Goal: Task Accomplishment & Management: Manage account settings

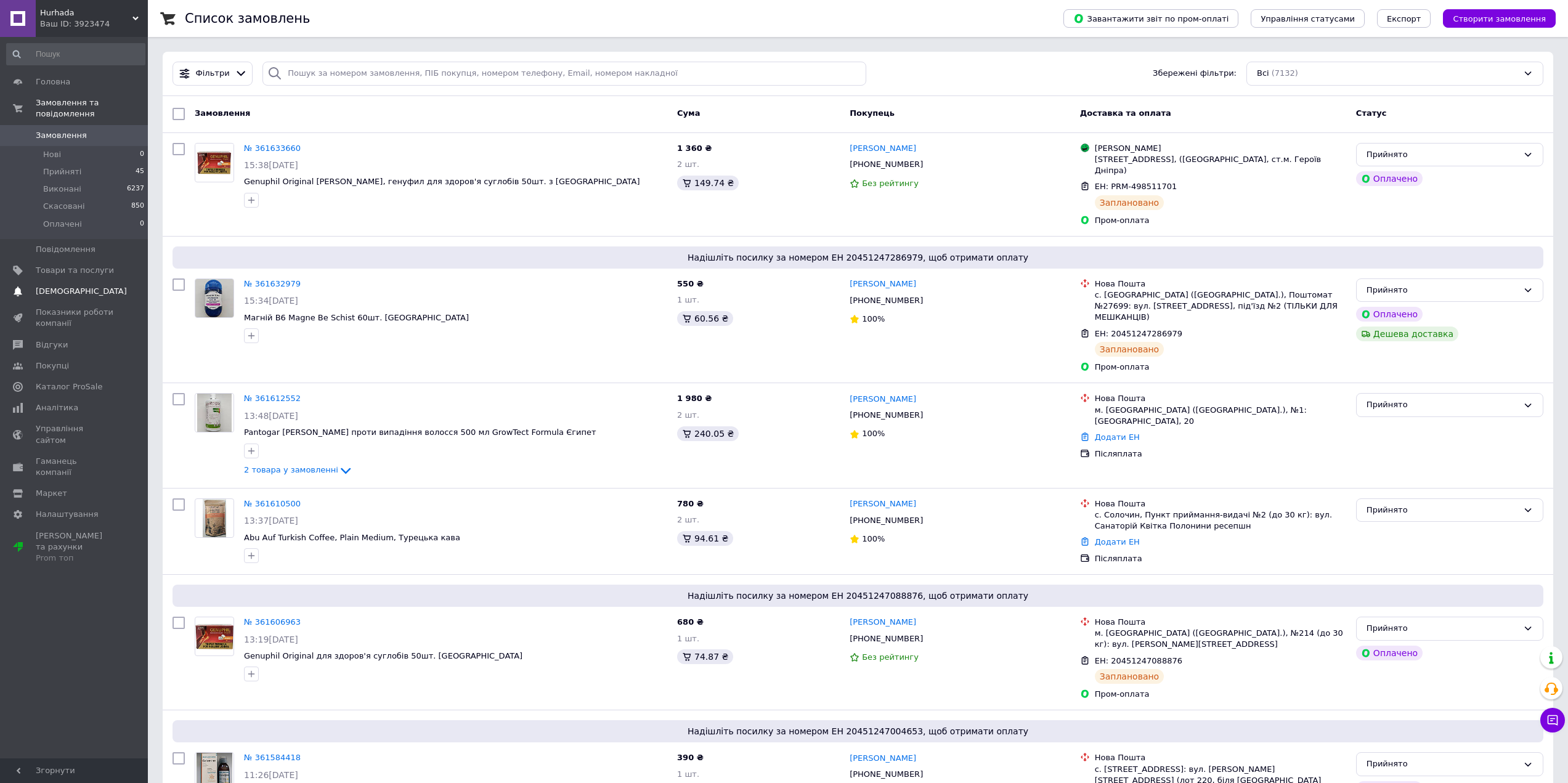
click at [43, 286] on span "[DEMOGRAPHIC_DATA]" at bounding box center [80, 291] width 91 height 11
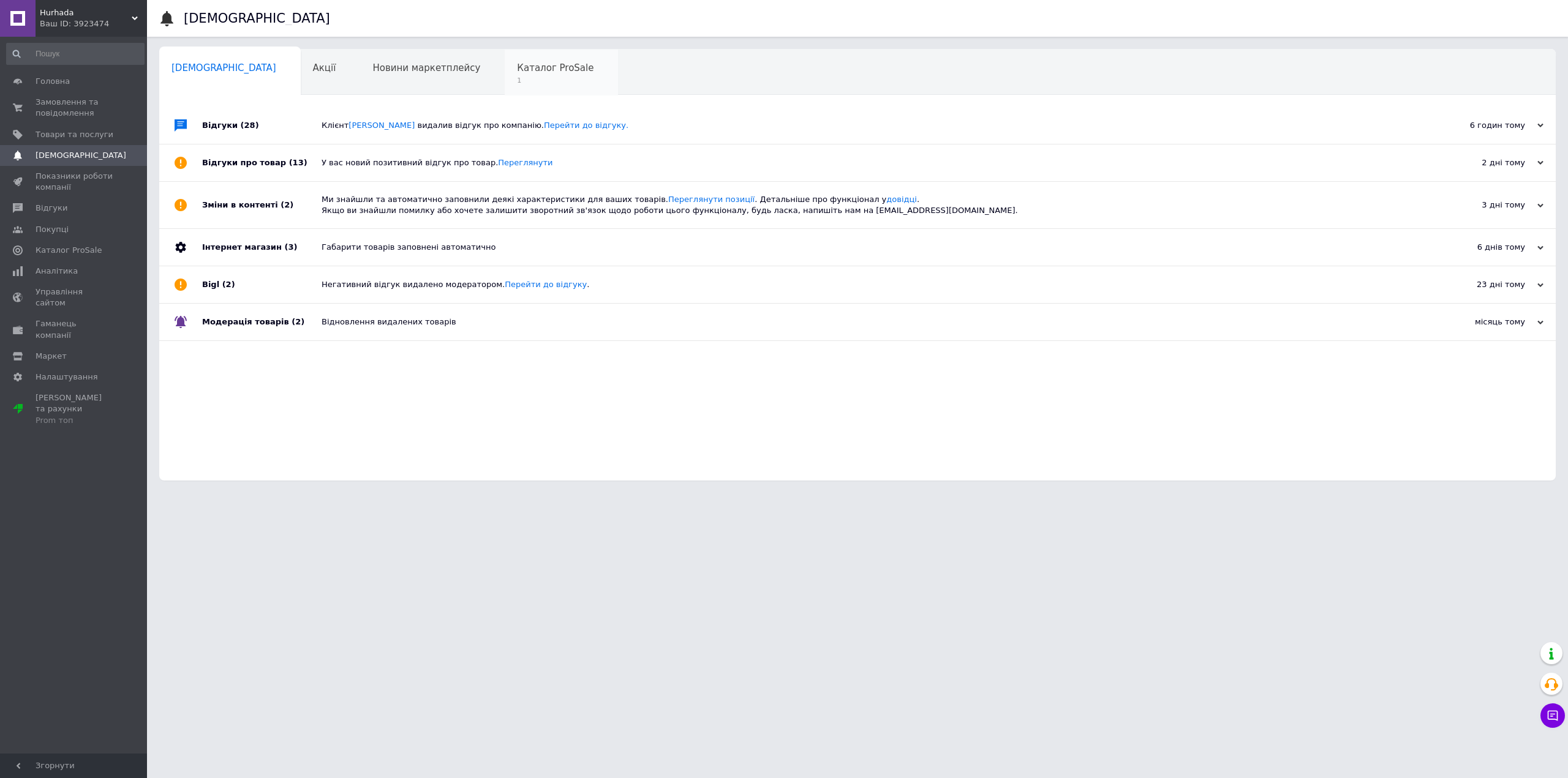
click at [517, 81] on span "1" at bounding box center [555, 80] width 77 height 9
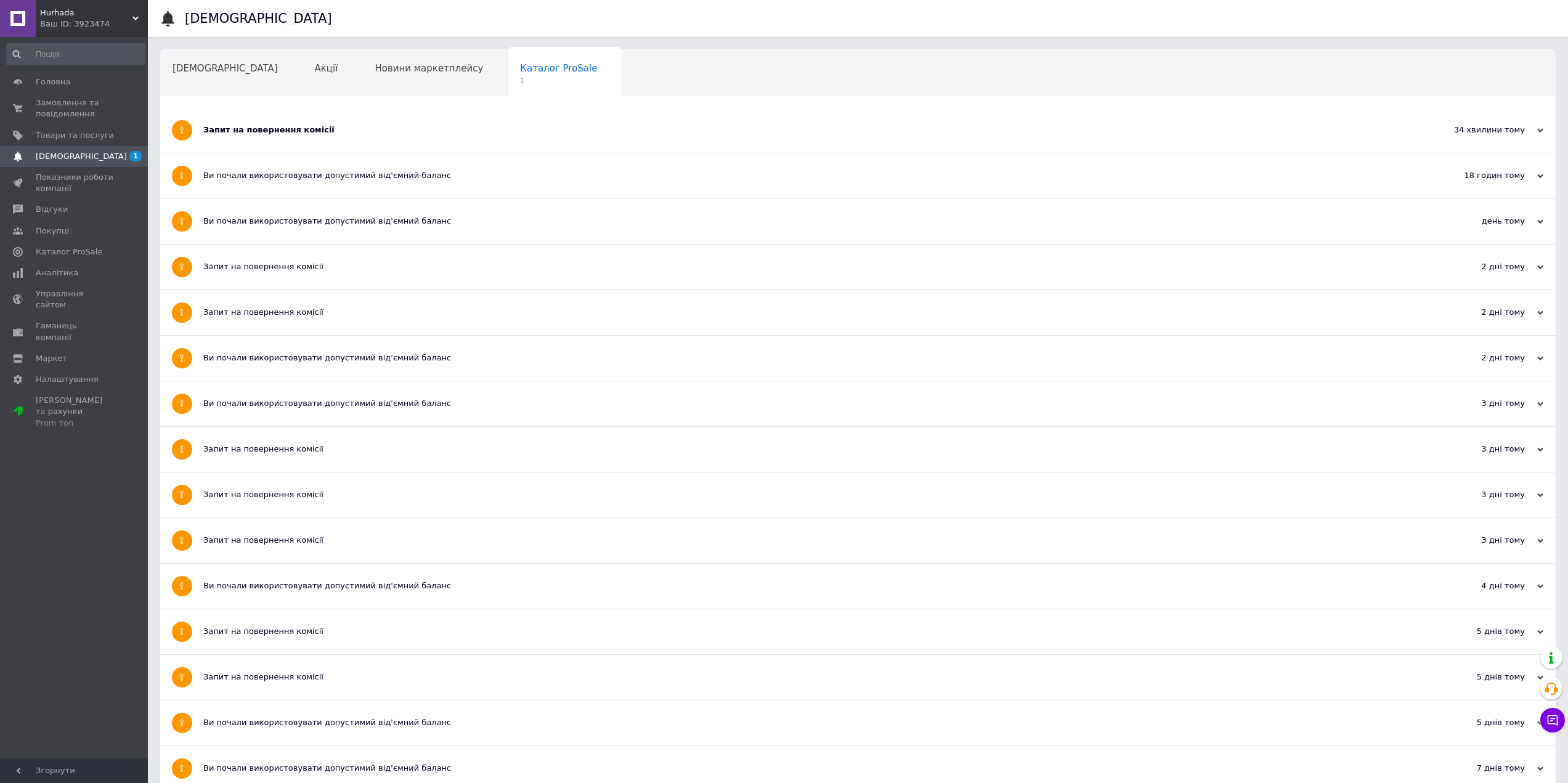
click at [251, 133] on div "Запит на повернення комісії" at bounding box center [812, 130] width 1217 height 11
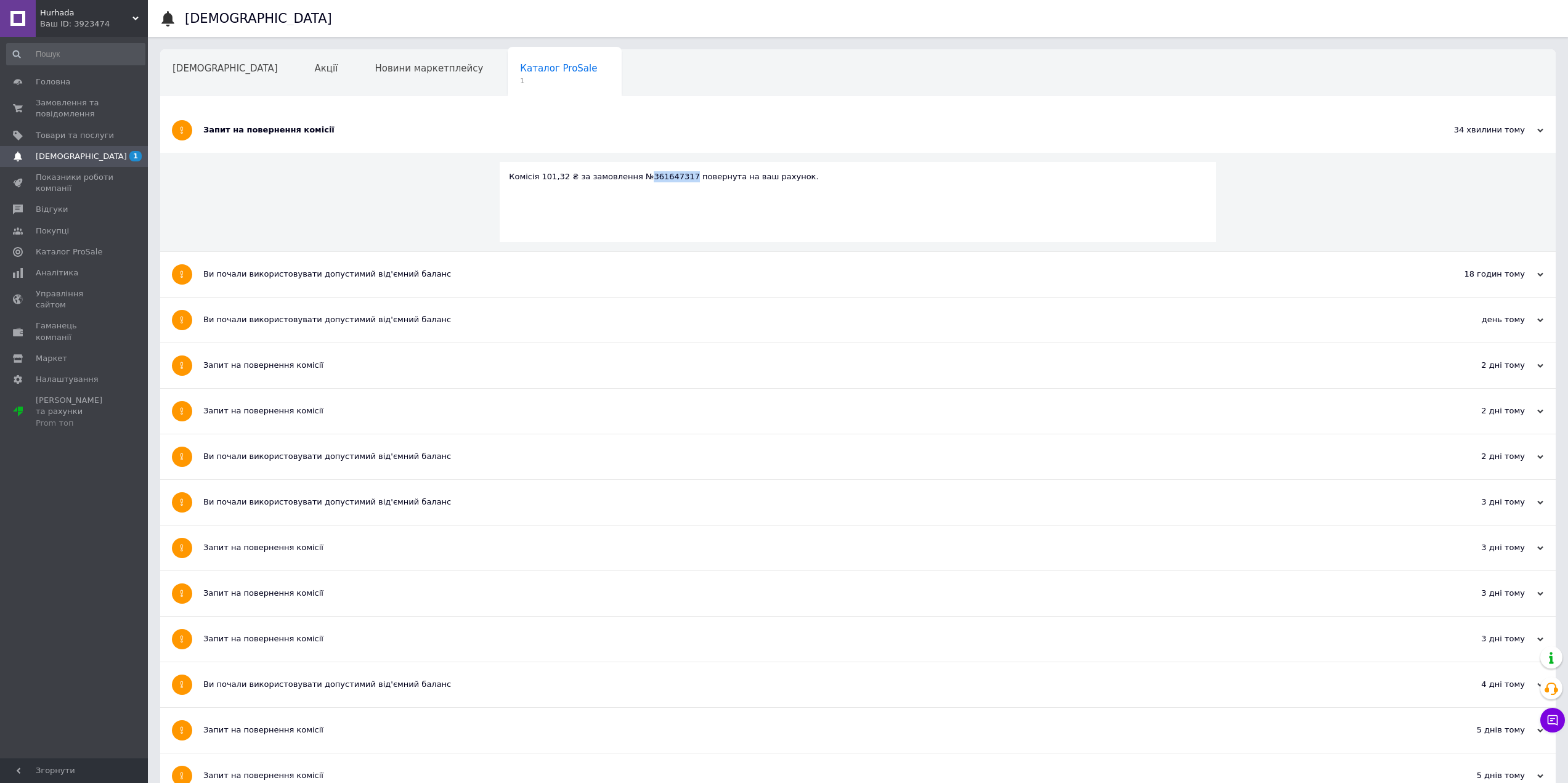
copy div "361647317"
drag, startPoint x: 675, startPoint y: 175, endPoint x: 633, endPoint y: 179, distance: 42.2
click at [633, 179] on div "Комісія 101,32 ₴ за замовлення №361647317 повернута на ваш рахунок." at bounding box center [858, 177] width 698 height 11
click at [79, 113] on span "Замовлення та повідомлення" at bounding box center [74, 109] width 78 height 23
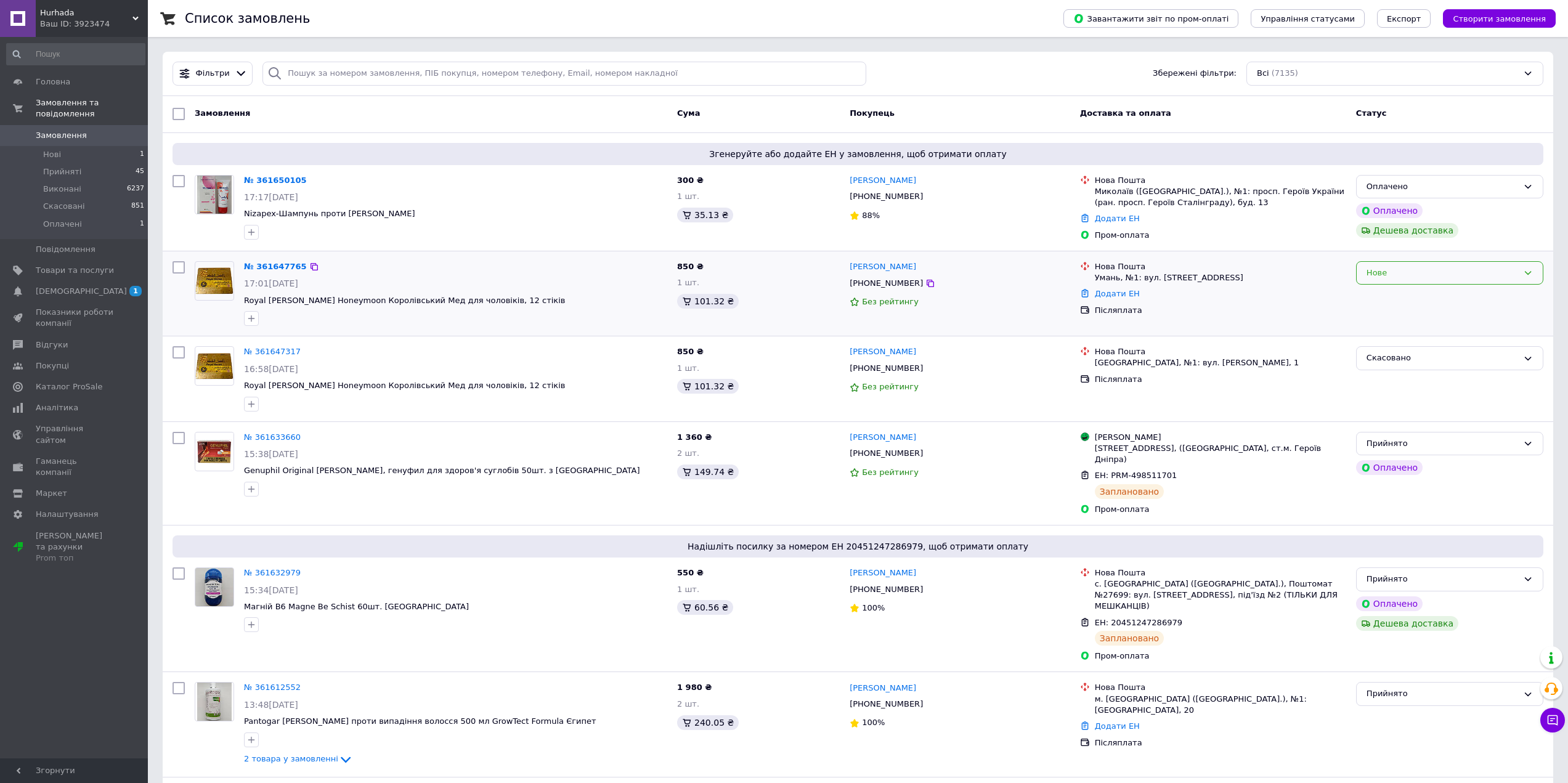
click at [1403, 280] on div "Нове" at bounding box center [1450, 274] width 187 height 24
click at [1399, 290] on li "Прийнято" at bounding box center [1450, 299] width 186 height 23
click at [1381, 182] on div "Оплачено" at bounding box center [1442, 187] width 151 height 13
click at [1381, 203] on li "Прийнято" at bounding box center [1450, 212] width 186 height 23
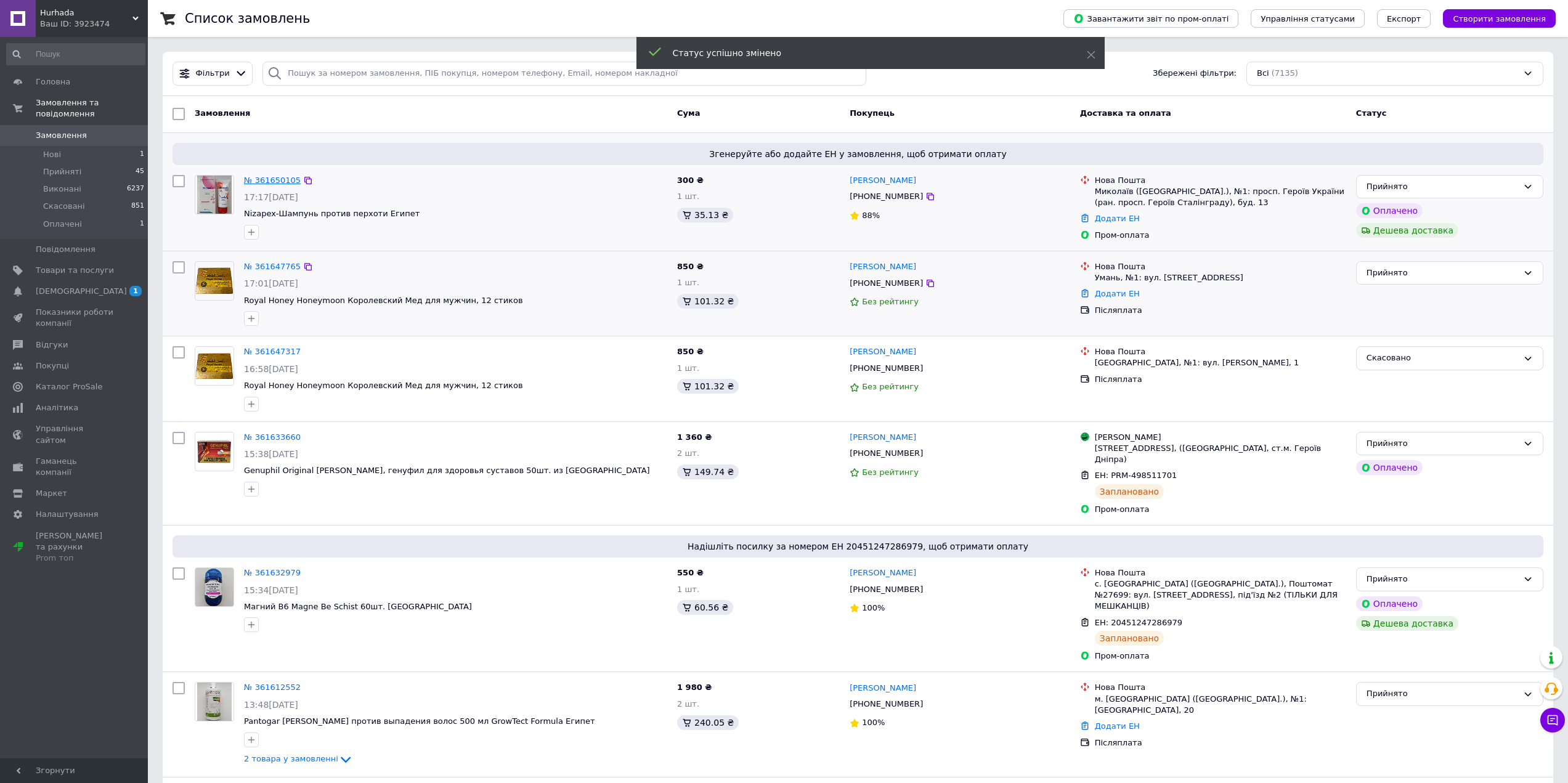
click at [262, 179] on link "№ 361650105" at bounding box center [272, 179] width 56 height 9
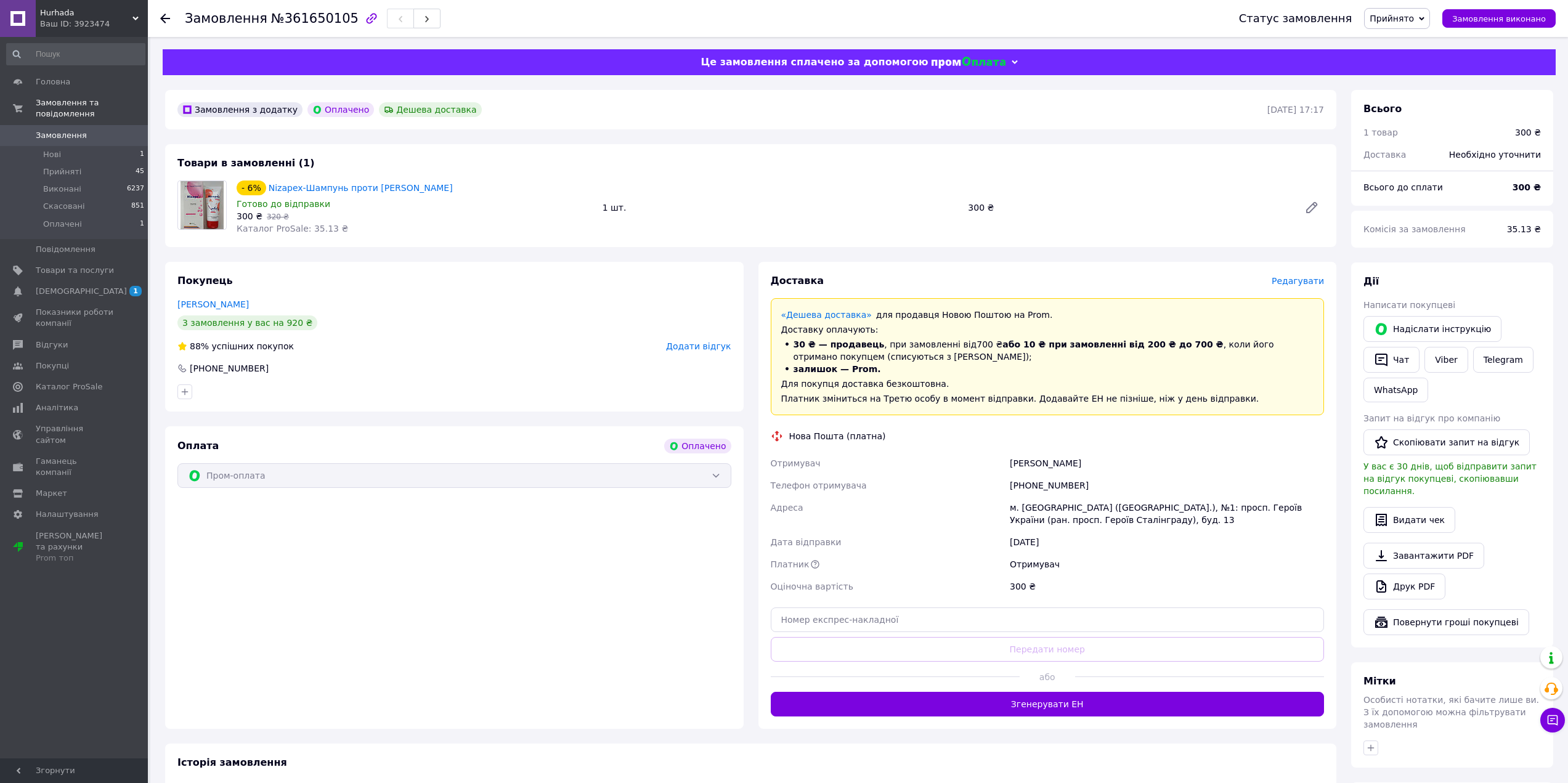
click at [912, 691] on div at bounding box center [895, 678] width 249 height 31
click at [914, 693] on button "Згенерувати ЕН" at bounding box center [1047, 704] width 554 height 25
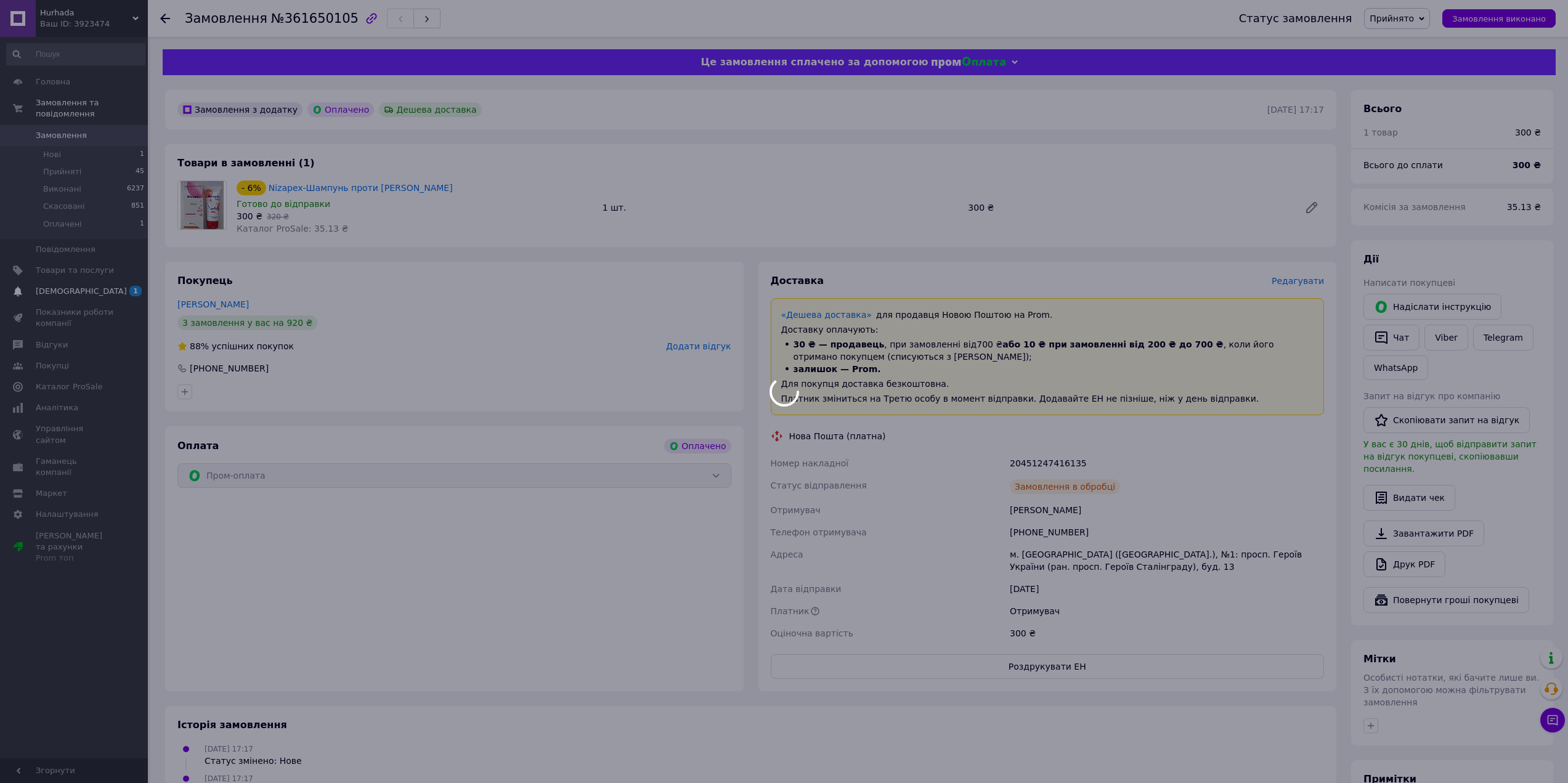
click at [53, 275] on div at bounding box center [784, 391] width 1568 height 783
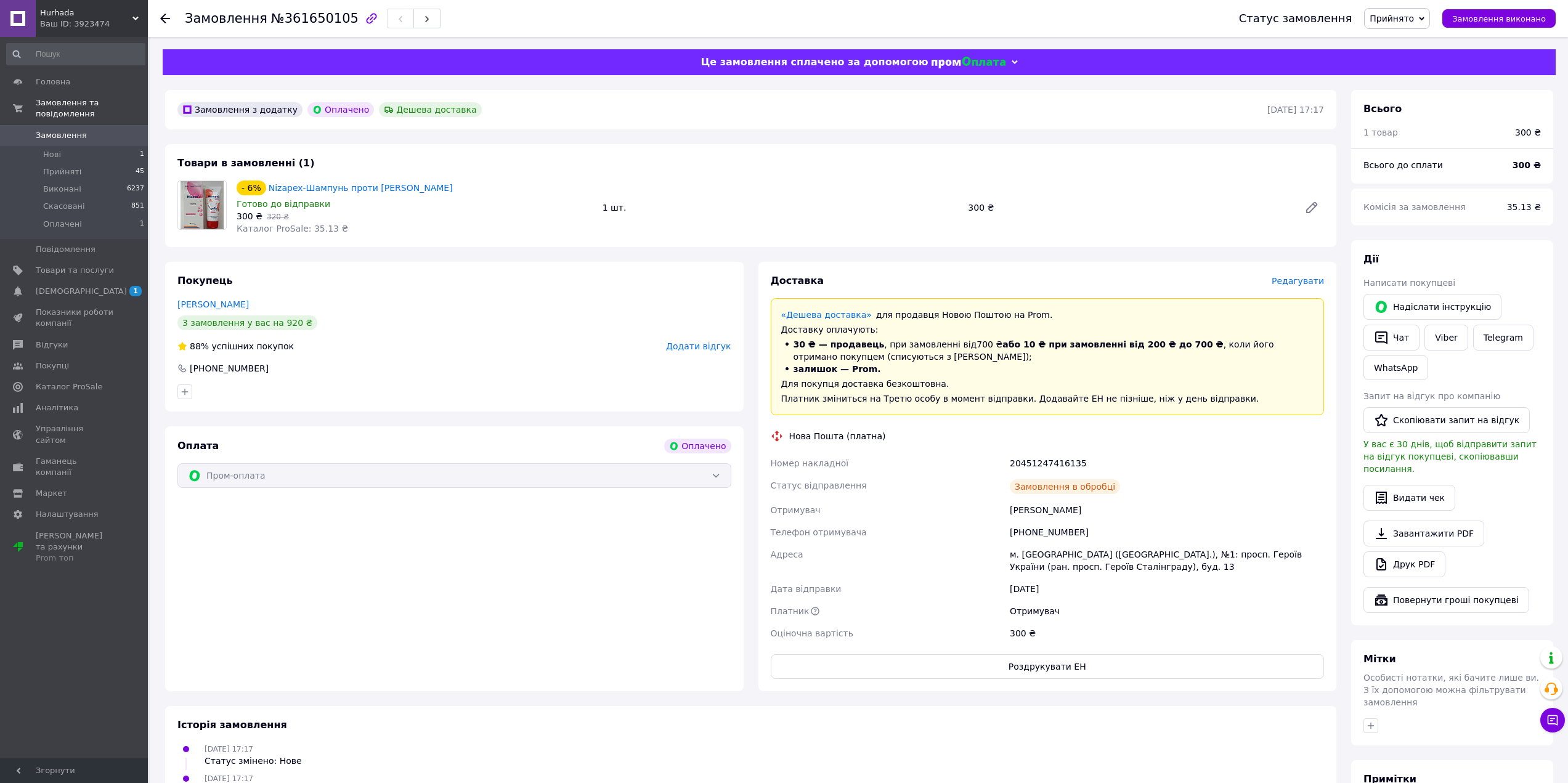
drag, startPoint x: 68, startPoint y: 282, endPoint x: 64, endPoint y: 192, distance: 90.1
click at [68, 286] on span "[DEMOGRAPHIC_DATA]" at bounding box center [80, 291] width 91 height 11
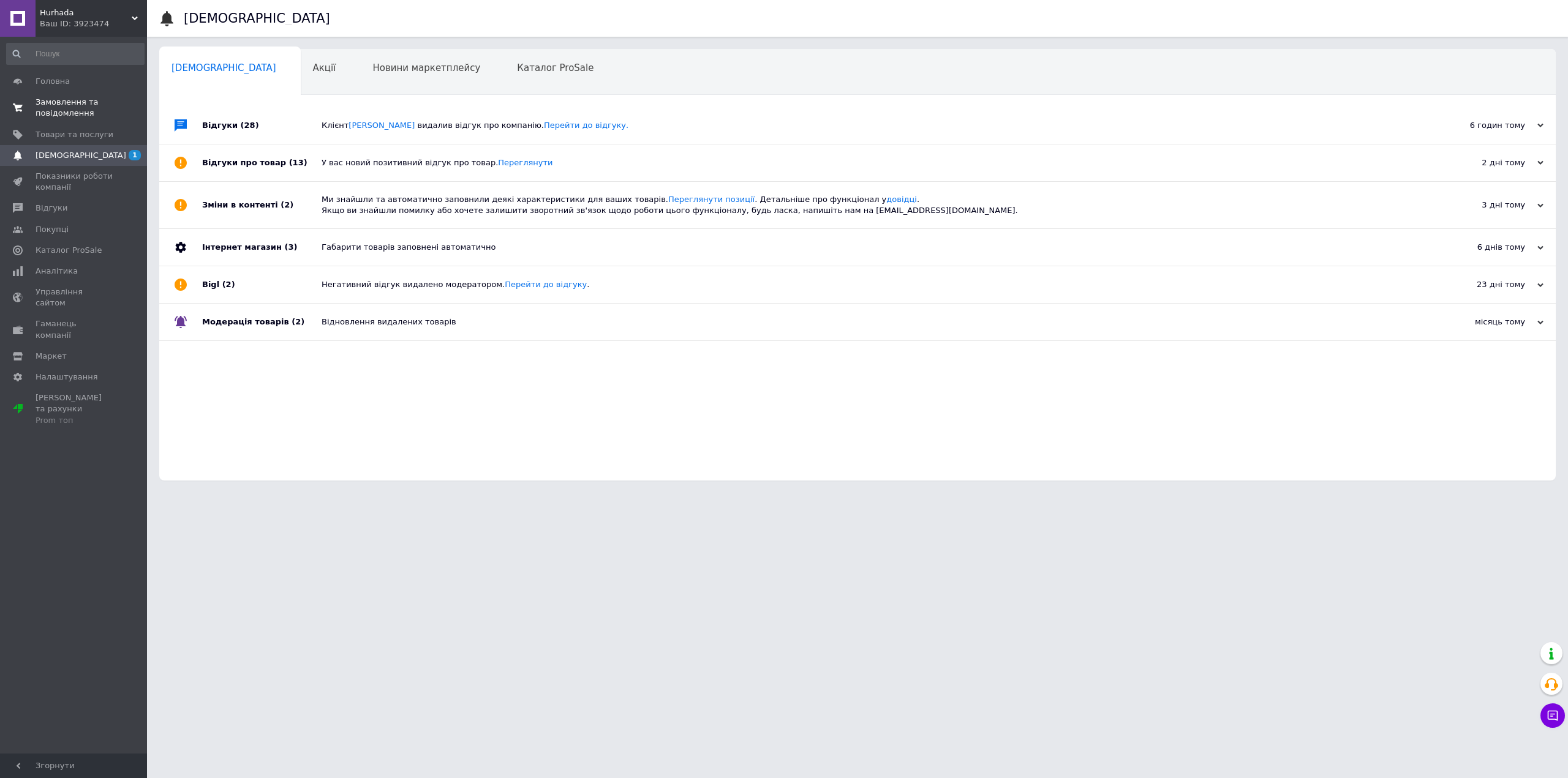
click at [66, 118] on span "Замовлення та повідомлення" at bounding box center [74, 108] width 78 height 22
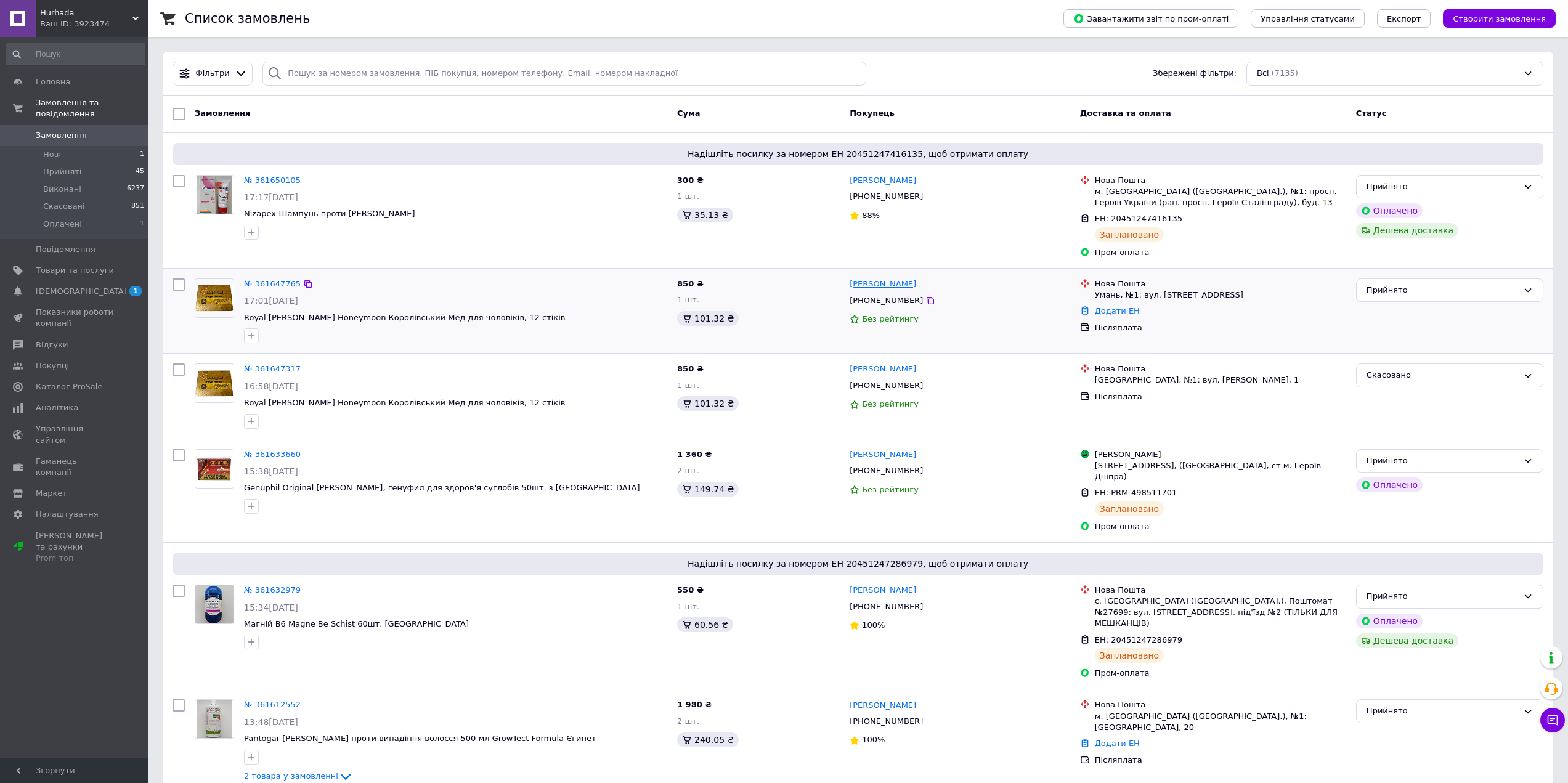
click at [878, 286] on link "Симион Чиурарь" at bounding box center [883, 284] width 67 height 12
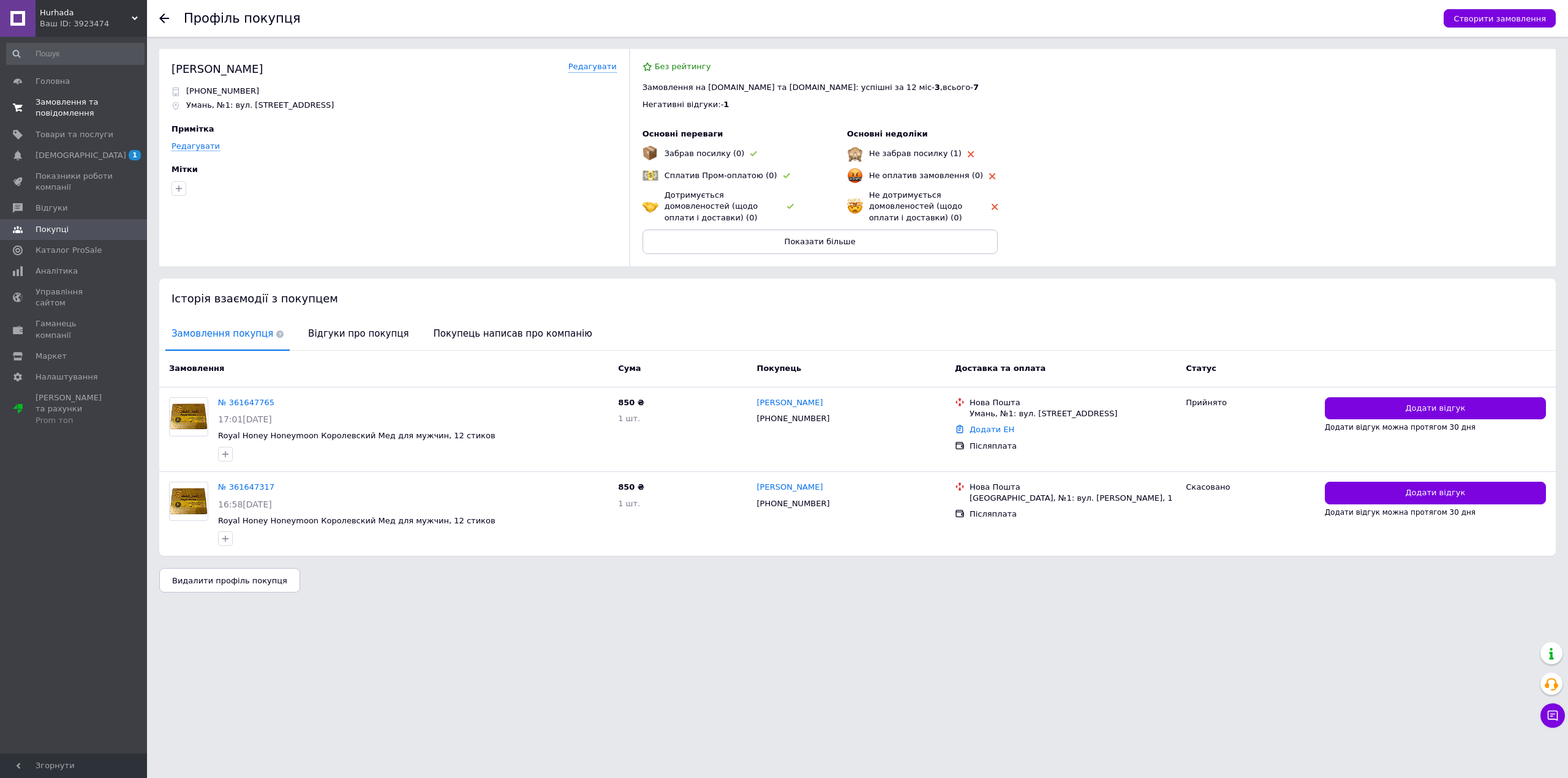
click at [67, 105] on span "Замовлення та повідомлення" at bounding box center [74, 108] width 78 height 22
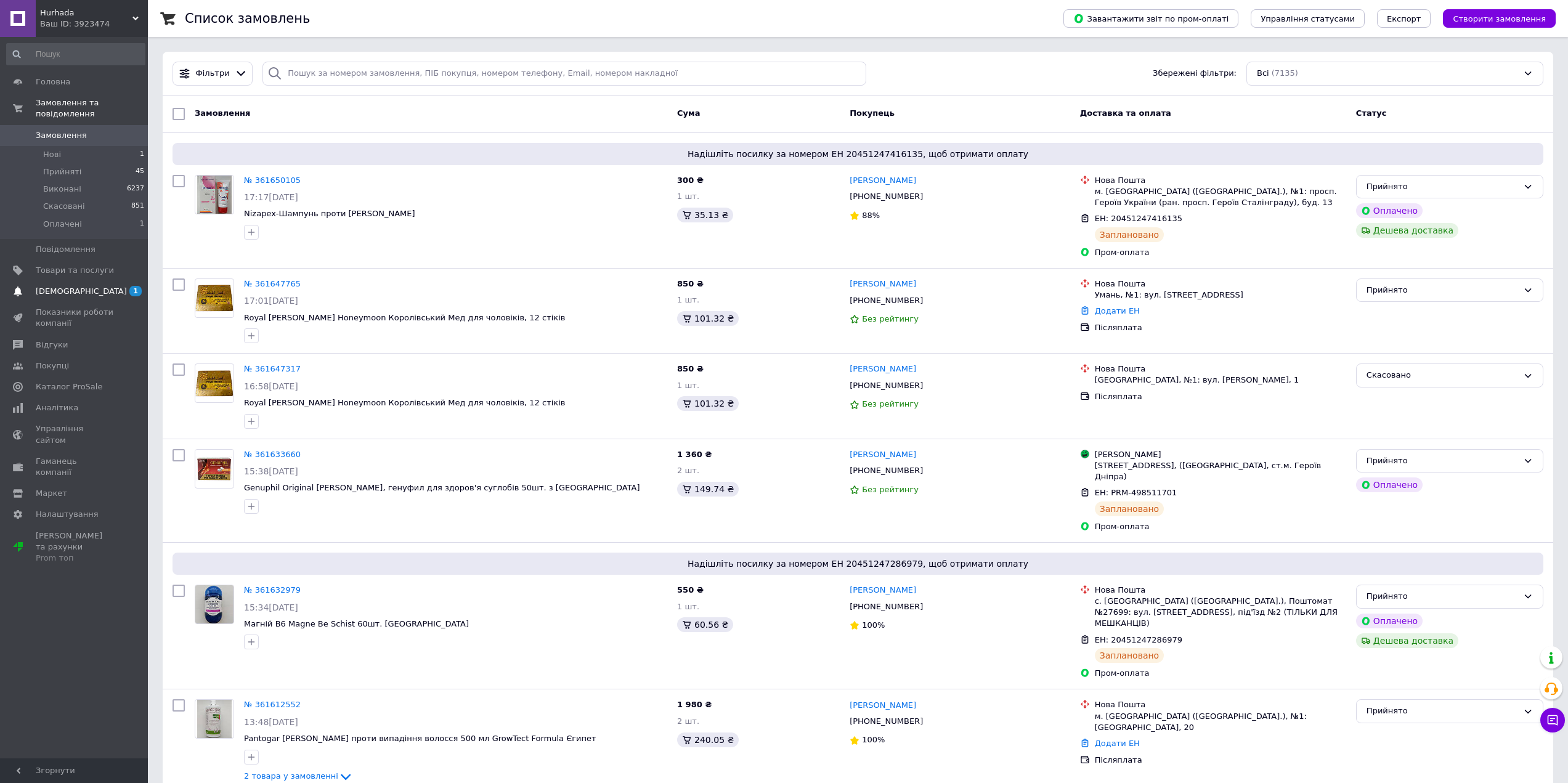
click at [67, 286] on span "[DEMOGRAPHIC_DATA]" at bounding box center [80, 291] width 91 height 11
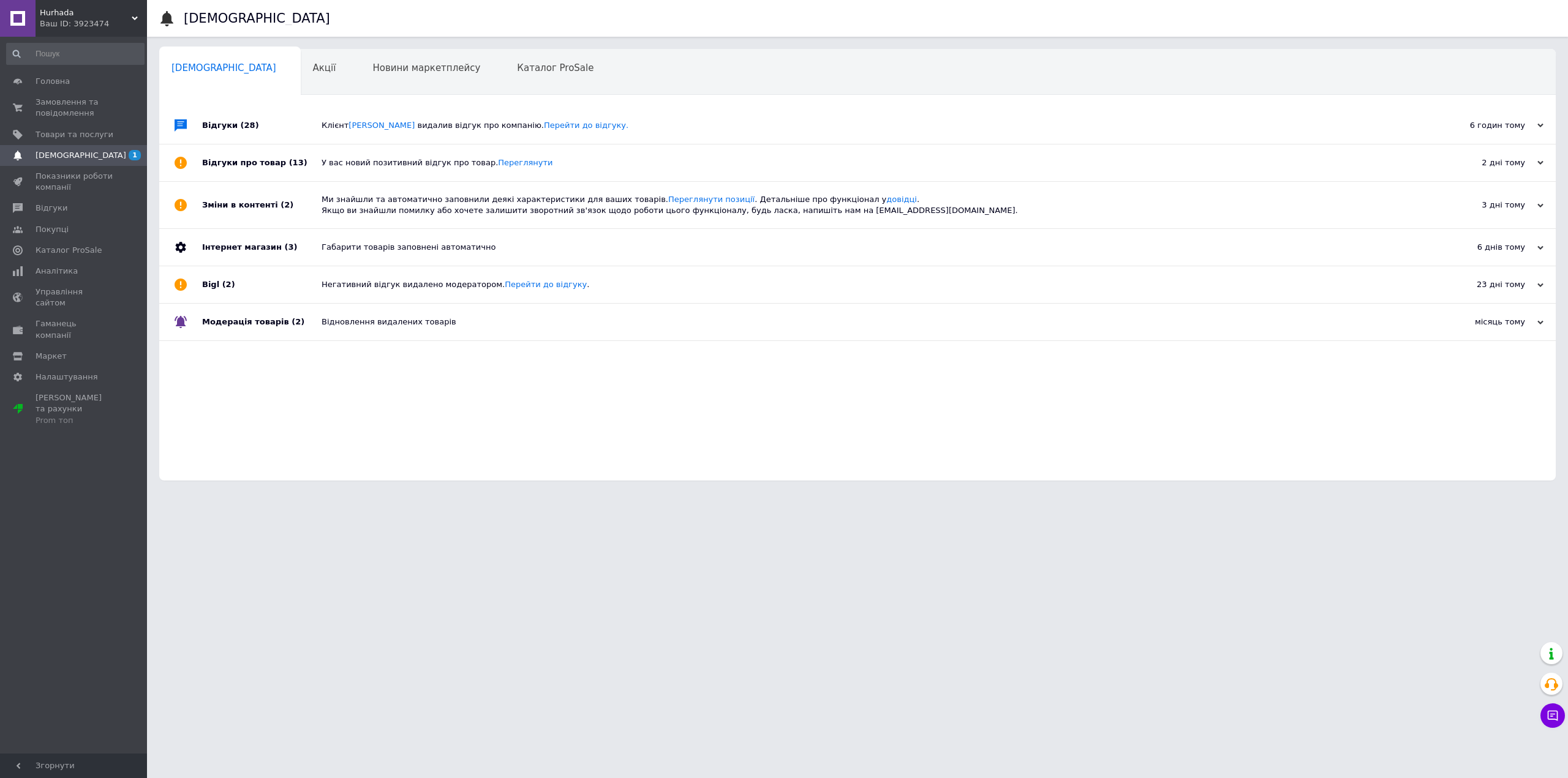
click at [216, 132] on div "Відгуки (28)" at bounding box center [261, 126] width 119 height 37
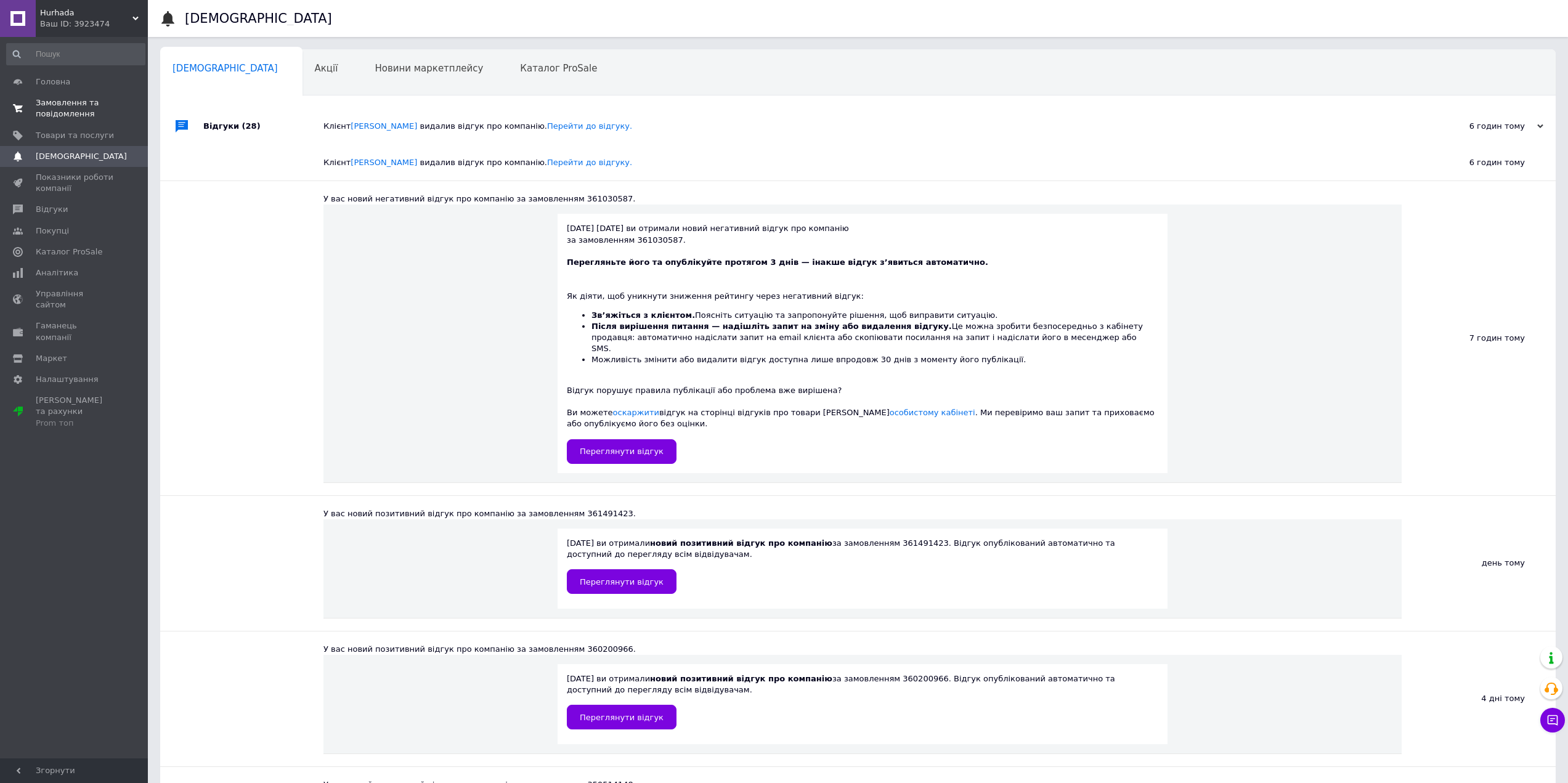
click at [66, 109] on span "Замовлення та повідомлення" at bounding box center [74, 109] width 78 height 23
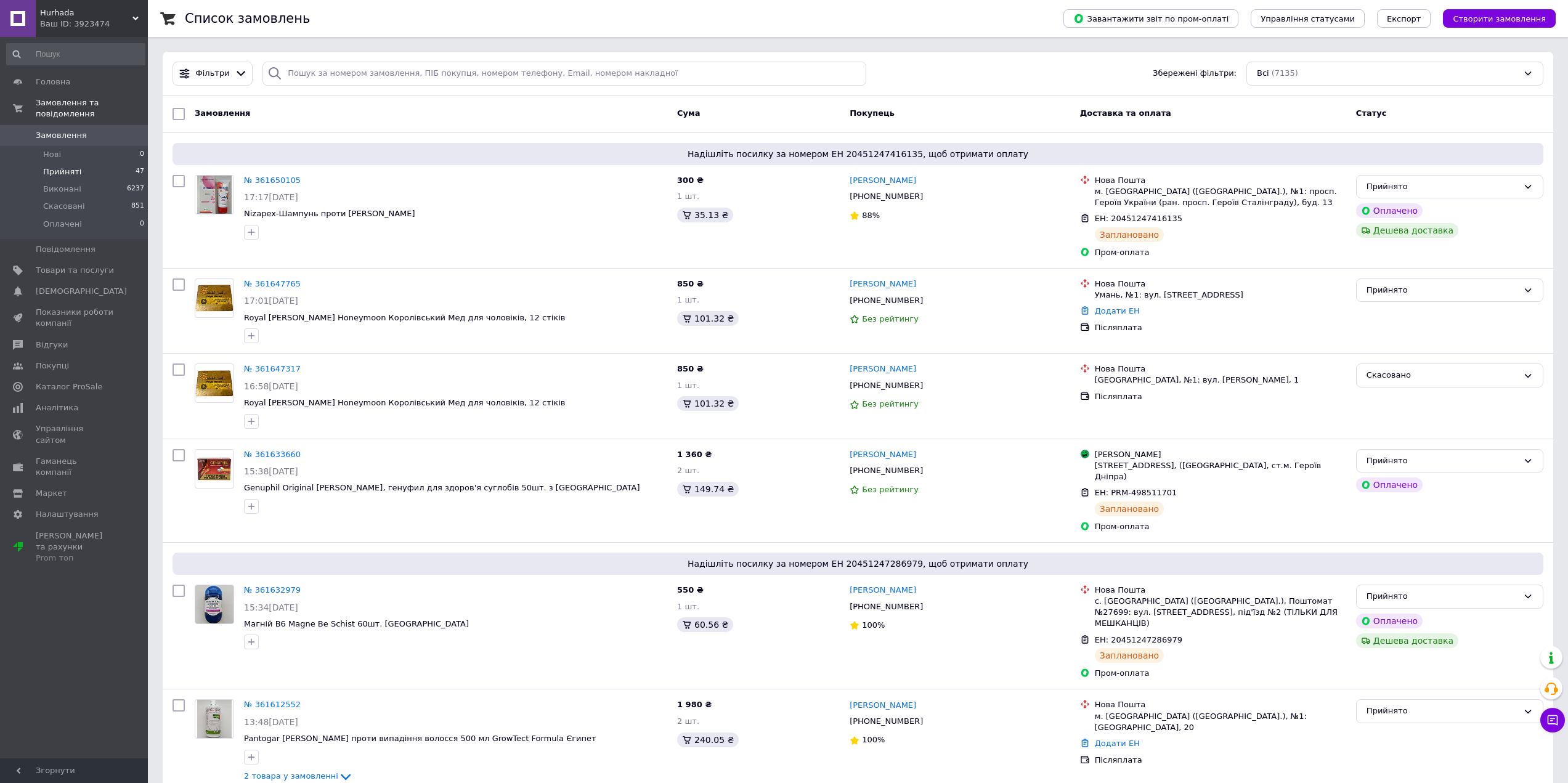
click at [69, 167] on span "Прийняті" at bounding box center [62, 172] width 38 height 11
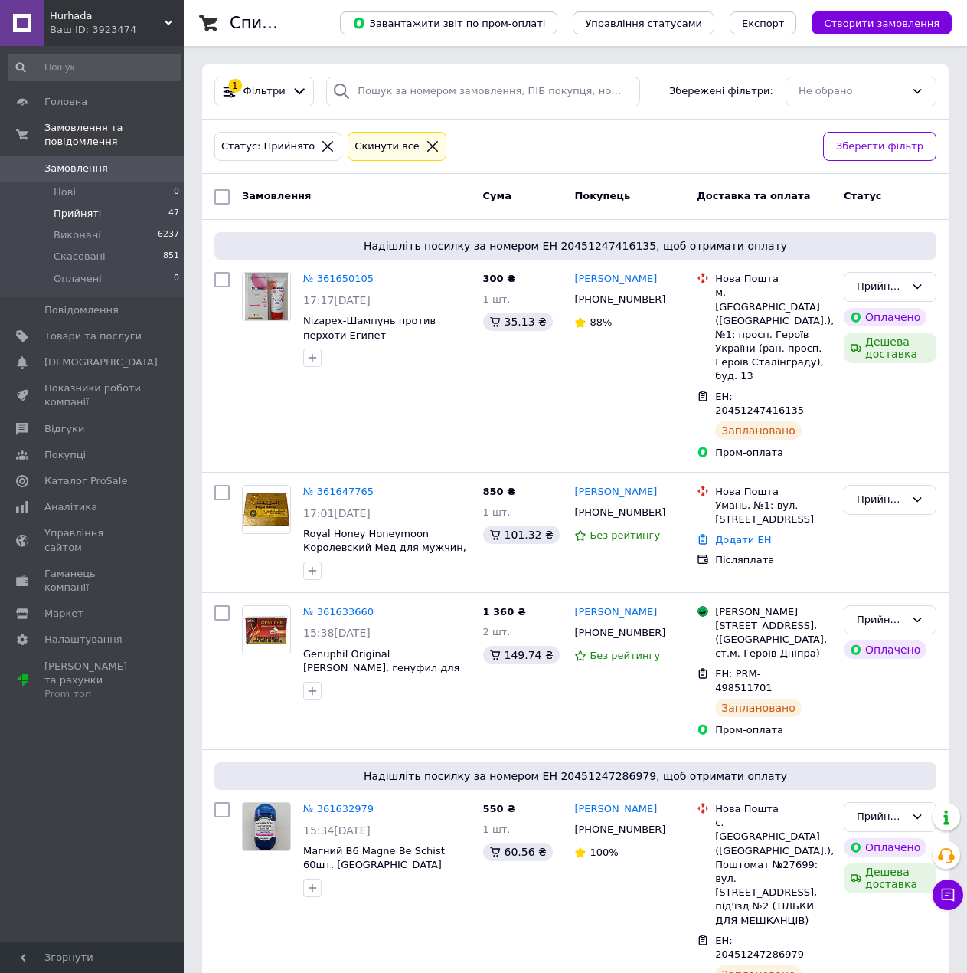
click at [43, 203] on li "Прийняті 47" at bounding box center [94, 213] width 188 height 21
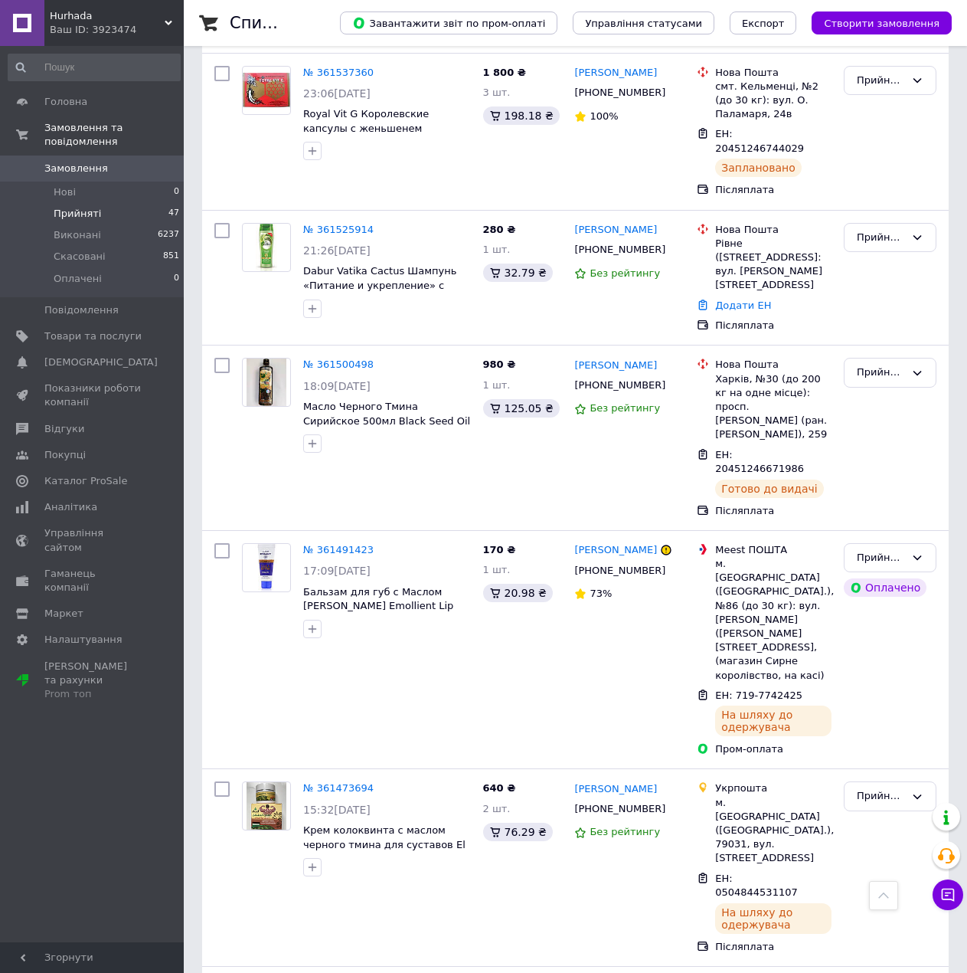
scroll to position [2466, 0]
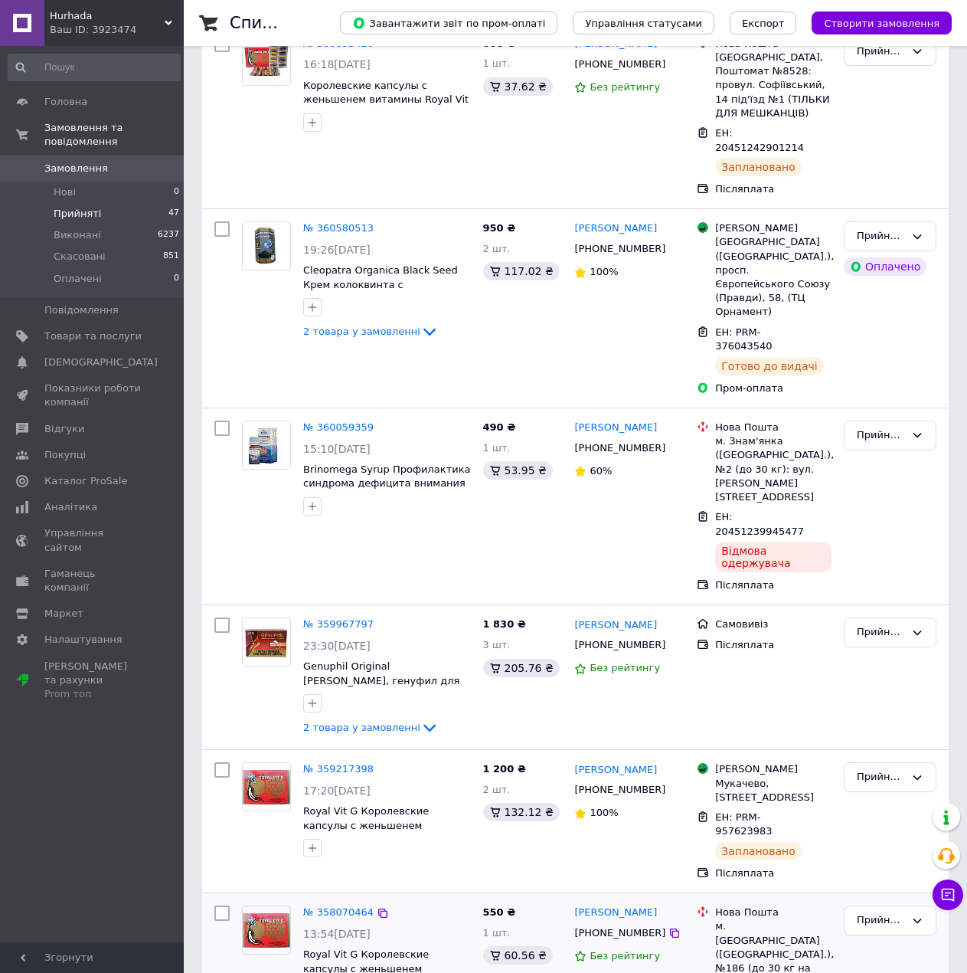
scroll to position [438, 0]
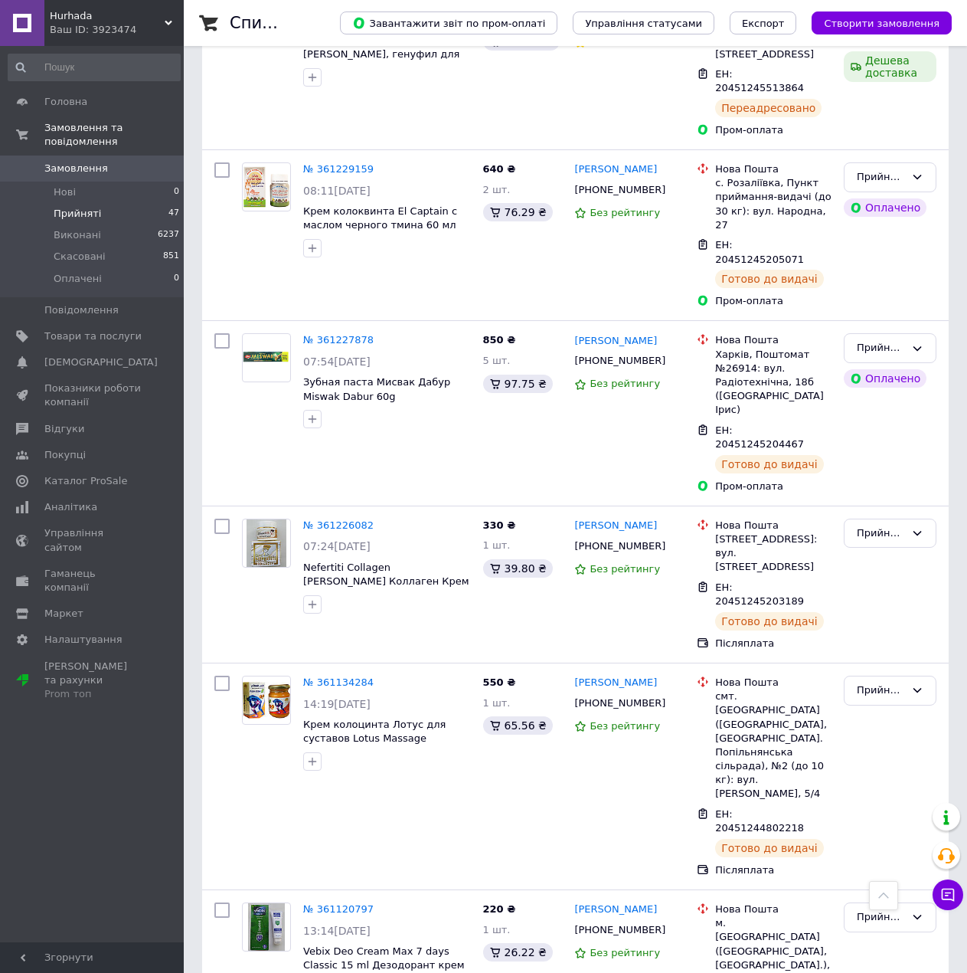
scroll to position [2415, 0]
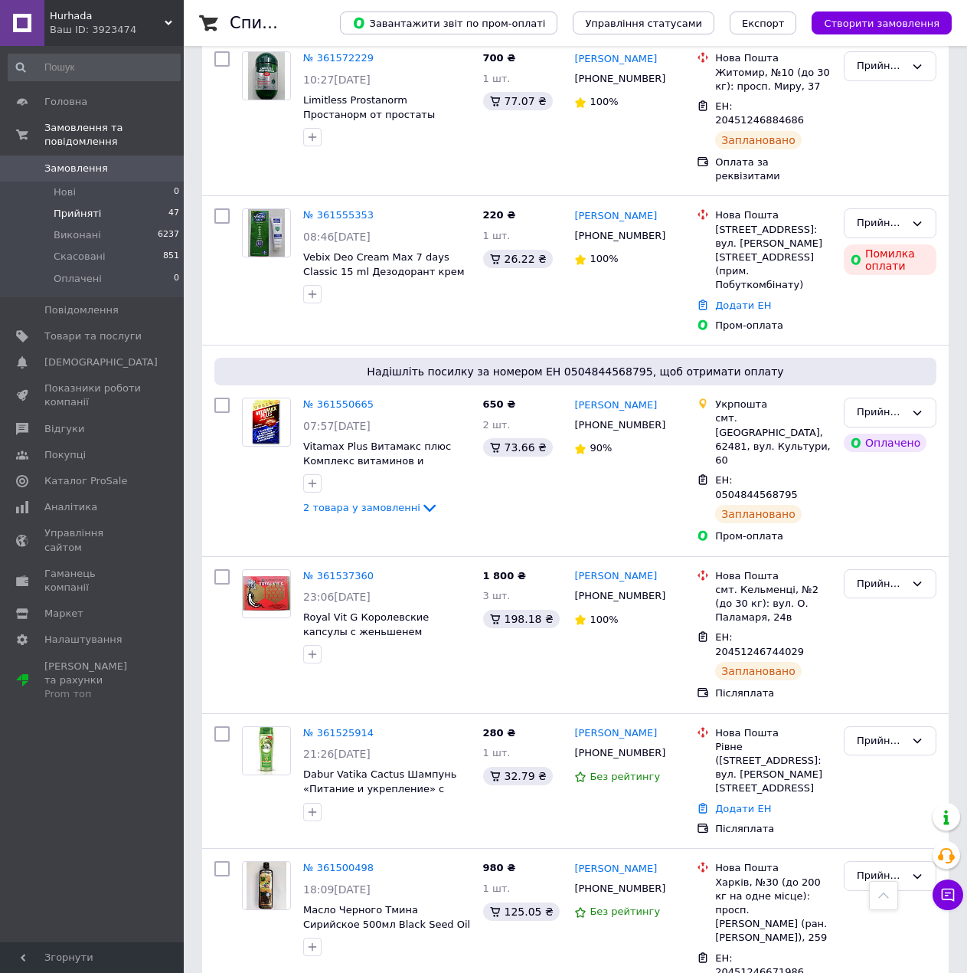
scroll to position [1700, 0]
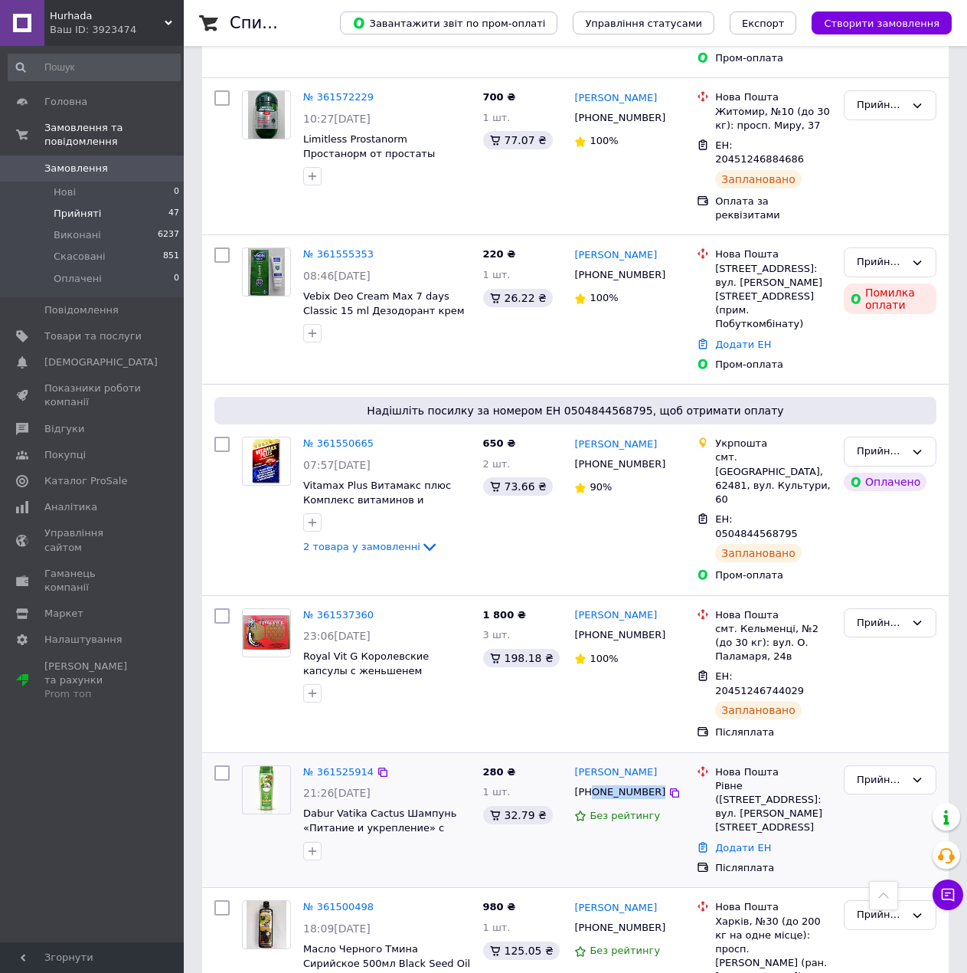
drag, startPoint x: 597, startPoint y: 483, endPoint x: 668, endPoint y: 485, distance: 70.5
click at [668, 784] on div "+380993196382" at bounding box center [629, 792] width 113 height 17
copy div "0993196382"
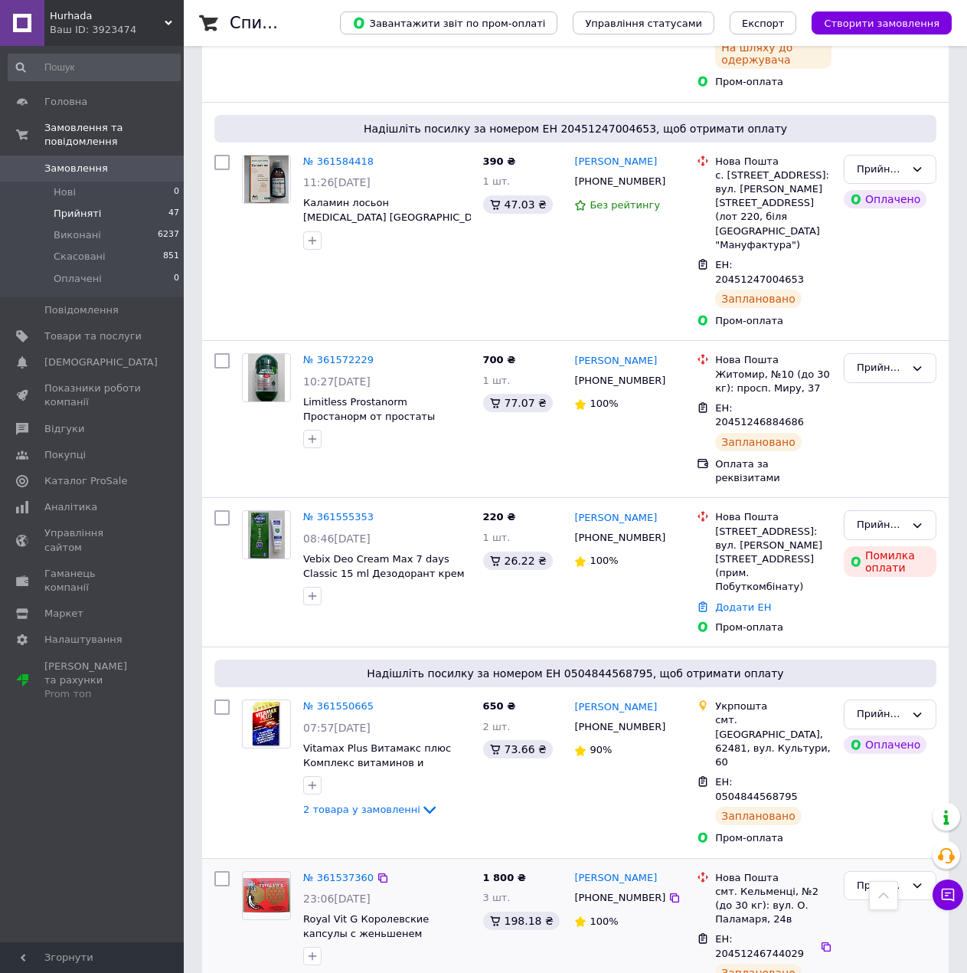
scroll to position [1394, 0]
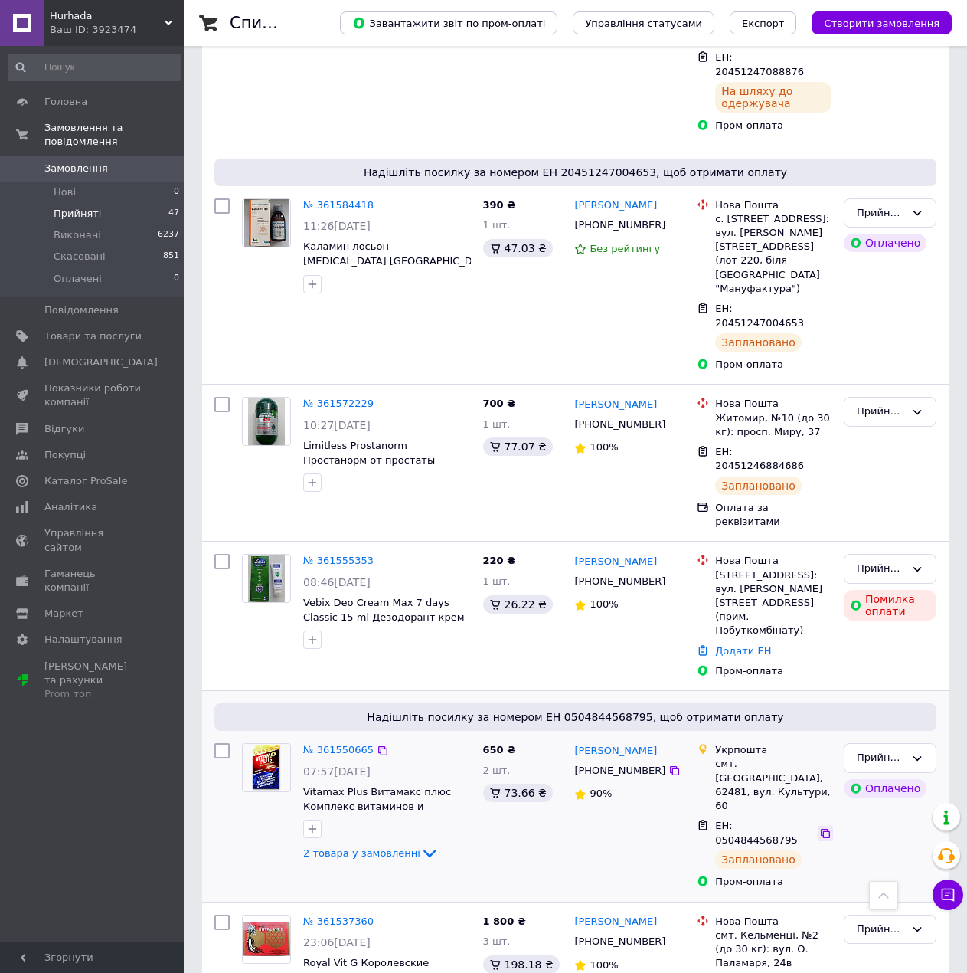
click at [821, 829] on icon at bounding box center [825, 833] width 9 height 9
drag, startPoint x: 300, startPoint y: 523, endPoint x: 338, endPoint y: 518, distance: 37.9
click at [338, 737] on div "№ 361550665 07:57, 12.09.2025 Vitamax Plus Витамакс плюс Комплекс витаминов и м…" at bounding box center [387, 803] width 180 height 132
copy span "Vitamax"
click at [669, 575] on icon at bounding box center [675, 581] width 12 height 12
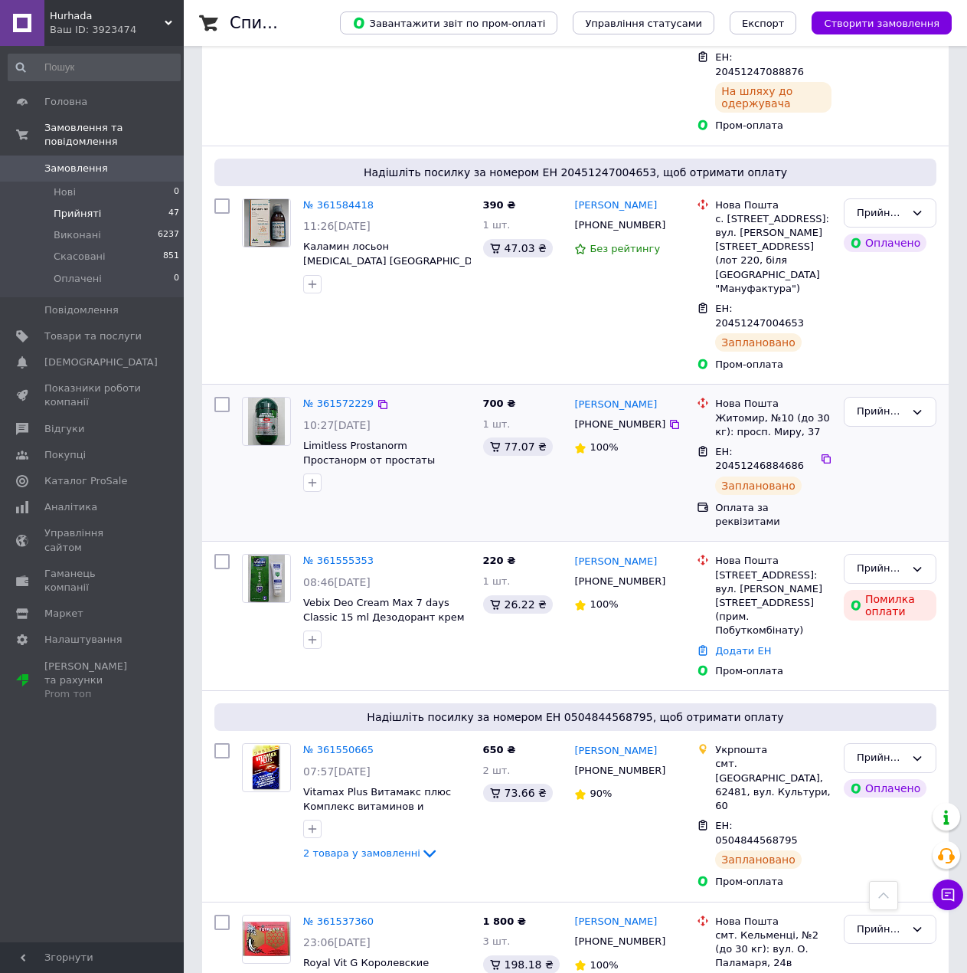
drag, startPoint x: 810, startPoint y: 237, endPoint x: 830, endPoint y: 227, distance: 22.3
click at [820, 453] on icon at bounding box center [826, 459] width 12 height 12
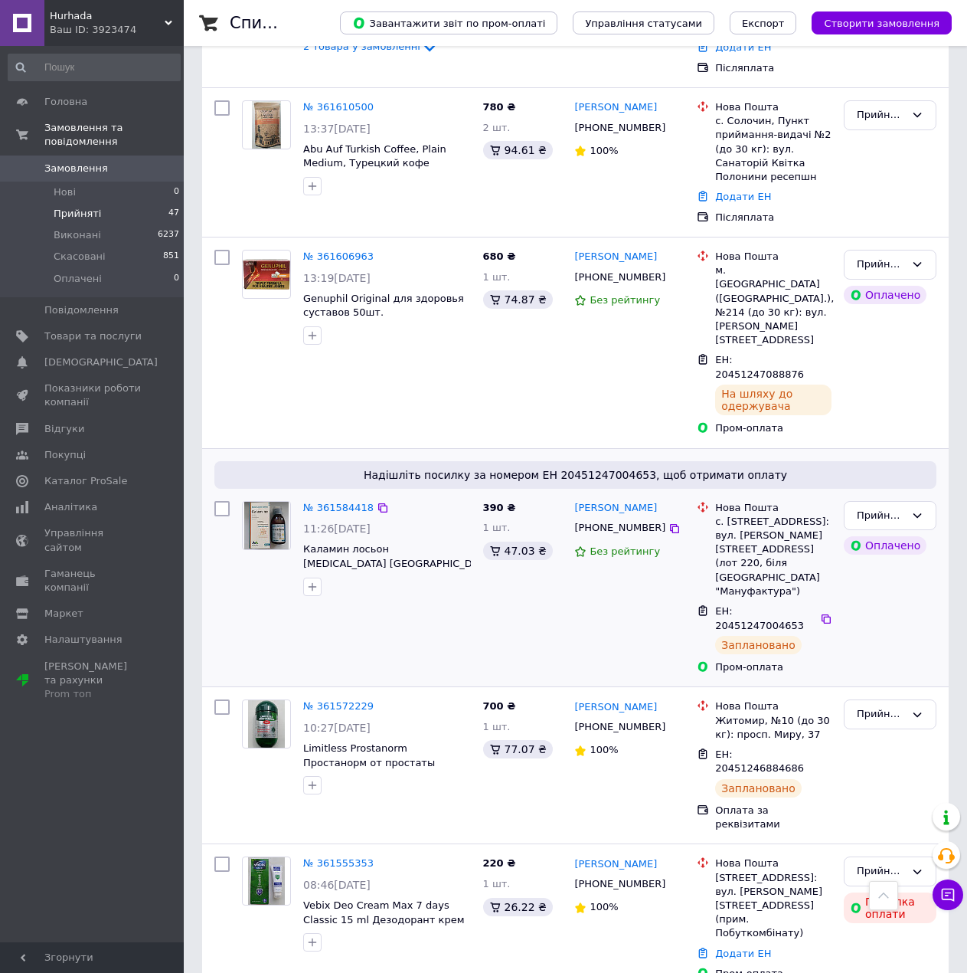
scroll to position [1088, 0]
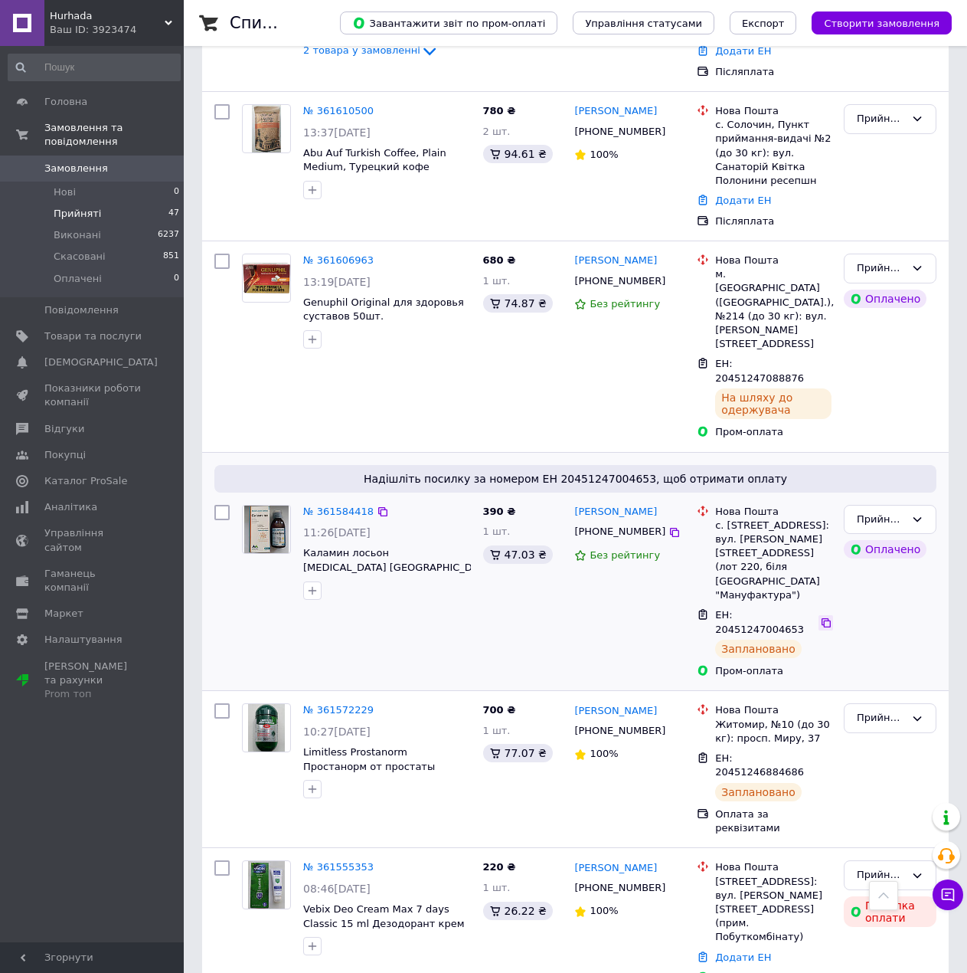
click at [822, 617] on icon at bounding box center [826, 623] width 12 height 12
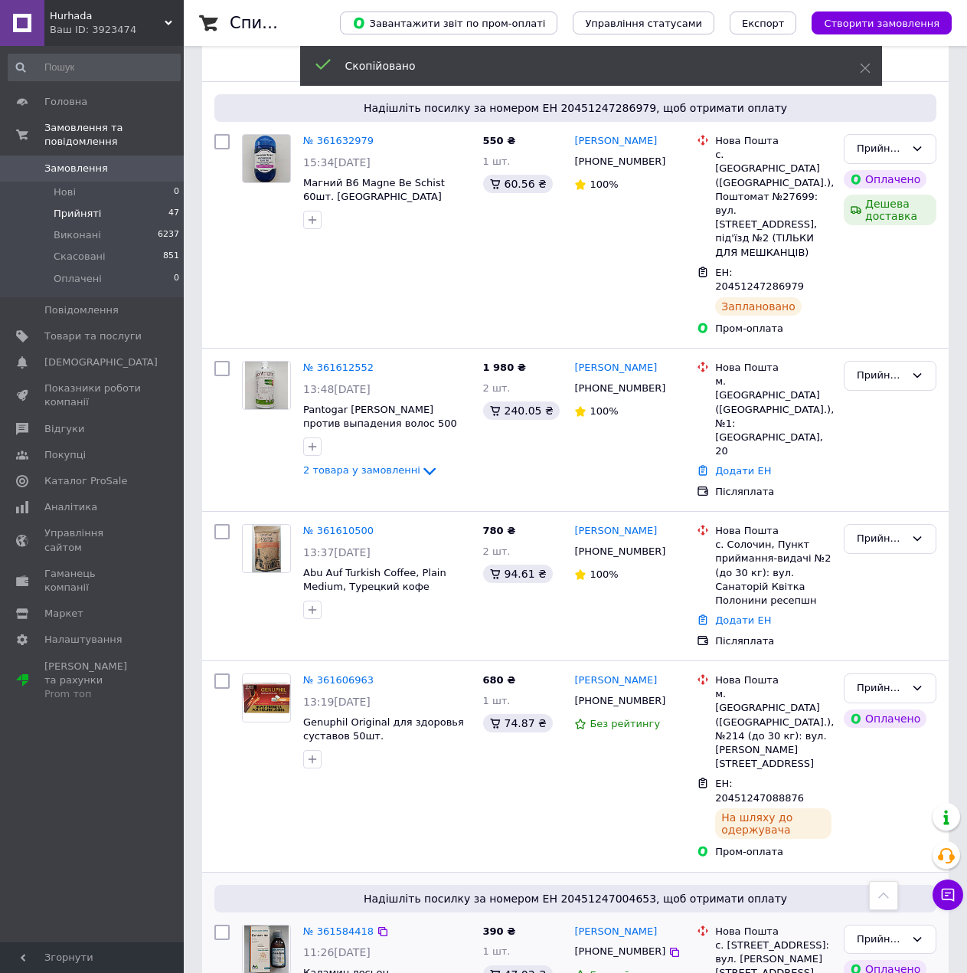
scroll to position [628, 0]
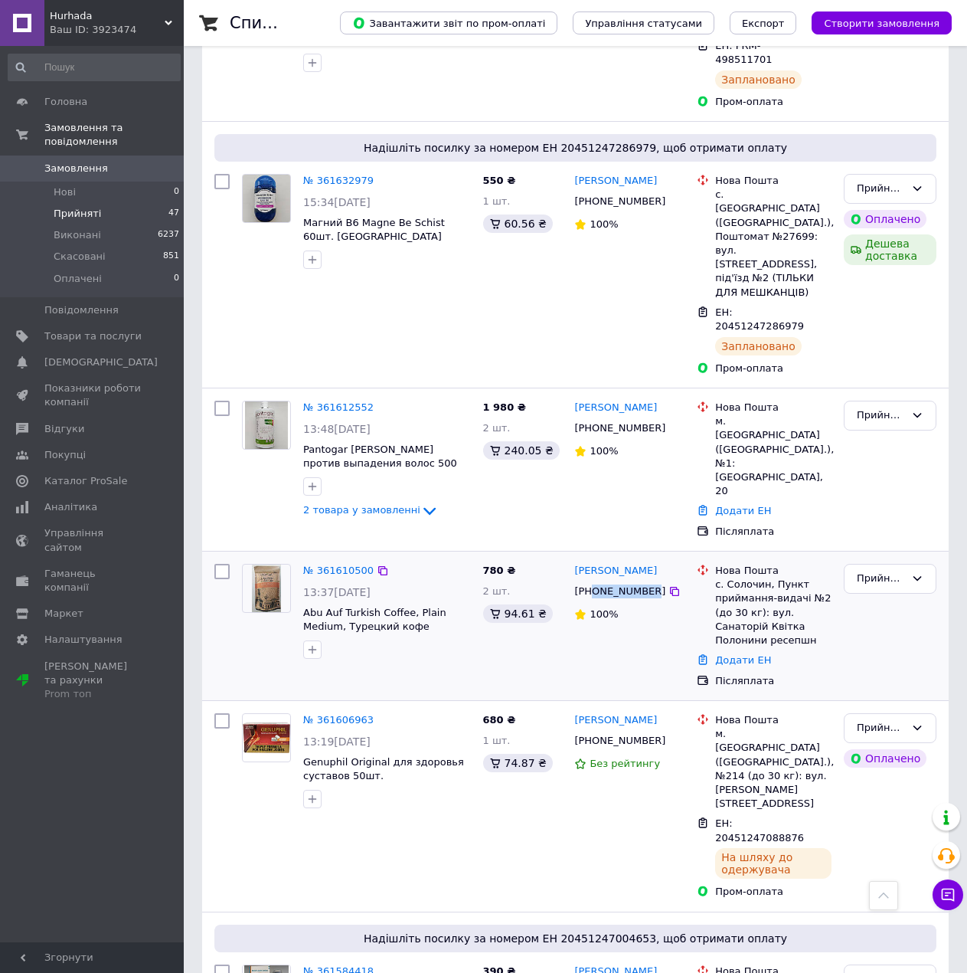
drag, startPoint x: 594, startPoint y: 489, endPoint x: 644, endPoint y: 488, distance: 50.6
click at [644, 581] on div "[PHONE_NUMBER]" at bounding box center [619, 591] width 97 height 20
copy div "0969560508"
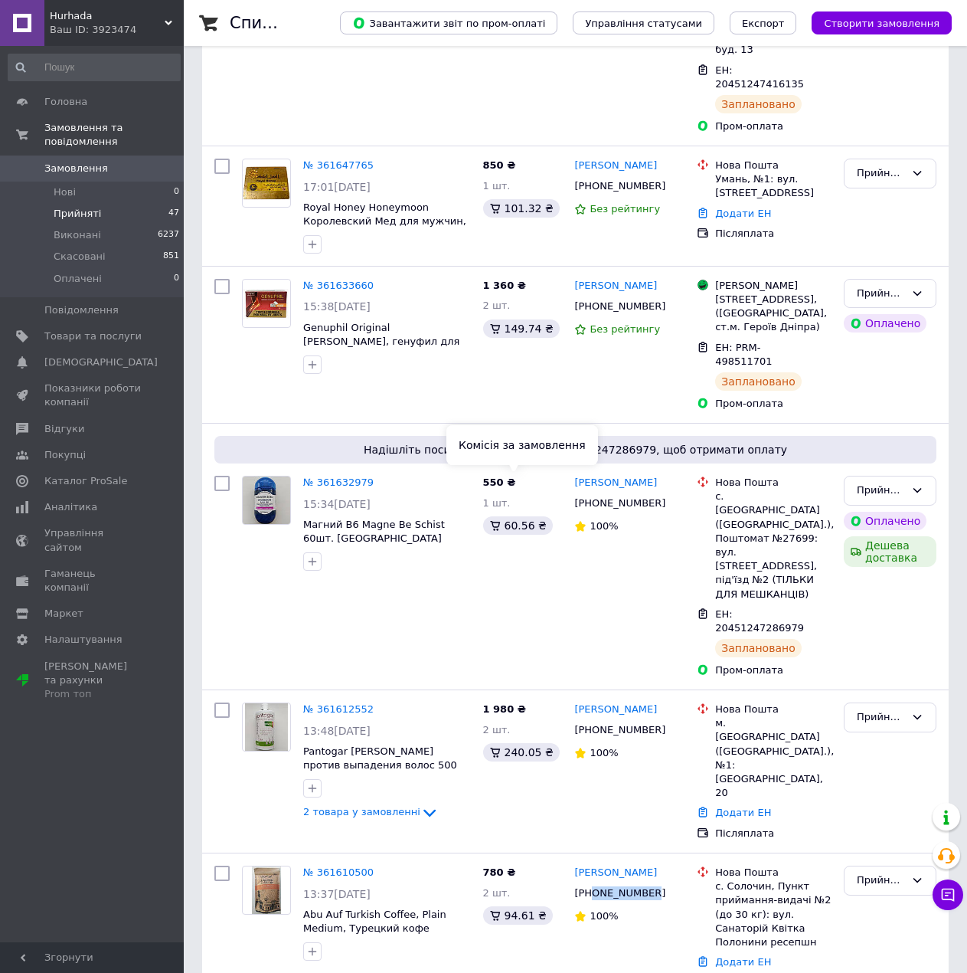
scroll to position [322, 0]
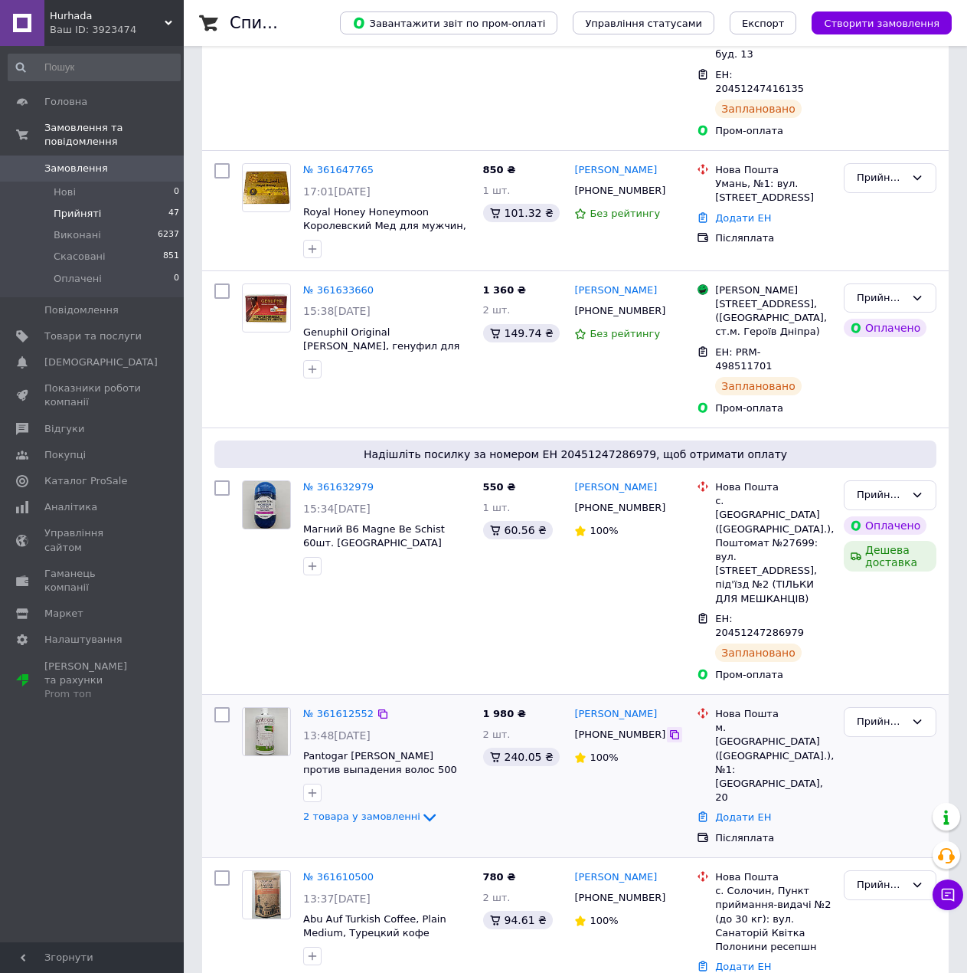
click at [669, 728] on icon at bounding box center [675, 734] width 12 height 12
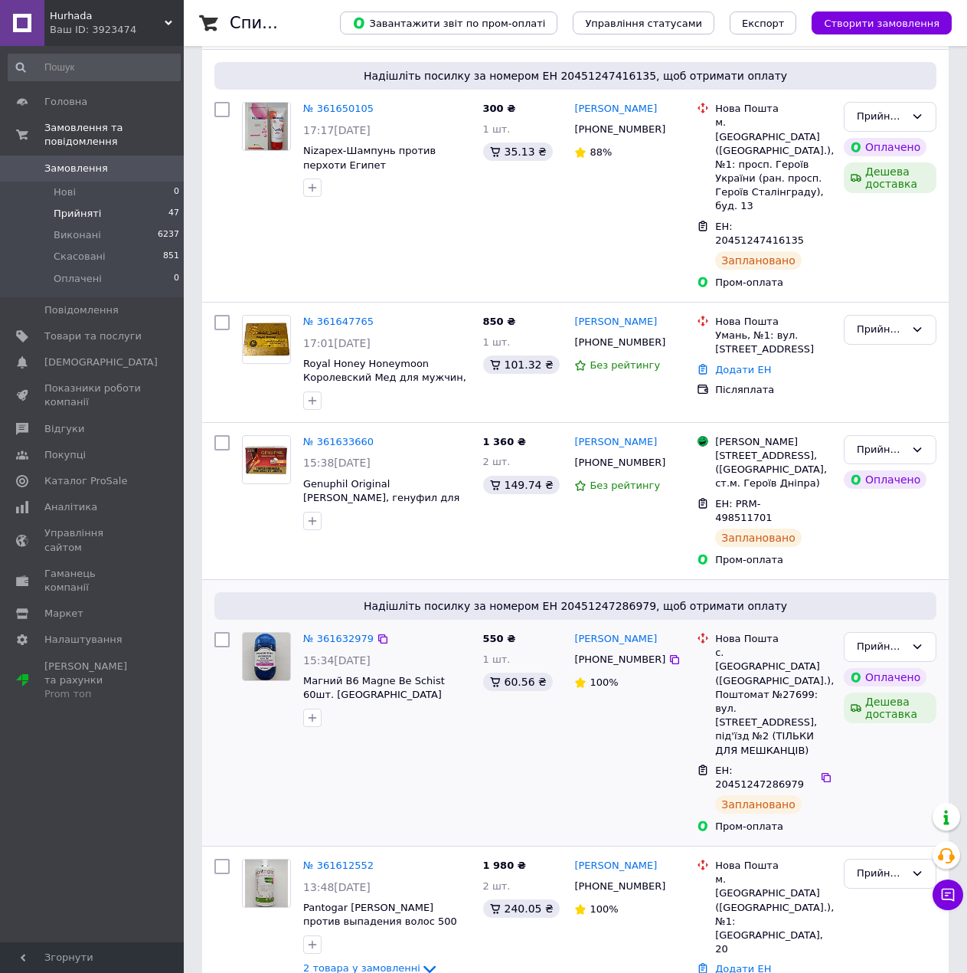
scroll to position [168, 0]
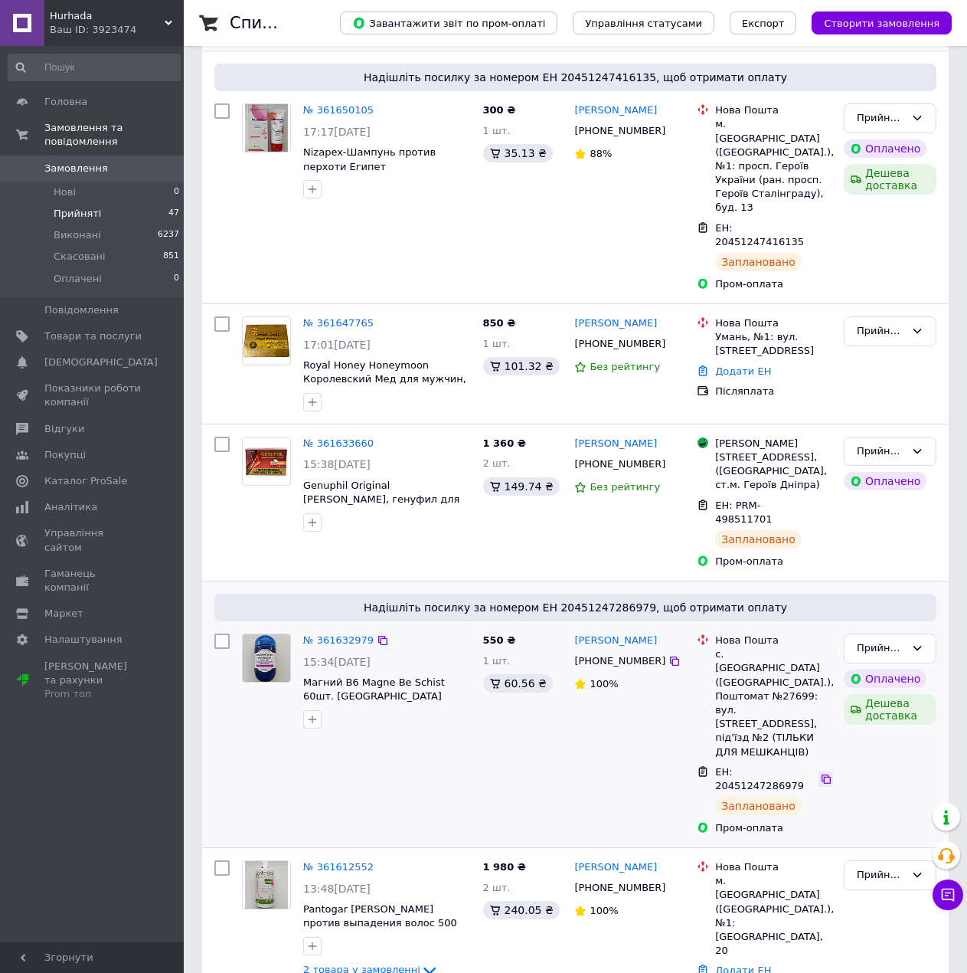
click at [820, 773] on icon at bounding box center [826, 779] width 12 height 12
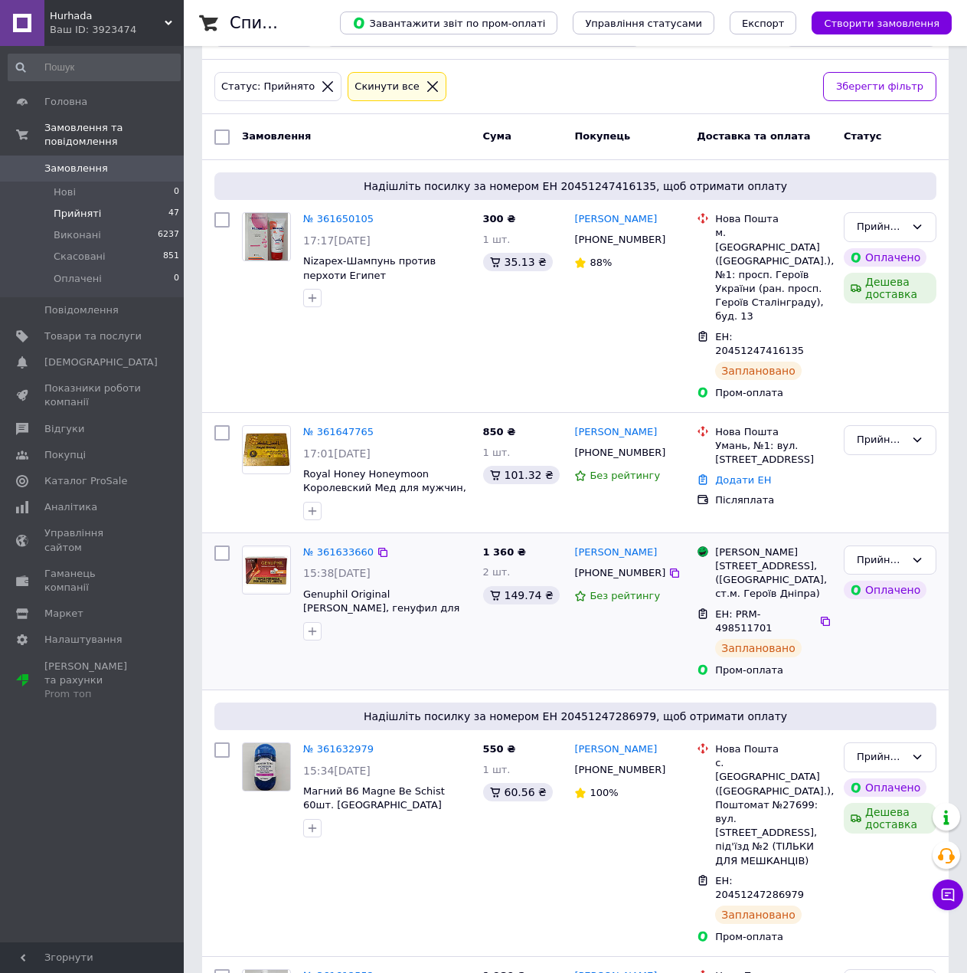
scroll to position [15, 0]
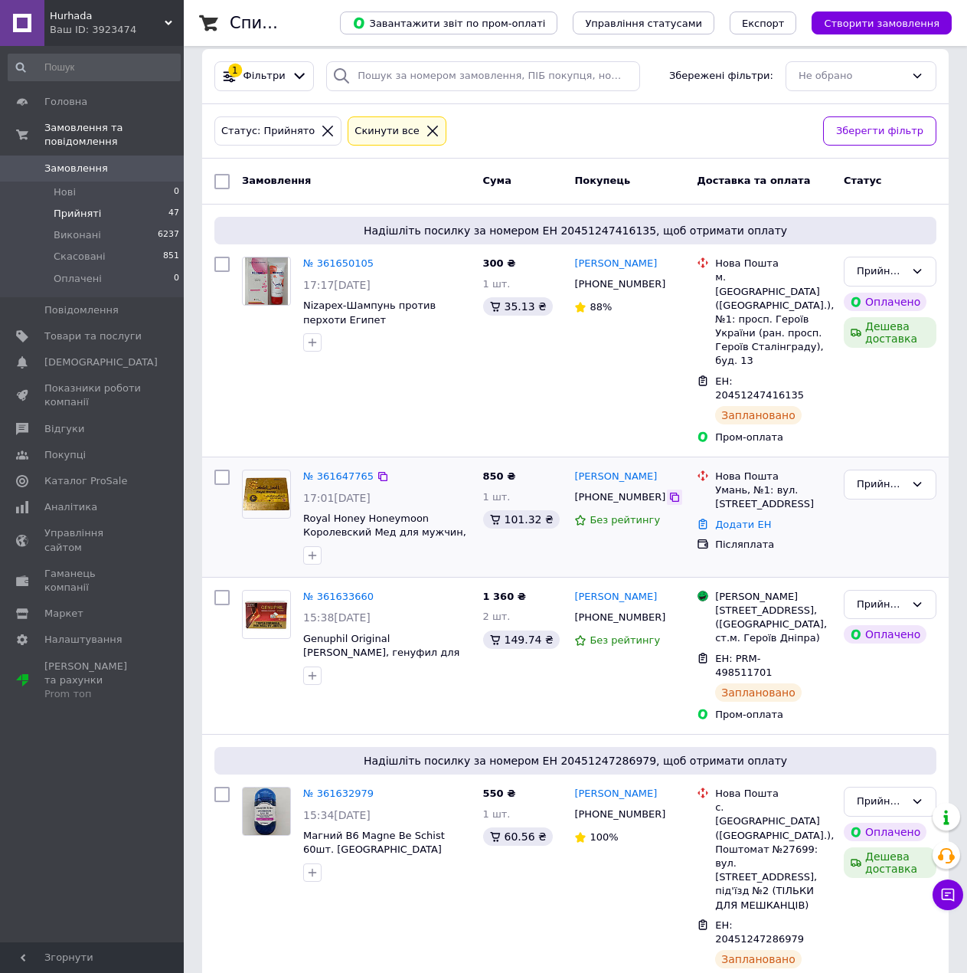
click at [670, 492] on icon at bounding box center [674, 496] width 9 height 9
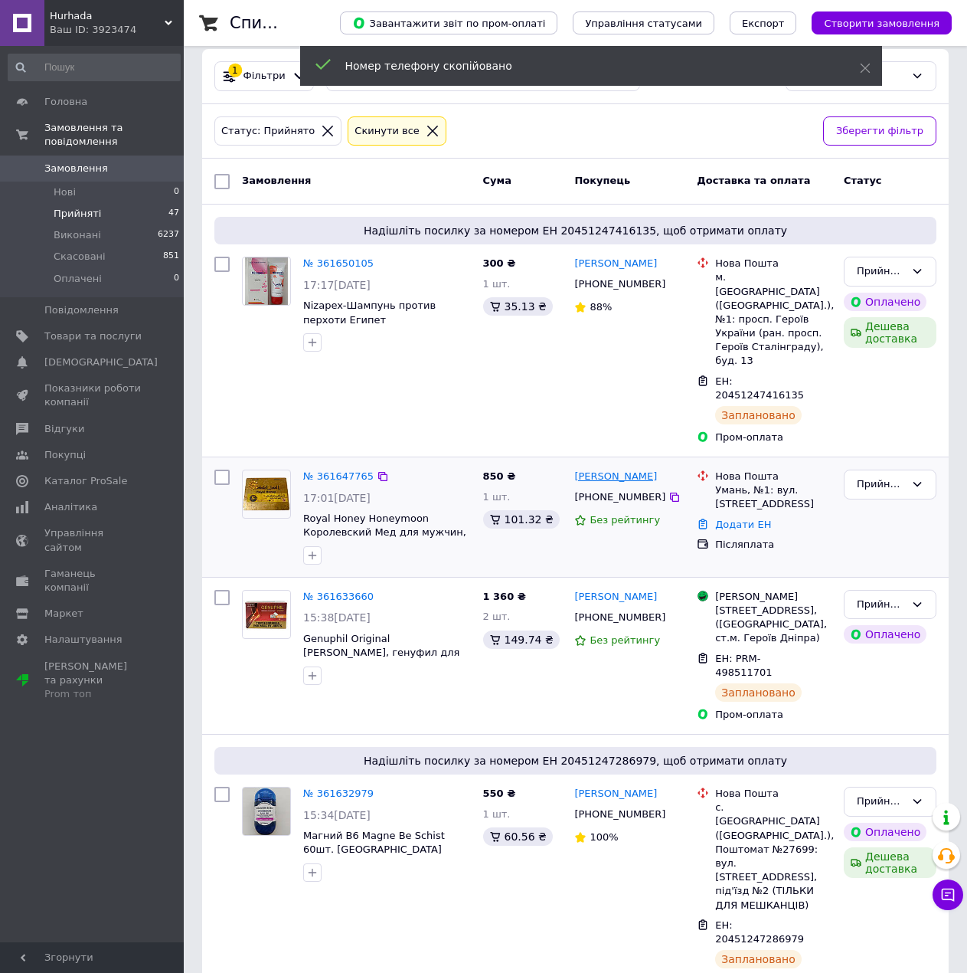
drag, startPoint x: 660, startPoint y: 434, endPoint x: 616, endPoint y: 437, distance: 44.6
click at [616, 468] on div "Симион Чиурарь" at bounding box center [629, 477] width 113 height 18
copy link "Чиурарь"
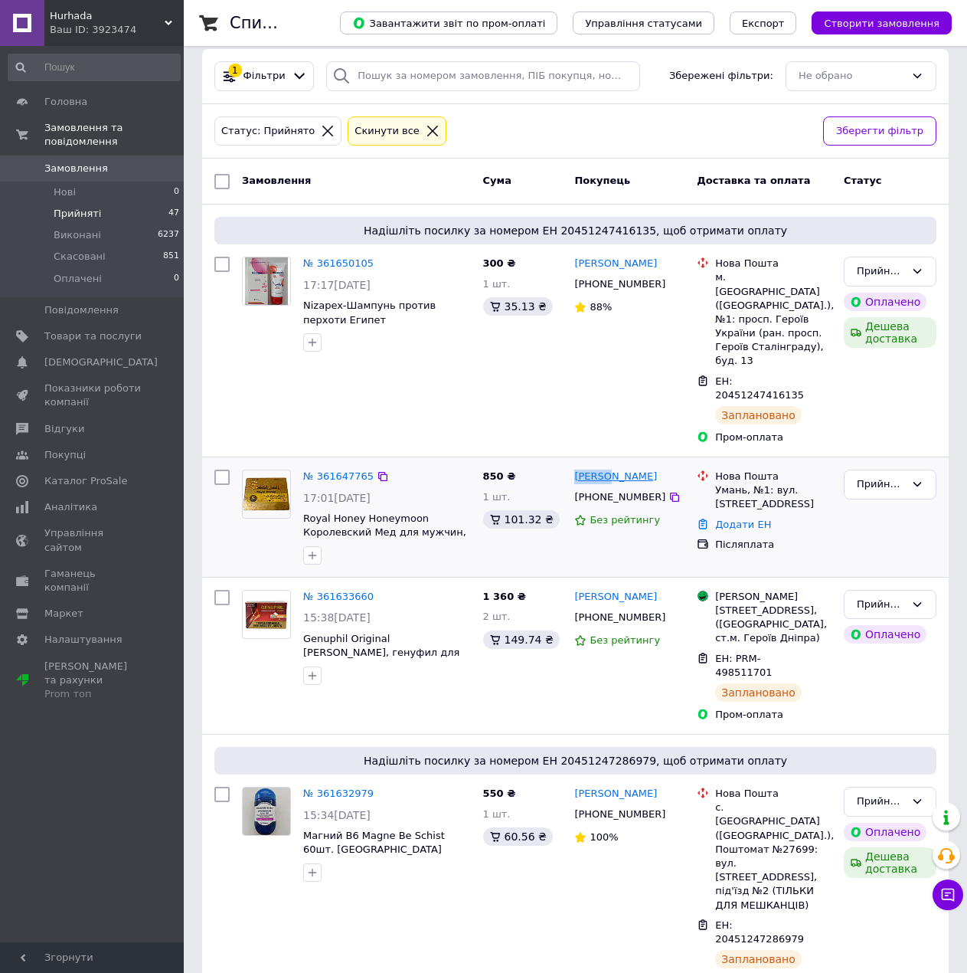
drag, startPoint x: 597, startPoint y: 436, endPoint x: 609, endPoint y: 436, distance: 11.5
click at [609, 468] on div "Симион Чиурарь" at bounding box center [616, 477] width 86 height 18
copy link "Симион"
drag, startPoint x: 718, startPoint y: 450, endPoint x: 742, endPoint y: 447, distance: 24.6
click at [742, 483] on div "Умань, №1: вул. Індустріальна, 14а" at bounding box center [773, 497] width 116 height 28
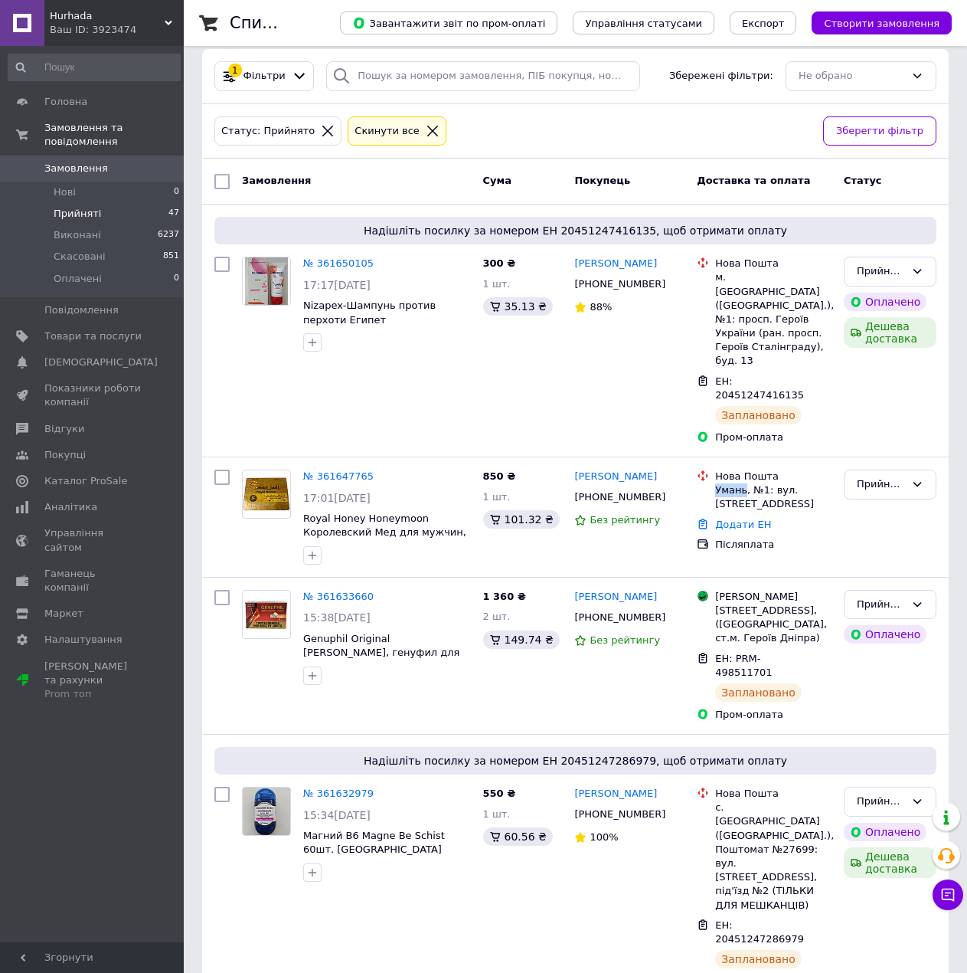
copy div "Умань"
click at [823, 382] on icon at bounding box center [826, 388] width 12 height 12
drag, startPoint x: 319, startPoint y: 306, endPoint x: 337, endPoint y: 306, distance: 18.4
click at [337, 306] on div "№ 361650105 17:17, 12.09.2025 Nizapex-Шампунь против перхоти Египет" at bounding box center [387, 303] width 180 height 107
copy span "Nizapex"
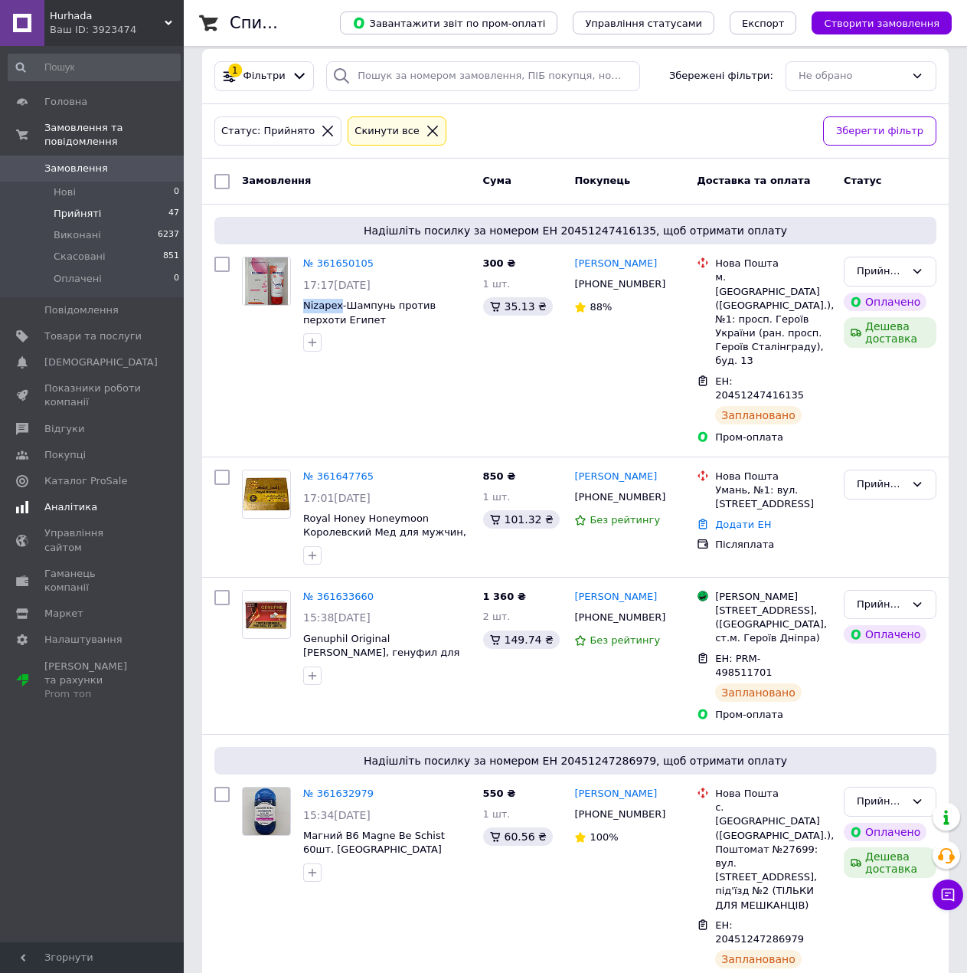
click at [70, 355] on span "[DEMOGRAPHIC_DATA]" at bounding box center [100, 362] width 113 height 14
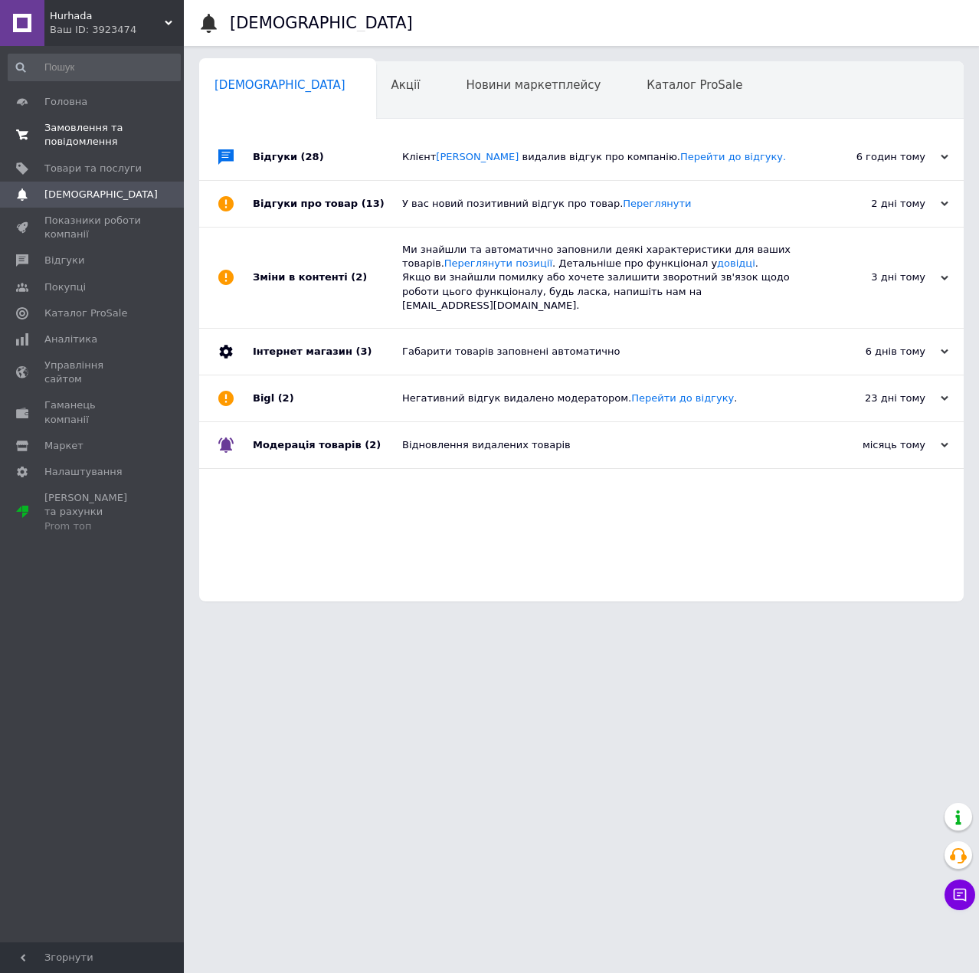
click at [82, 133] on span "Замовлення та повідомлення" at bounding box center [92, 135] width 97 height 28
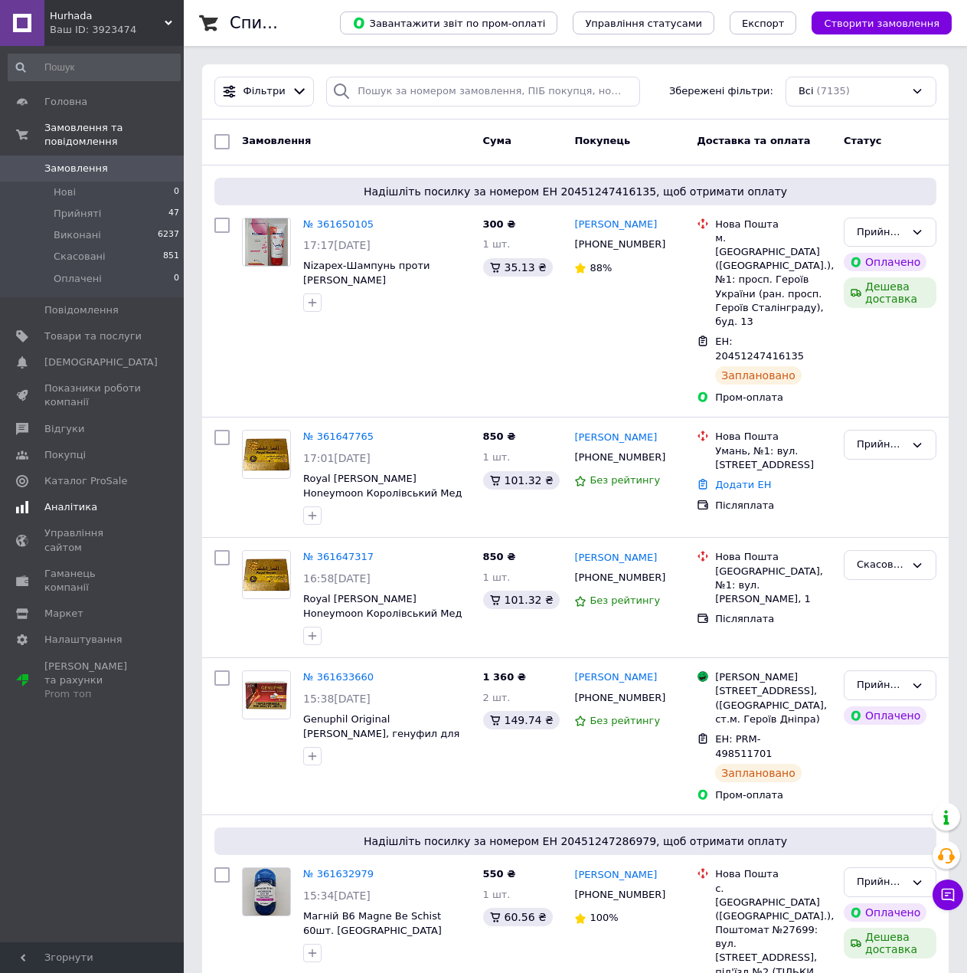
drag, startPoint x: 94, startPoint y: 354, endPoint x: 94, endPoint y: 342, distance: 11.5
click at [94, 355] on span "[DEMOGRAPHIC_DATA]" at bounding box center [100, 362] width 113 height 14
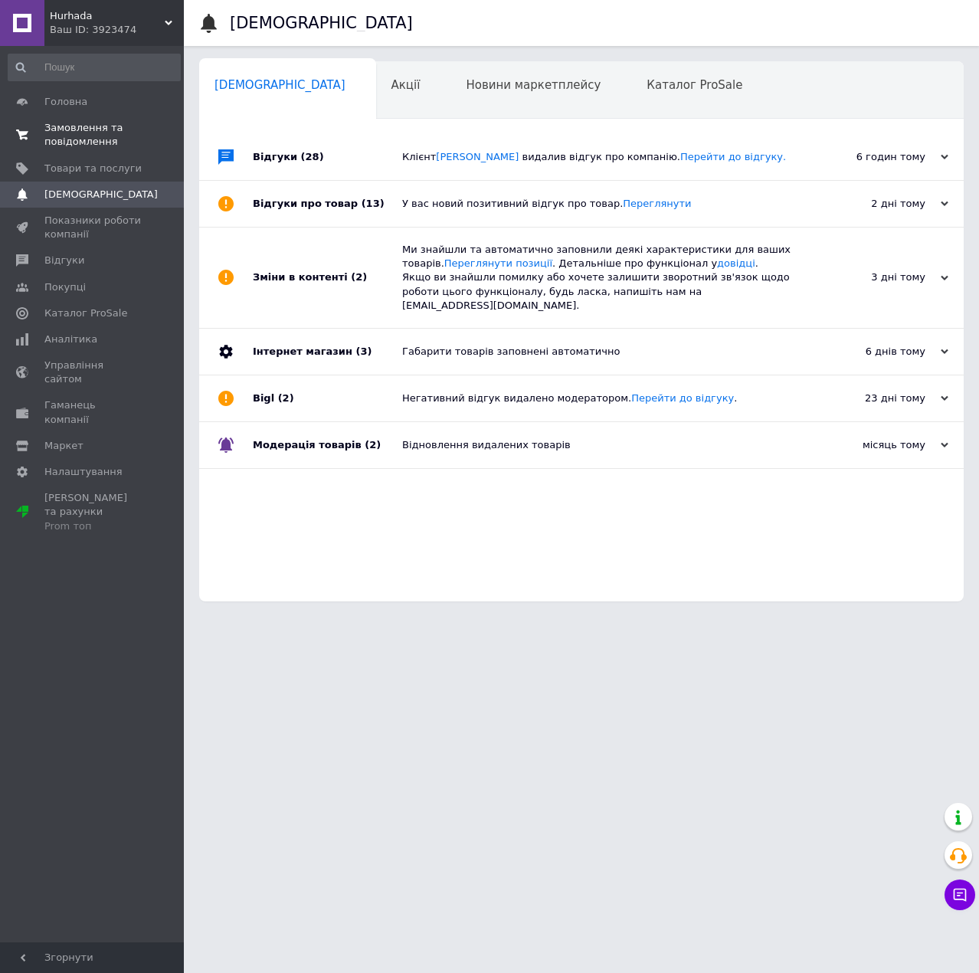
click at [100, 129] on span "Замовлення та повідомлення" at bounding box center [92, 135] width 97 height 28
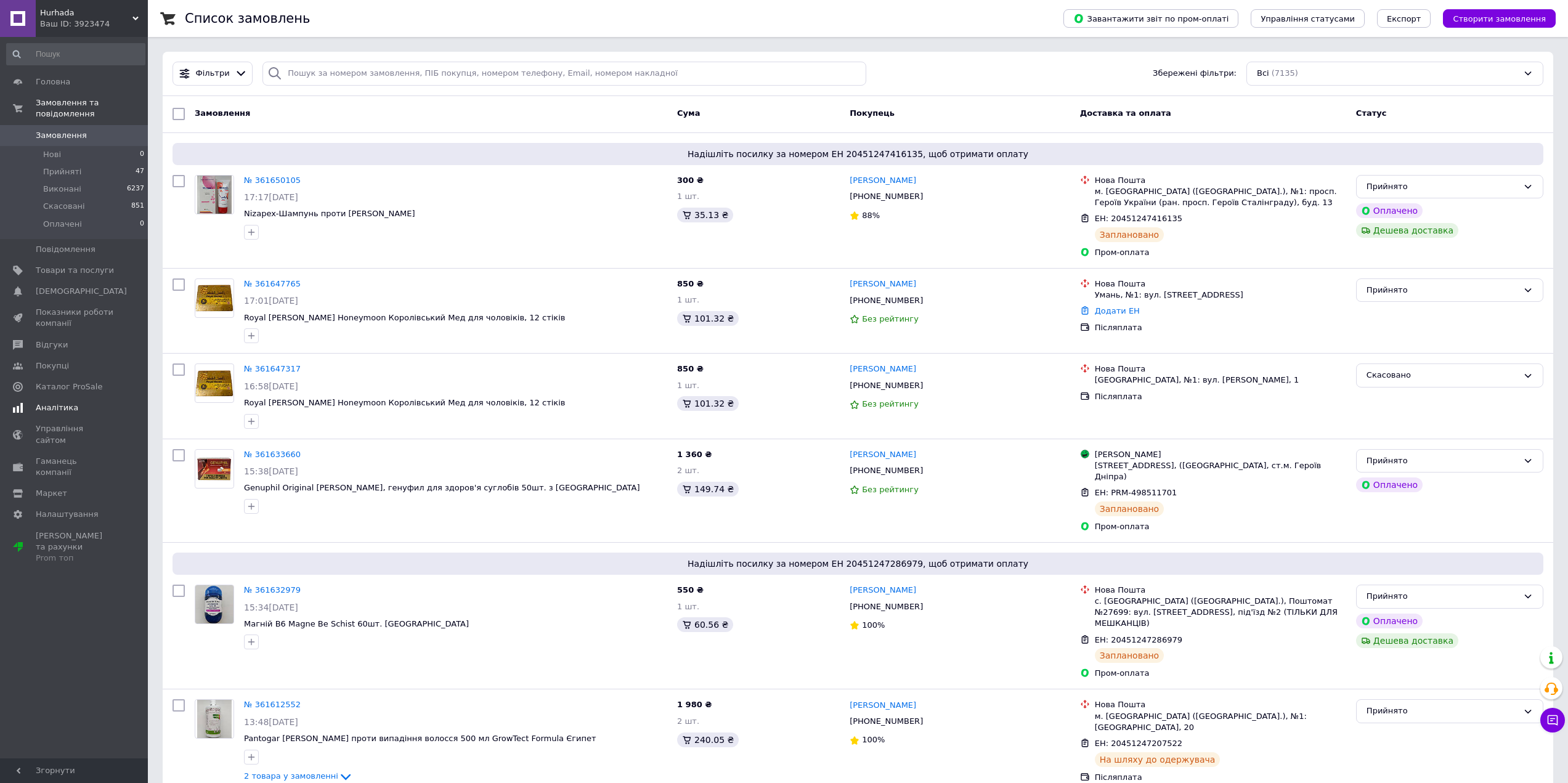
click at [88, 398] on link "Аналітика" at bounding box center [76, 408] width 151 height 21
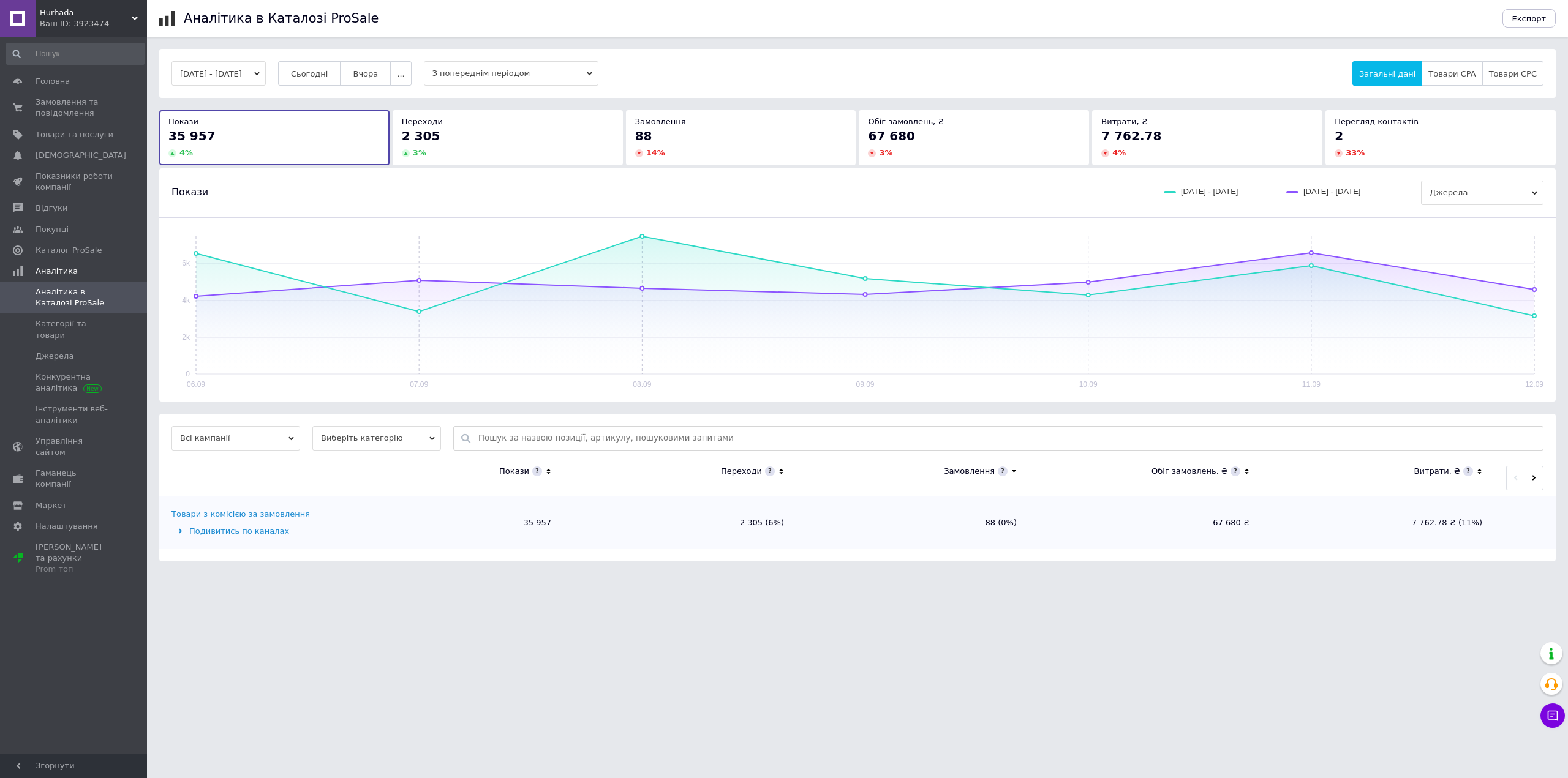
click at [565, 140] on div "2 305" at bounding box center [507, 135] width 212 height 17
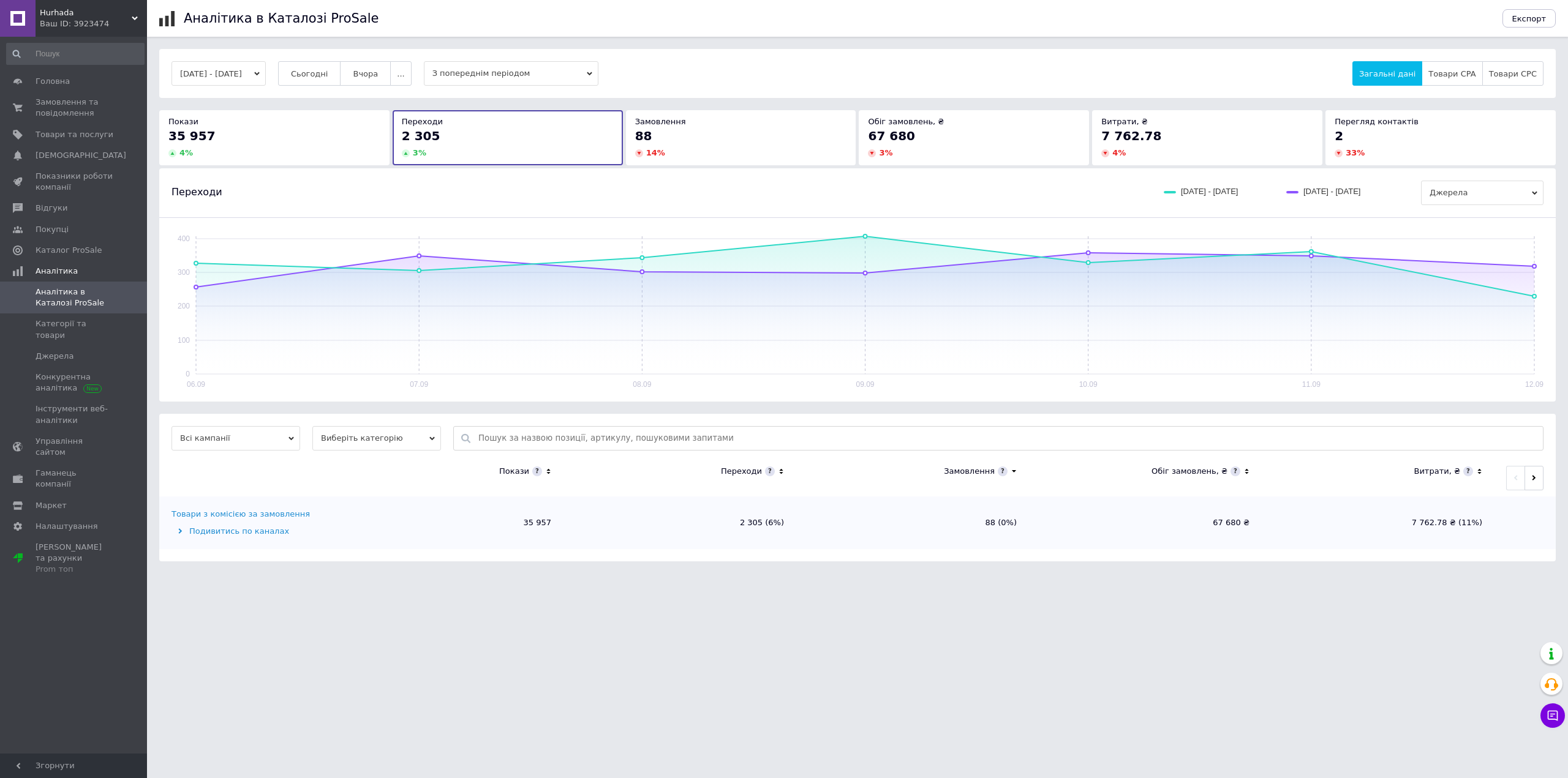
click at [752, 138] on div "88" at bounding box center [740, 135] width 212 height 17
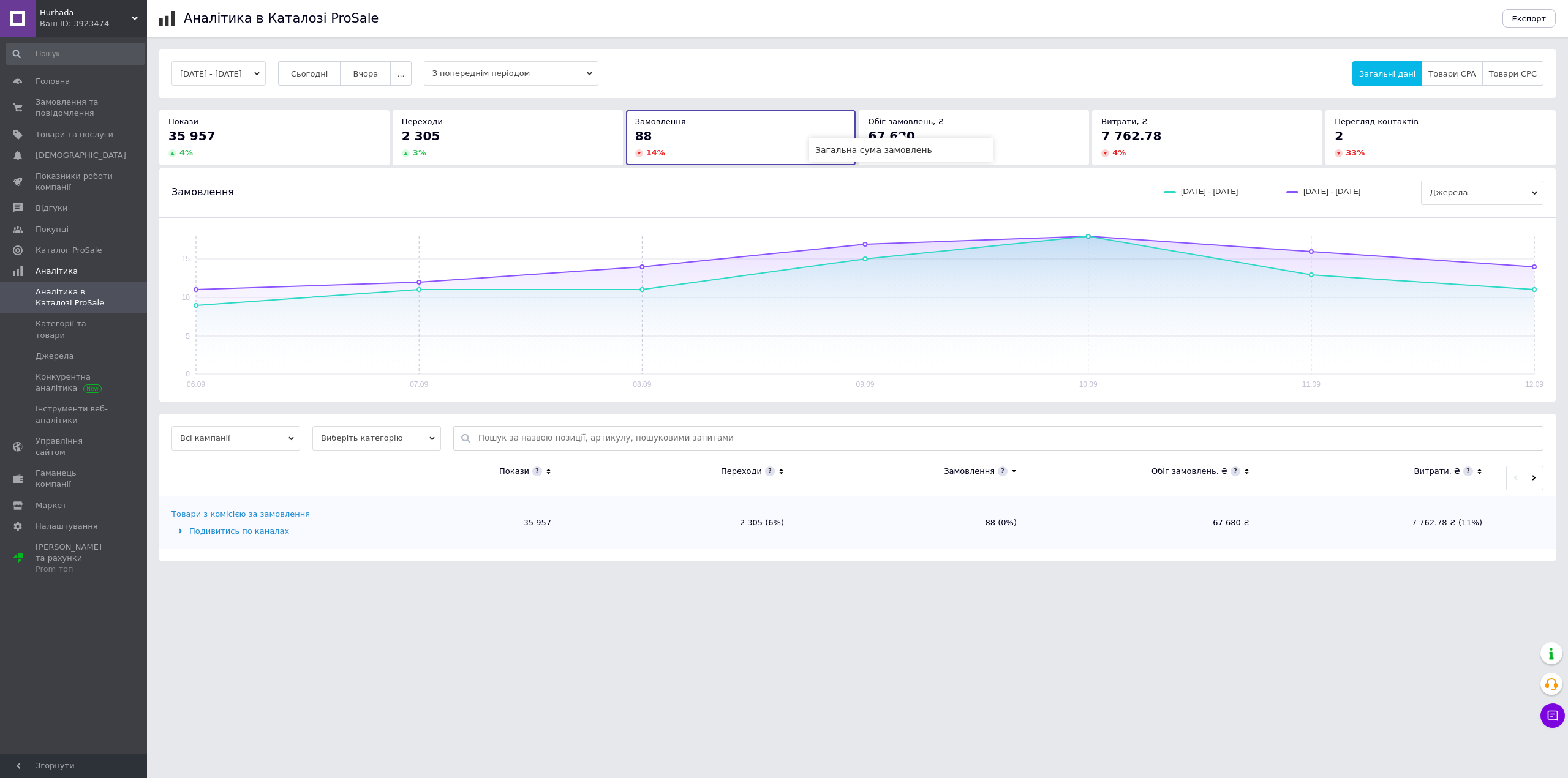
click at [893, 126] on span "Обіг замовлень, ₴" at bounding box center [905, 121] width 76 height 9
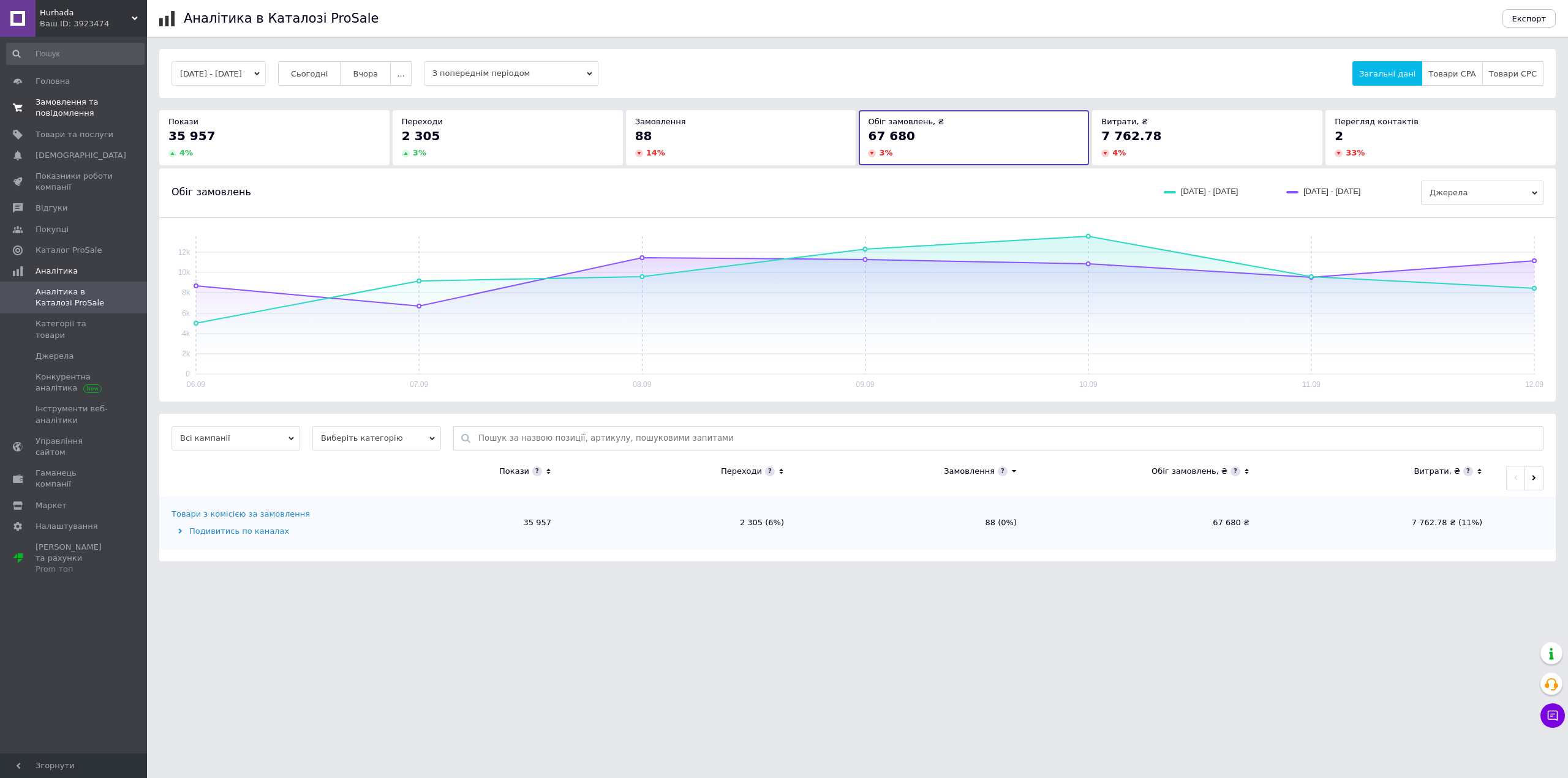
click at [78, 119] on link "Замовлення та повідомлення 0 0" at bounding box center [75, 108] width 150 height 32
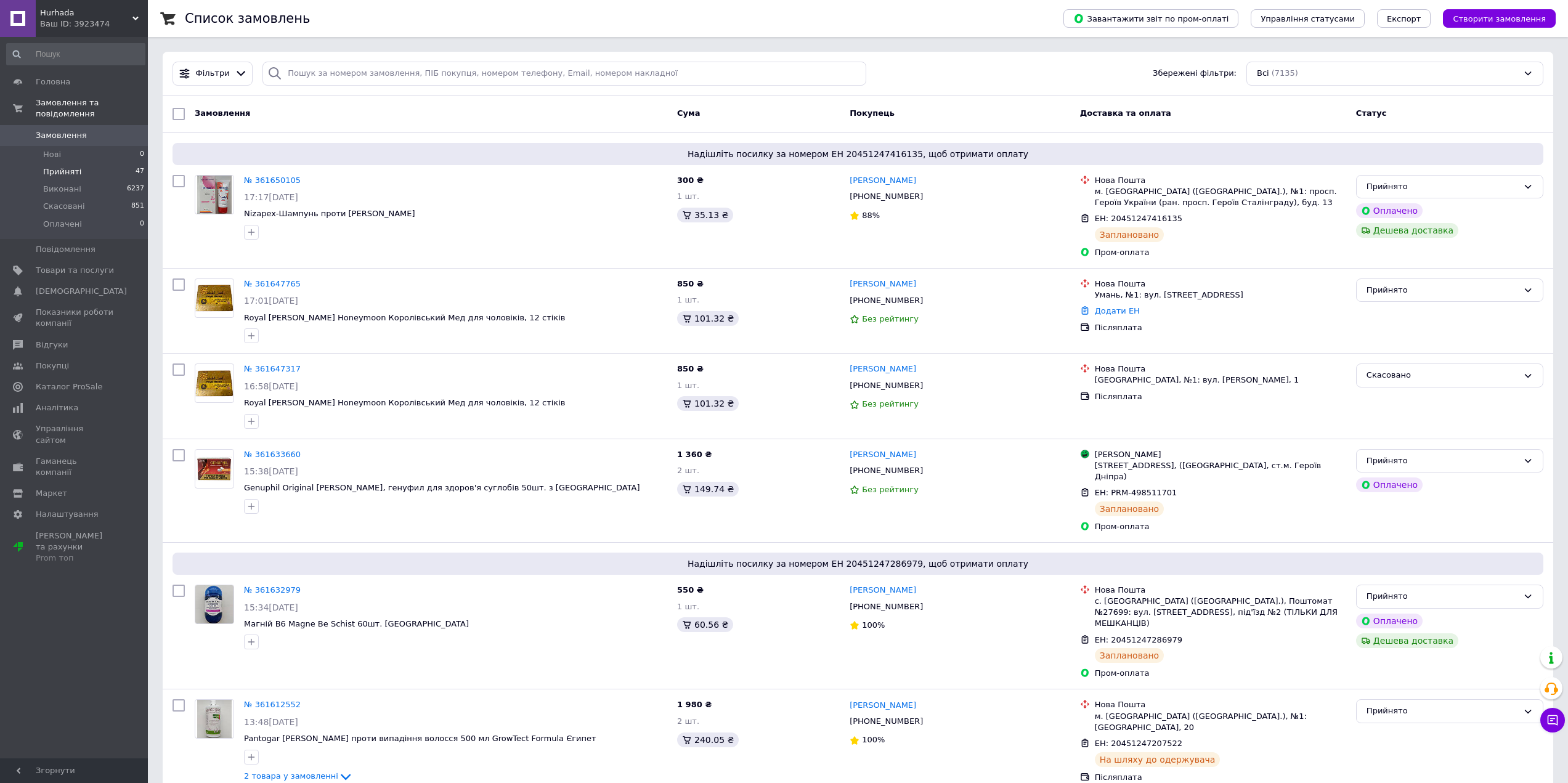
click at [74, 167] on li "Прийняті 47" at bounding box center [76, 171] width 151 height 17
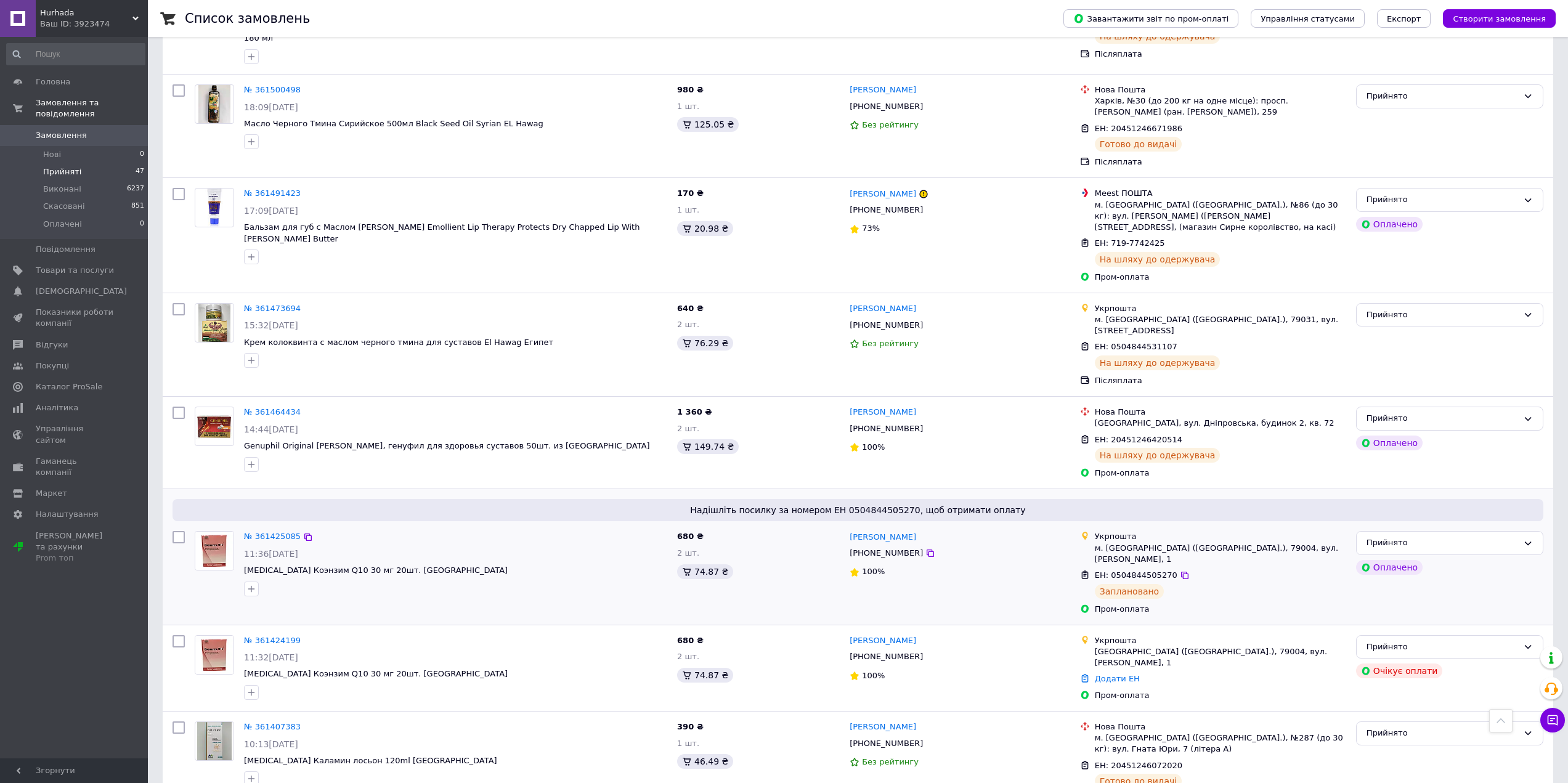
scroll to position [1557, 0]
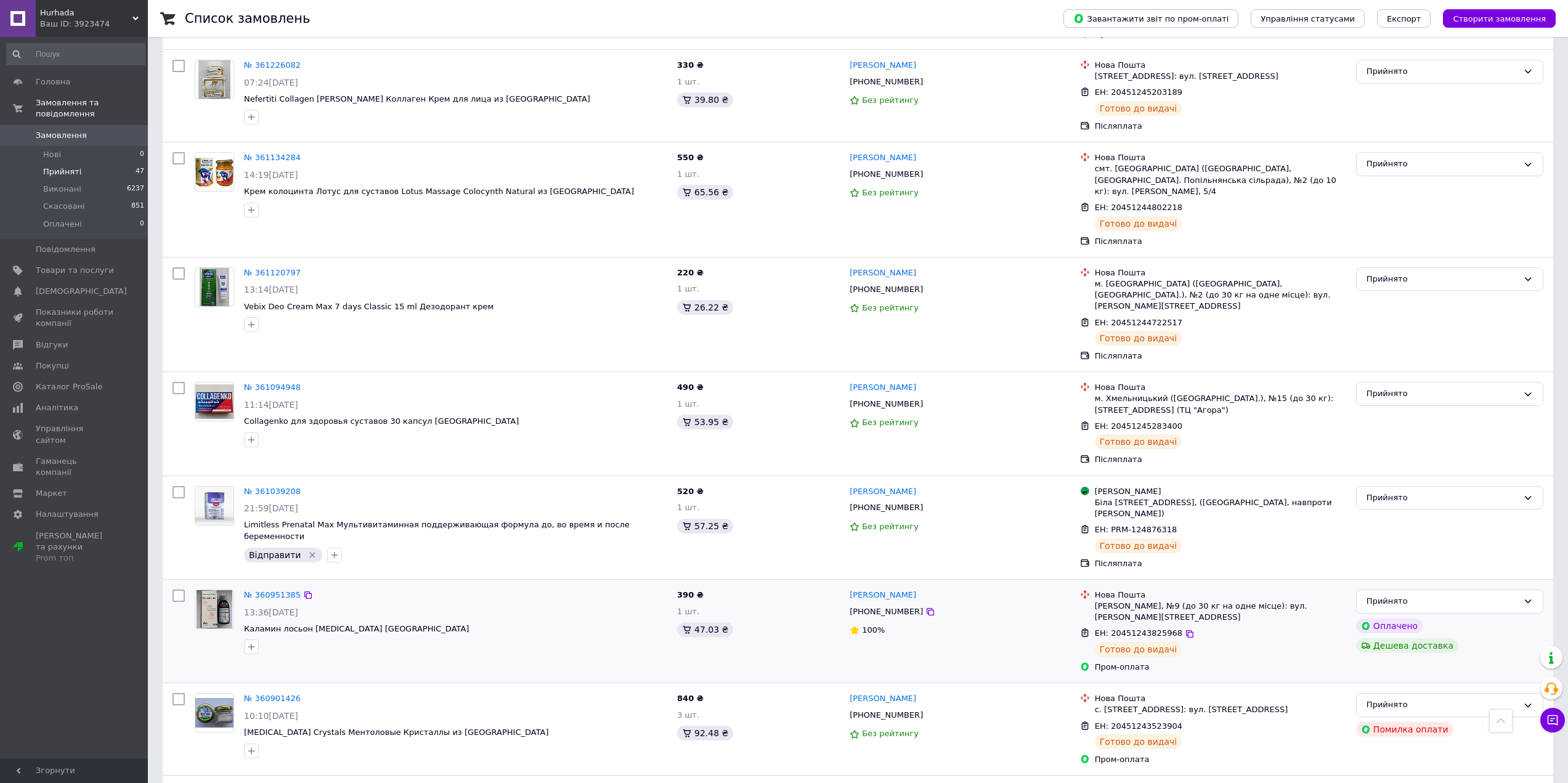
scroll to position [1462, 0]
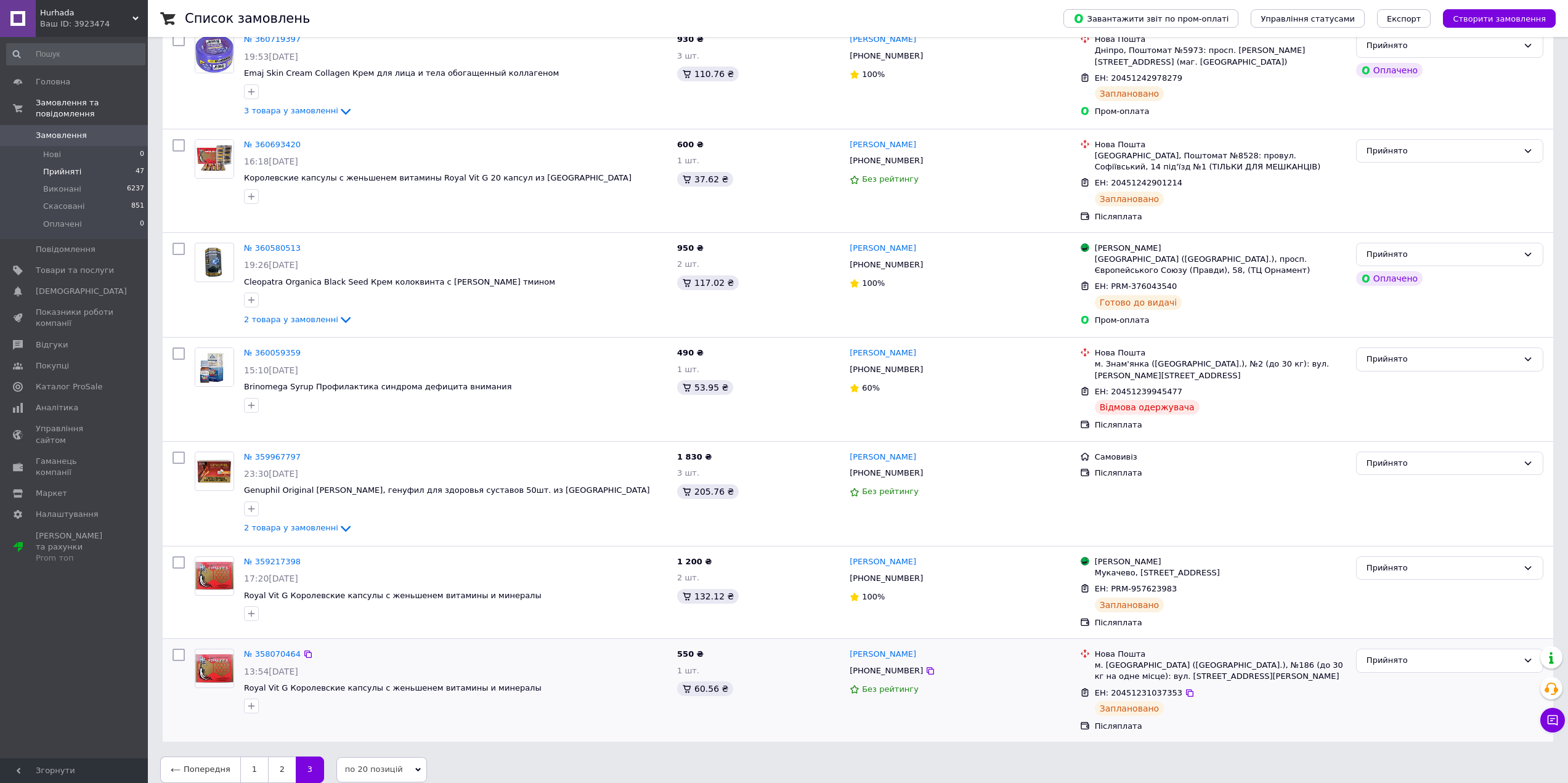
scroll to position [197, 0]
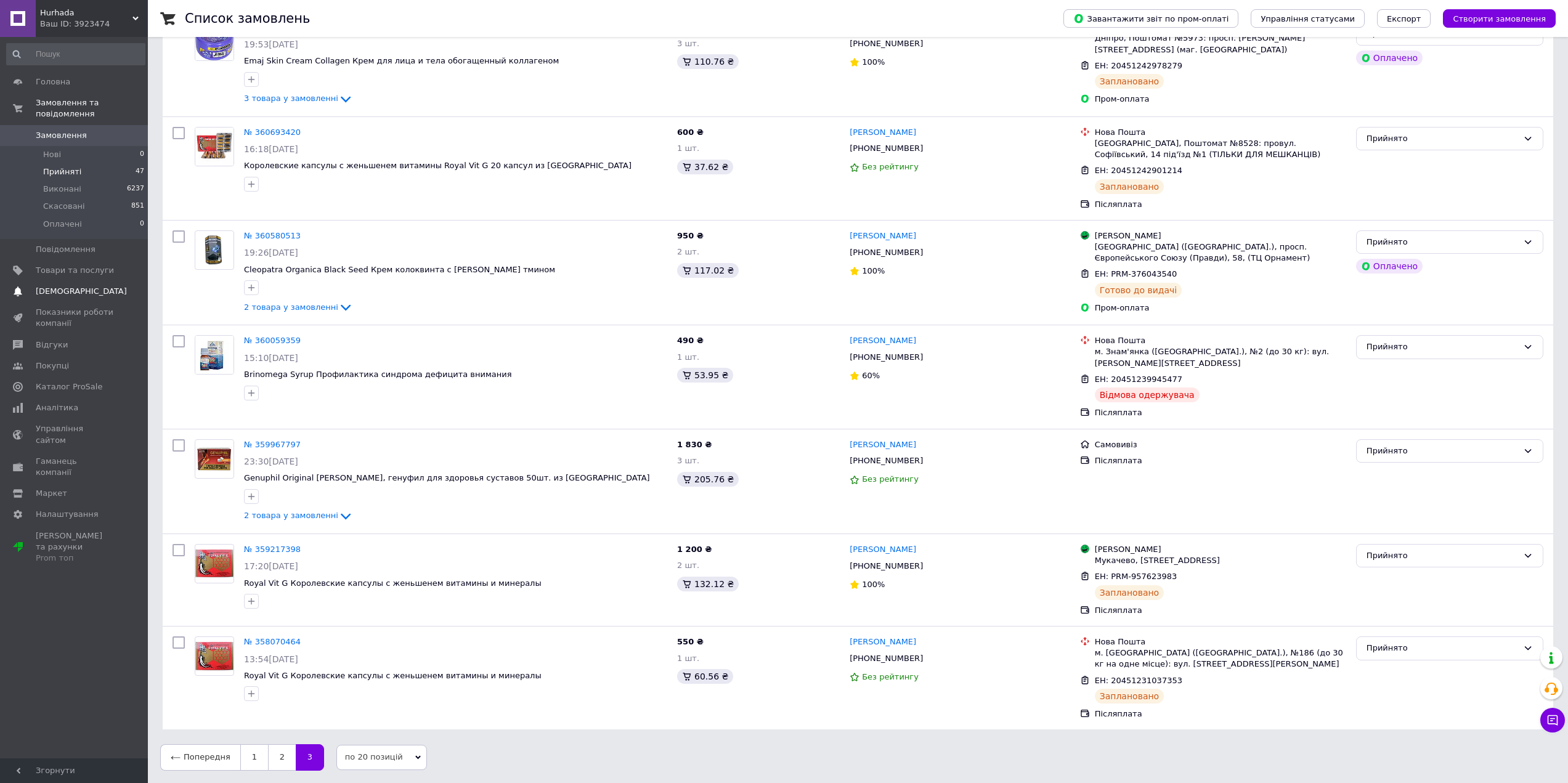
click at [26, 286] on link "Сповіщення 0" at bounding box center [76, 291] width 151 height 21
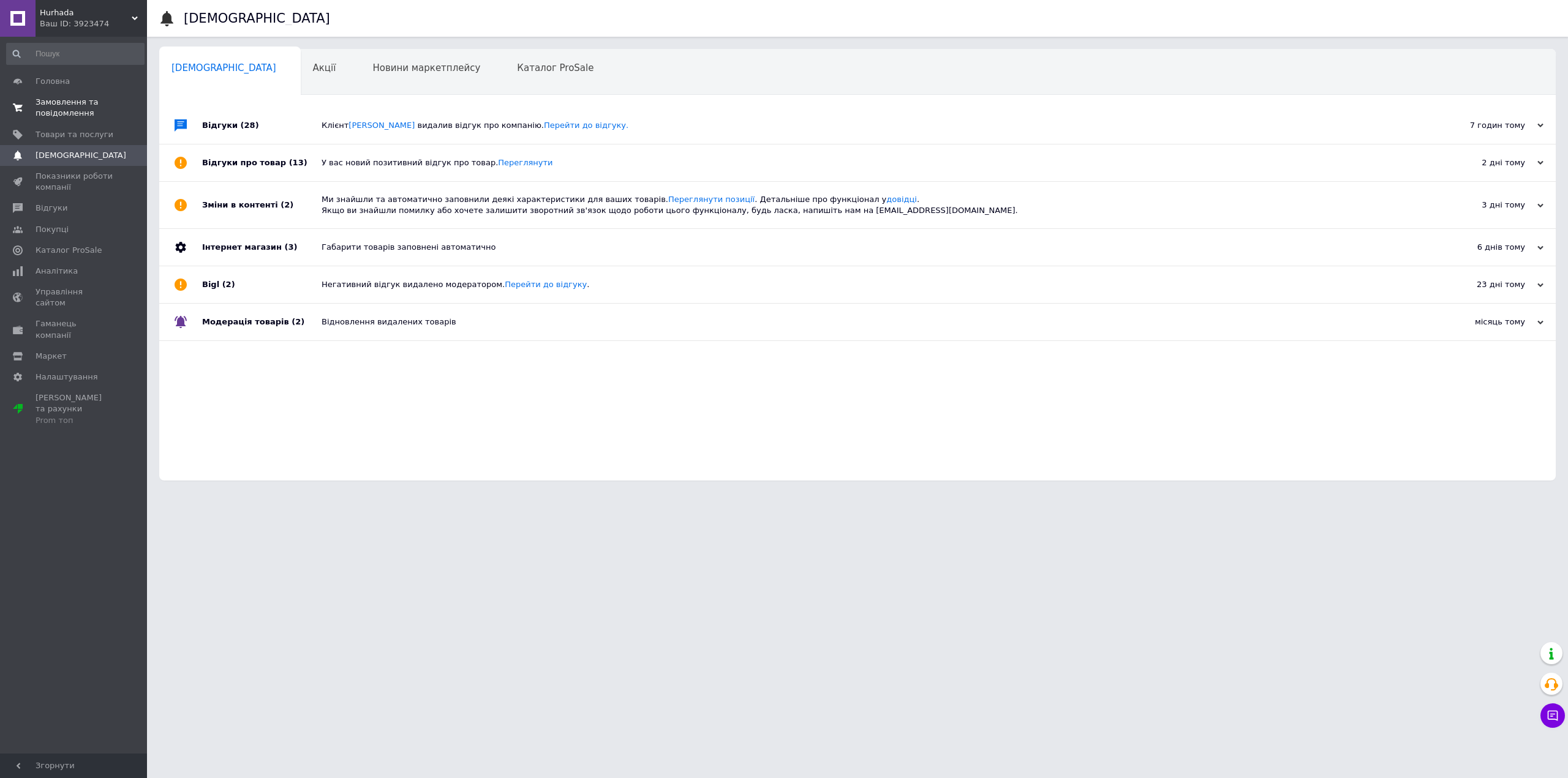
click at [70, 110] on span "Замовлення та повідомлення" at bounding box center [74, 108] width 78 height 22
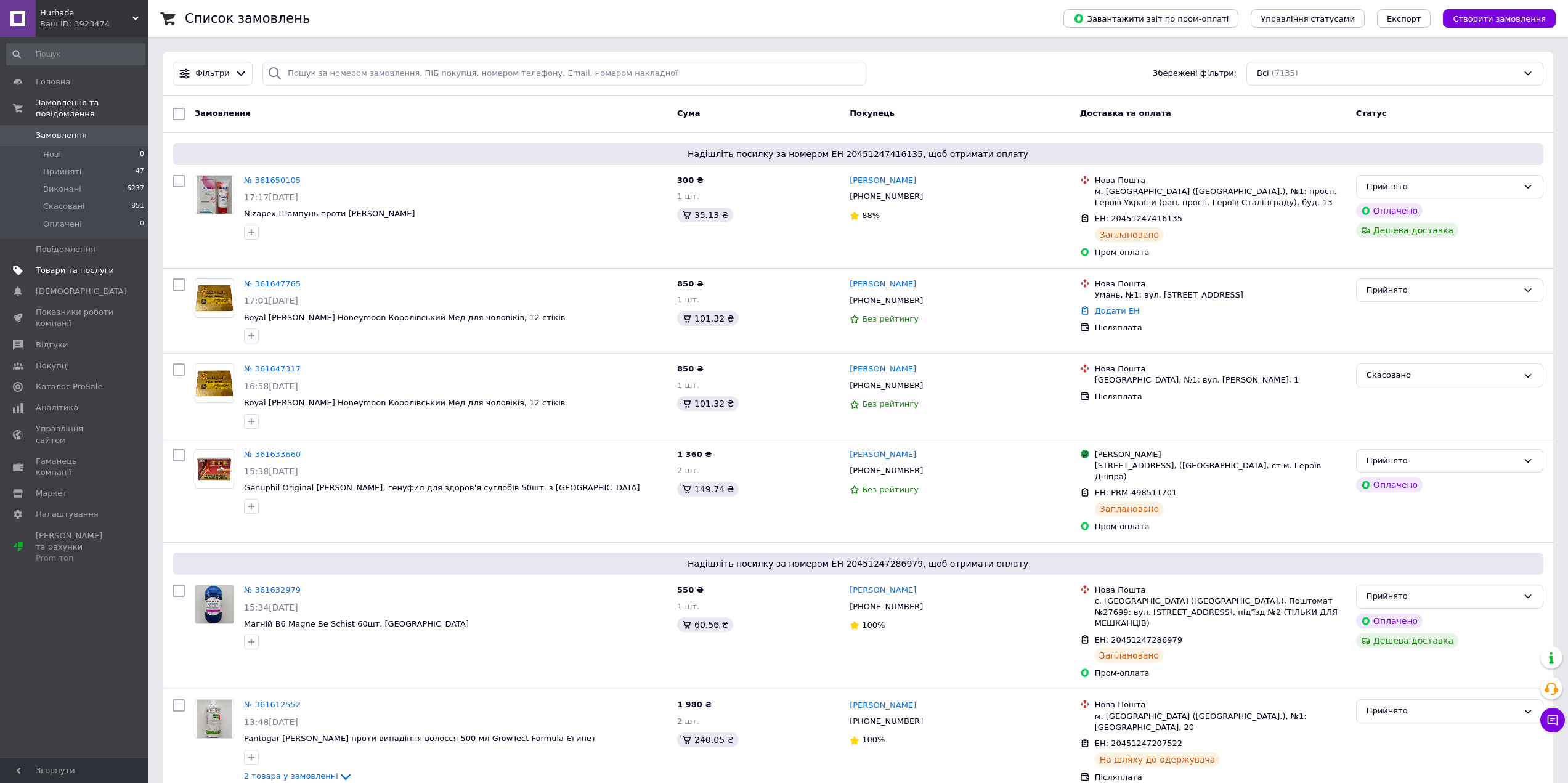
click at [92, 265] on span "Товари та послуги" at bounding box center [74, 270] width 78 height 11
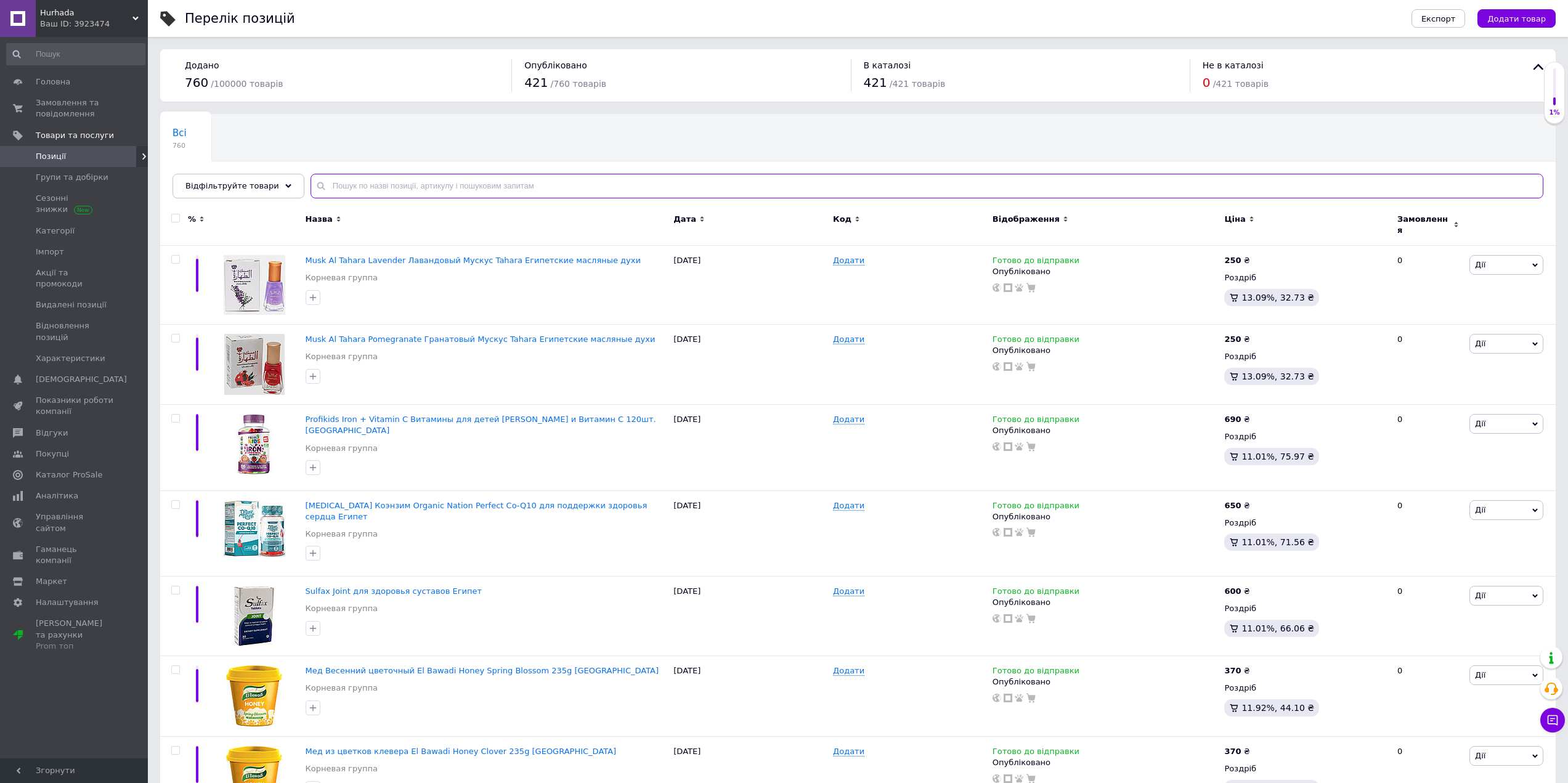
click at [405, 188] on input "text" at bounding box center [927, 186] width 1233 height 25
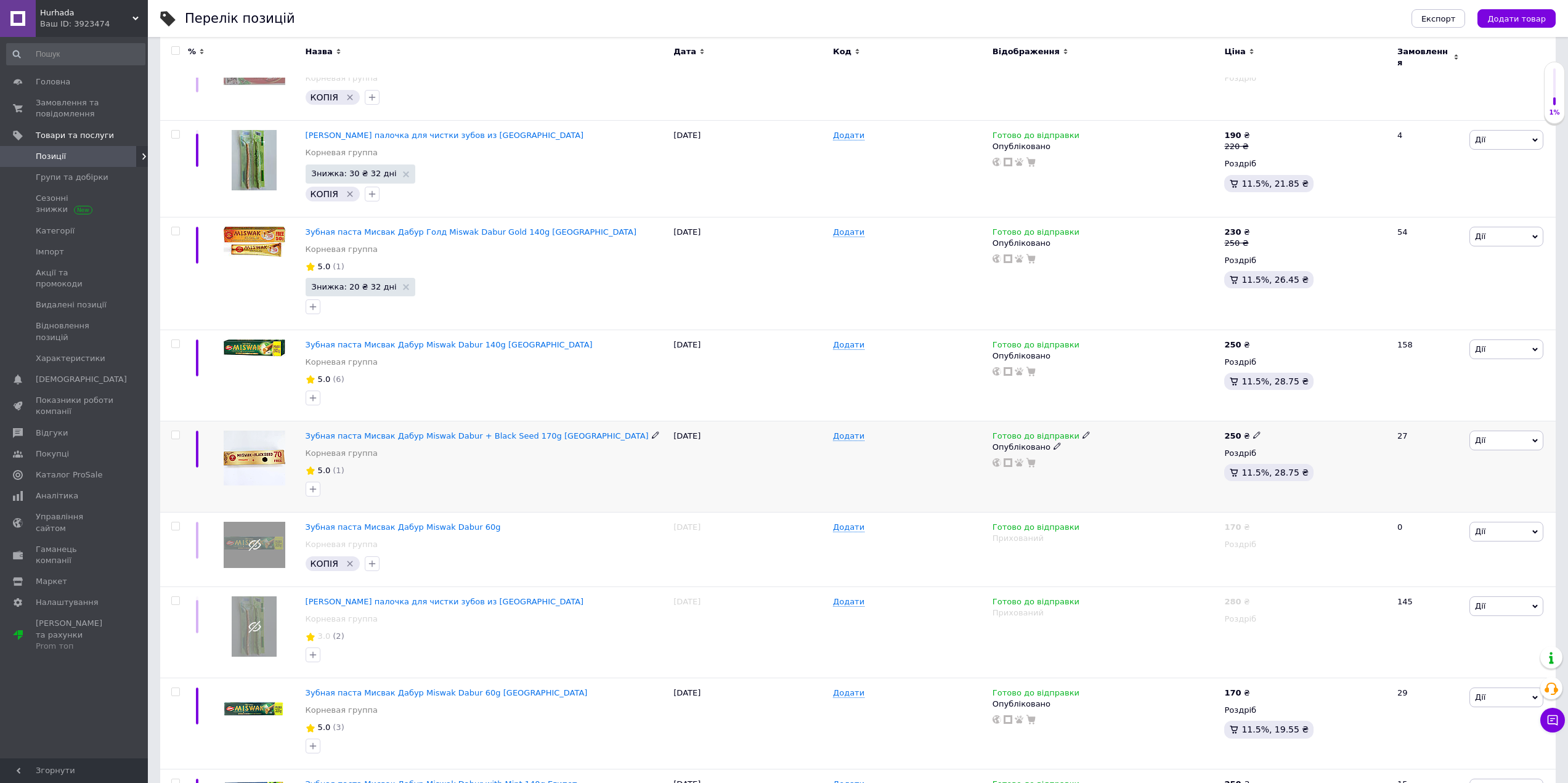
scroll to position [370, 0]
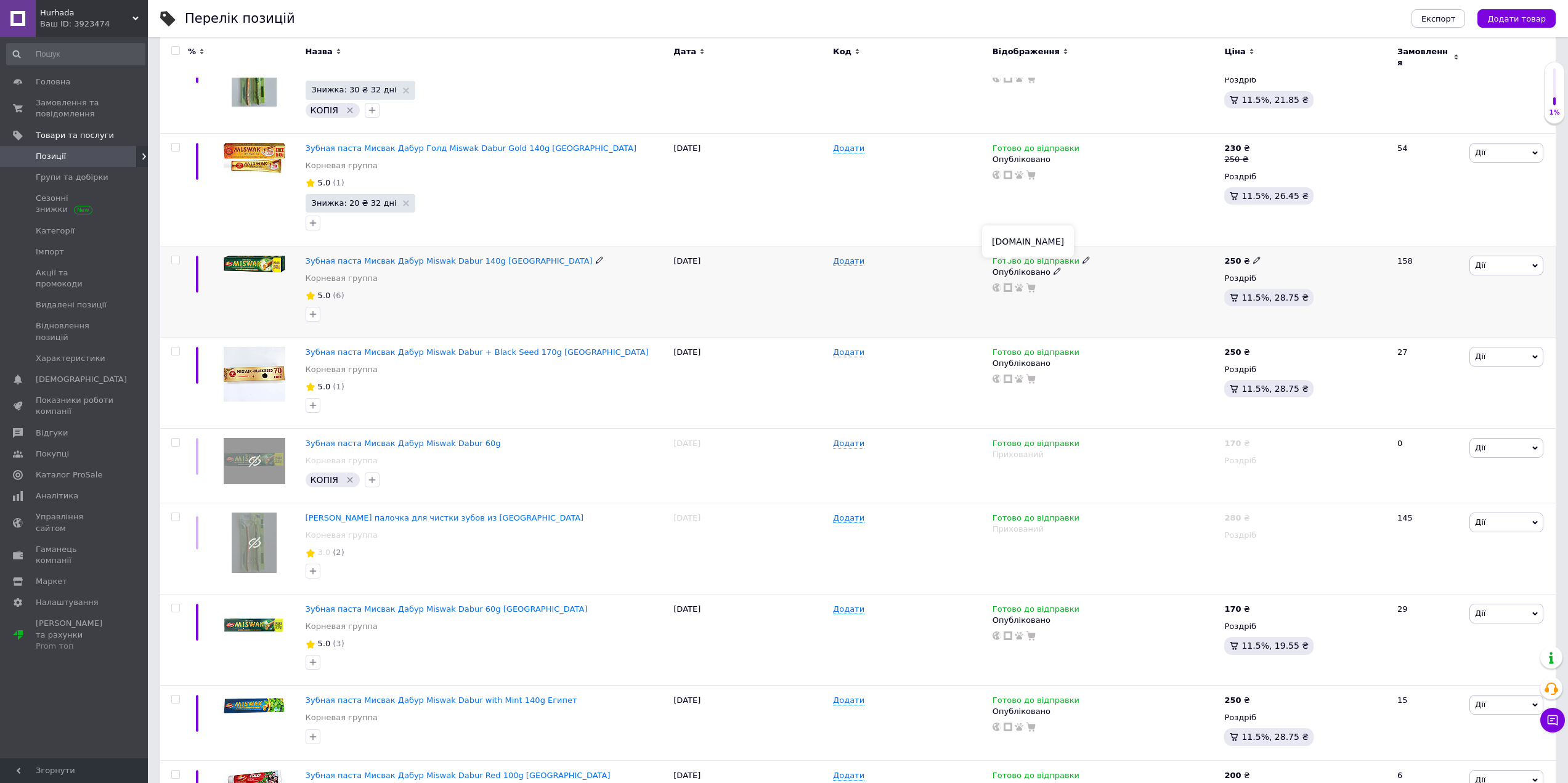
type input "MISAK"
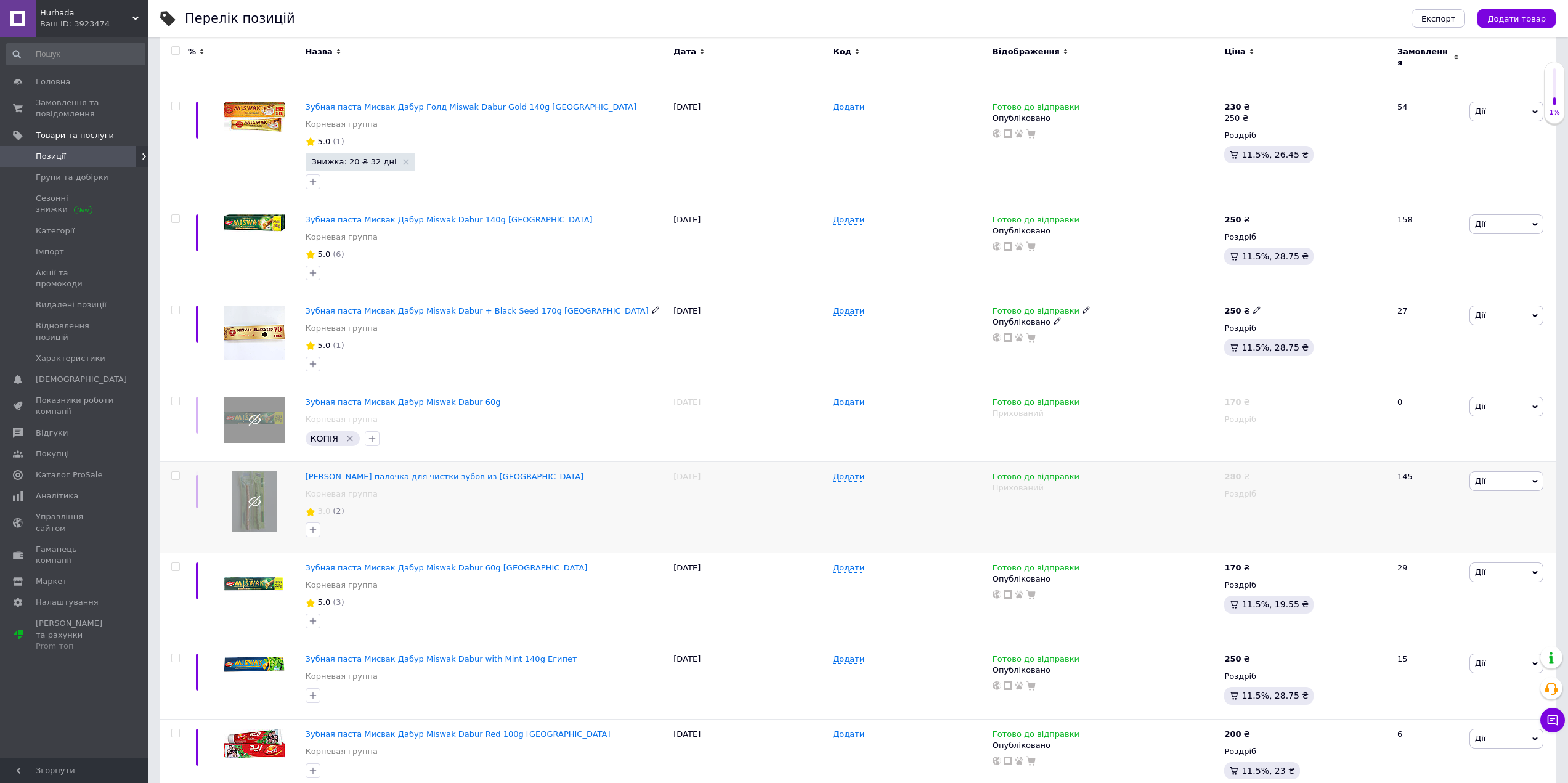
scroll to position [414, 0]
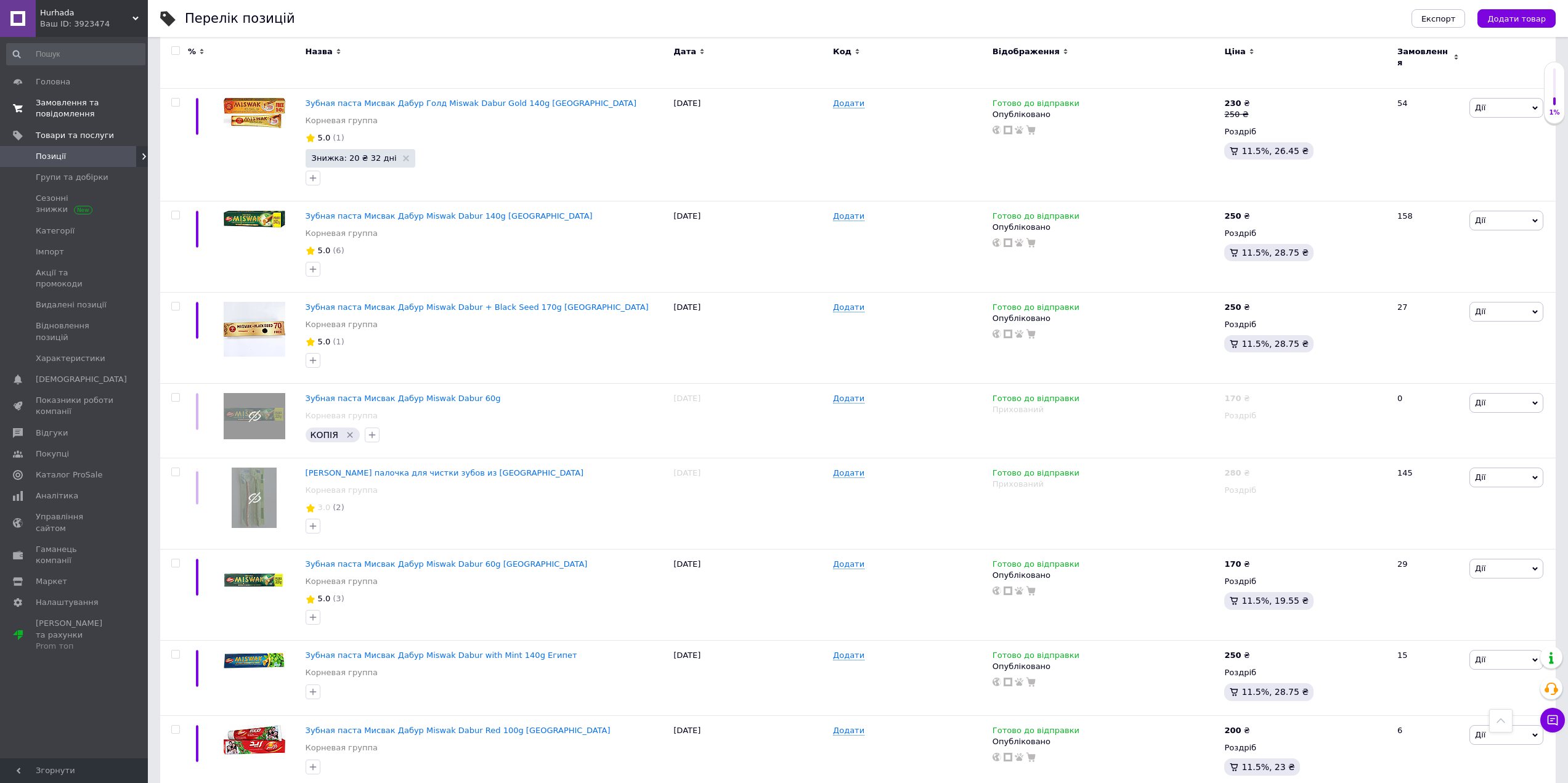
click at [60, 112] on span "Замовлення та повідомлення" at bounding box center [74, 109] width 78 height 23
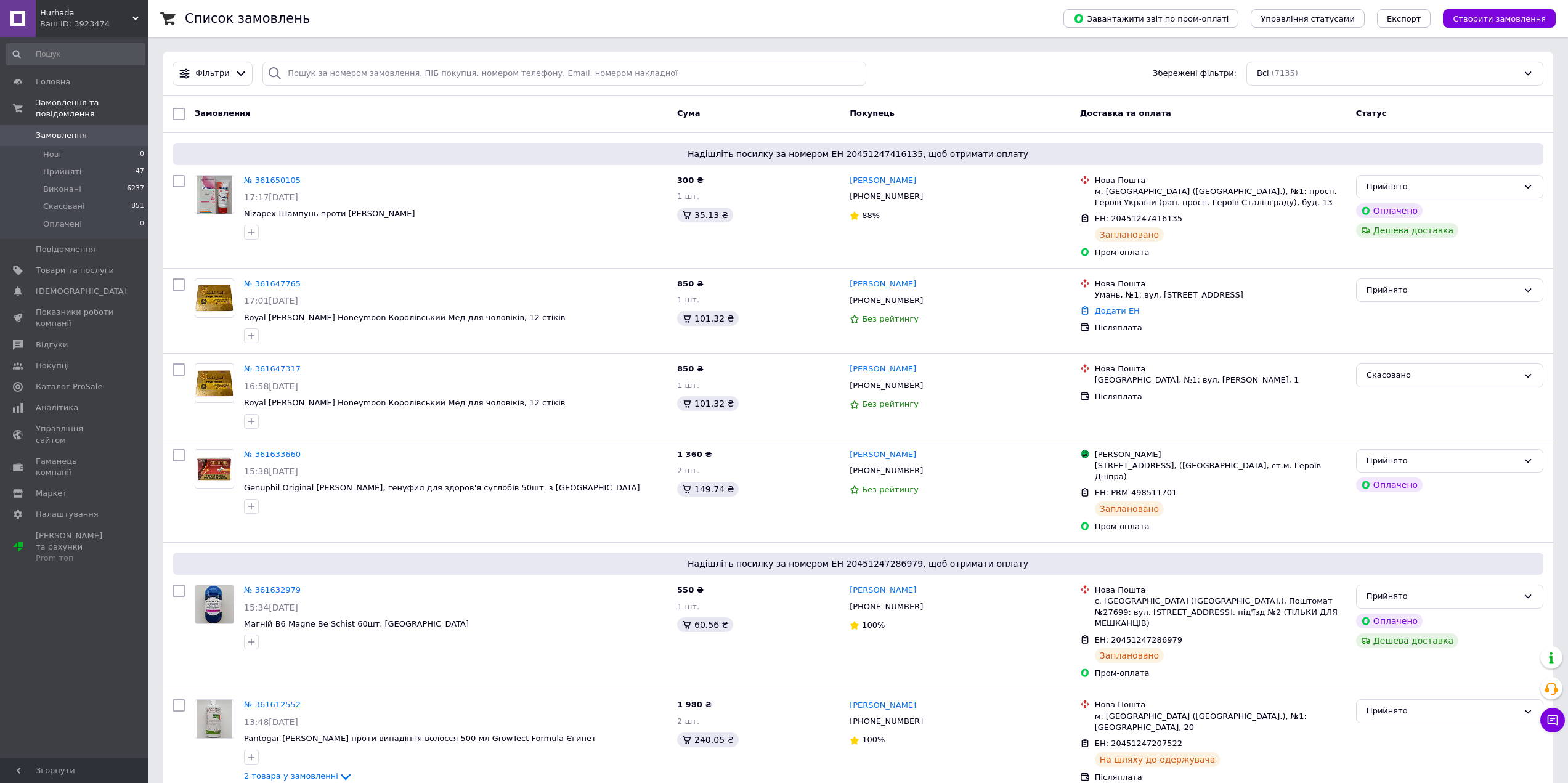
drag, startPoint x: 104, startPoint y: 252, endPoint x: 187, endPoint y: 6, distance: 259.6
click at [104, 260] on link "Товари та послуги" at bounding box center [76, 270] width 151 height 21
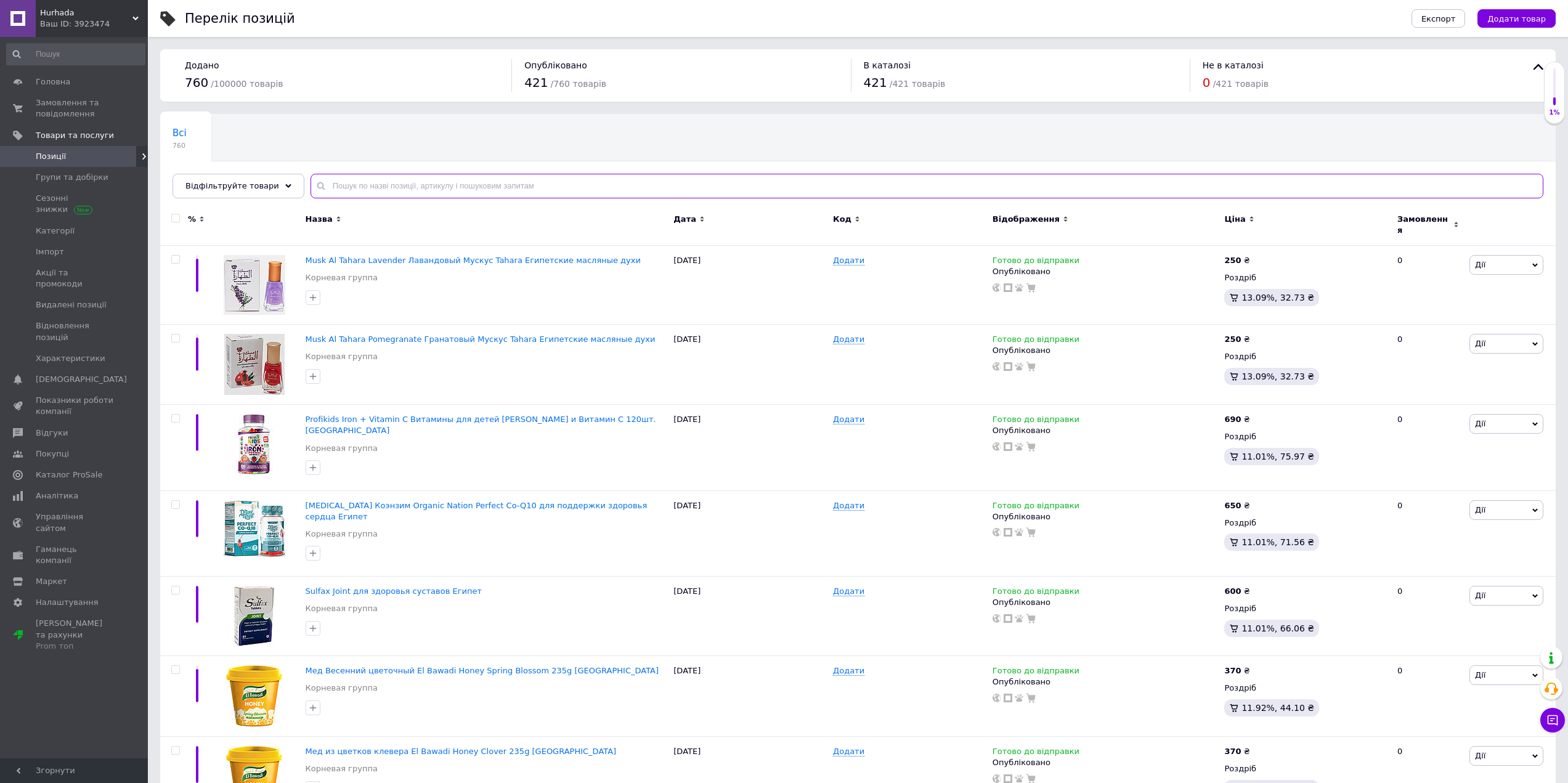
click at [341, 183] on input "text" at bounding box center [927, 186] width 1233 height 25
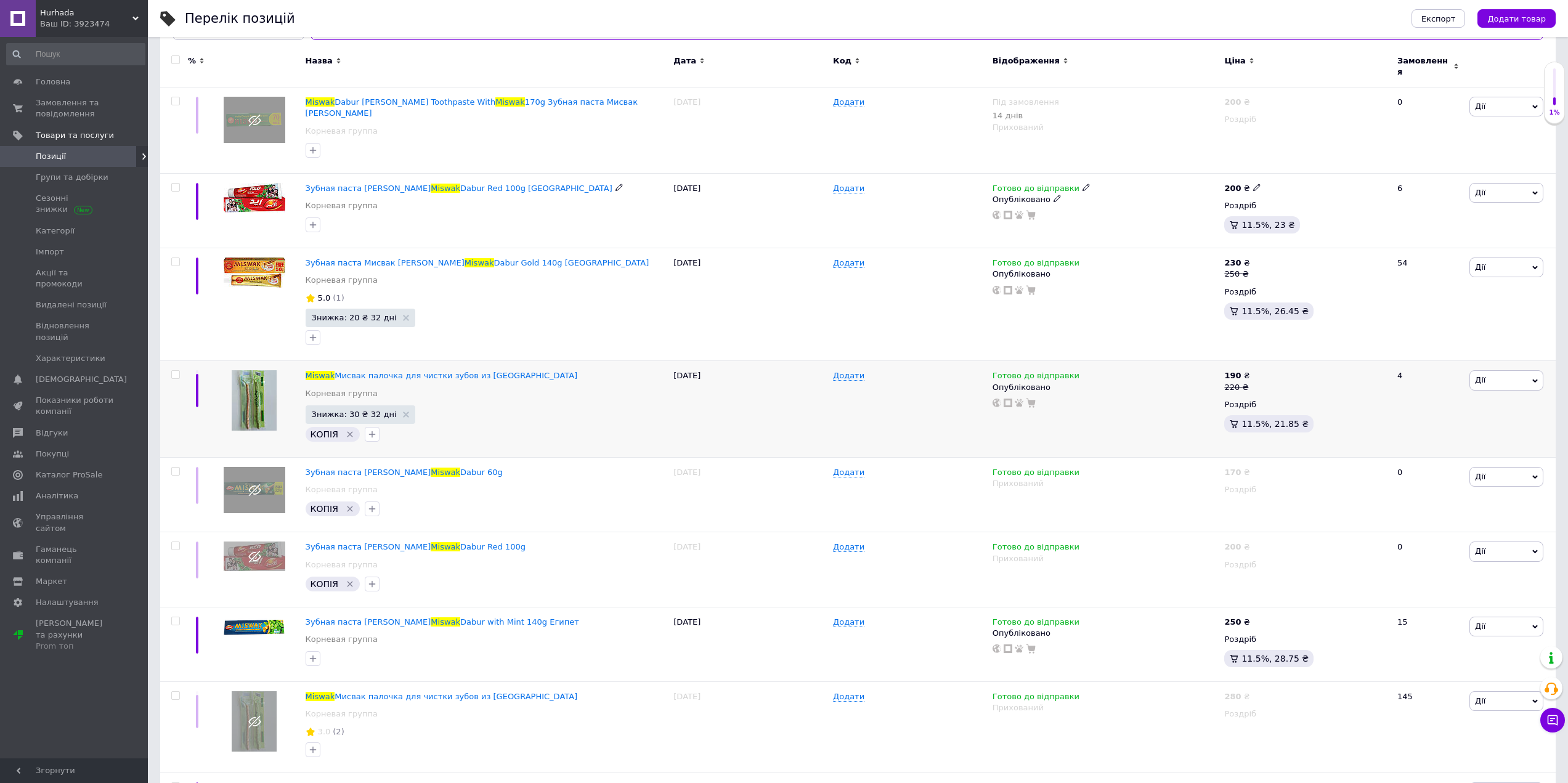
scroll to position [185, 0]
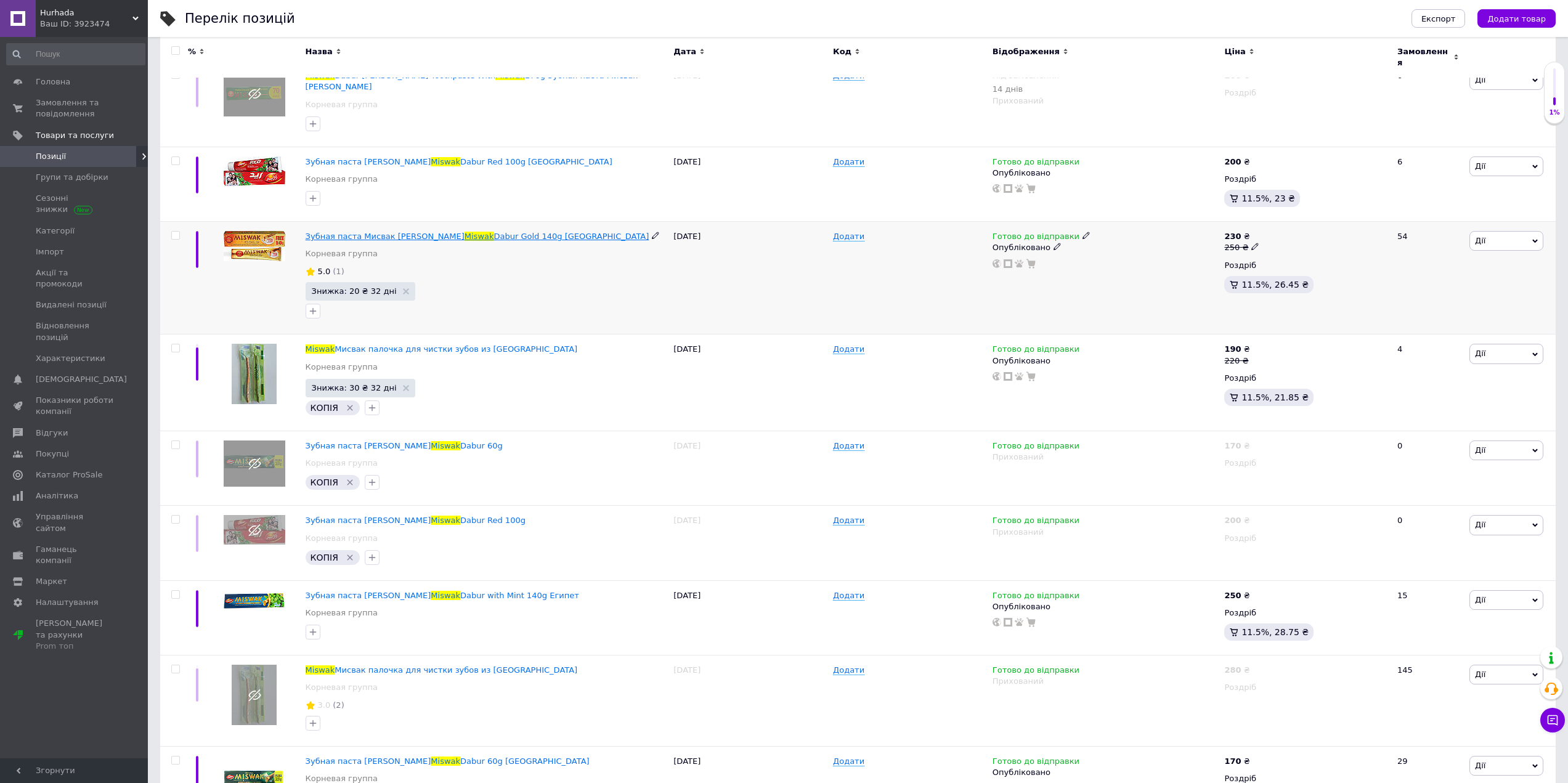
type input "miswak"
click at [389, 232] on span "Зубная паста Мисвак Дабур Голд" at bounding box center [385, 236] width 159 height 9
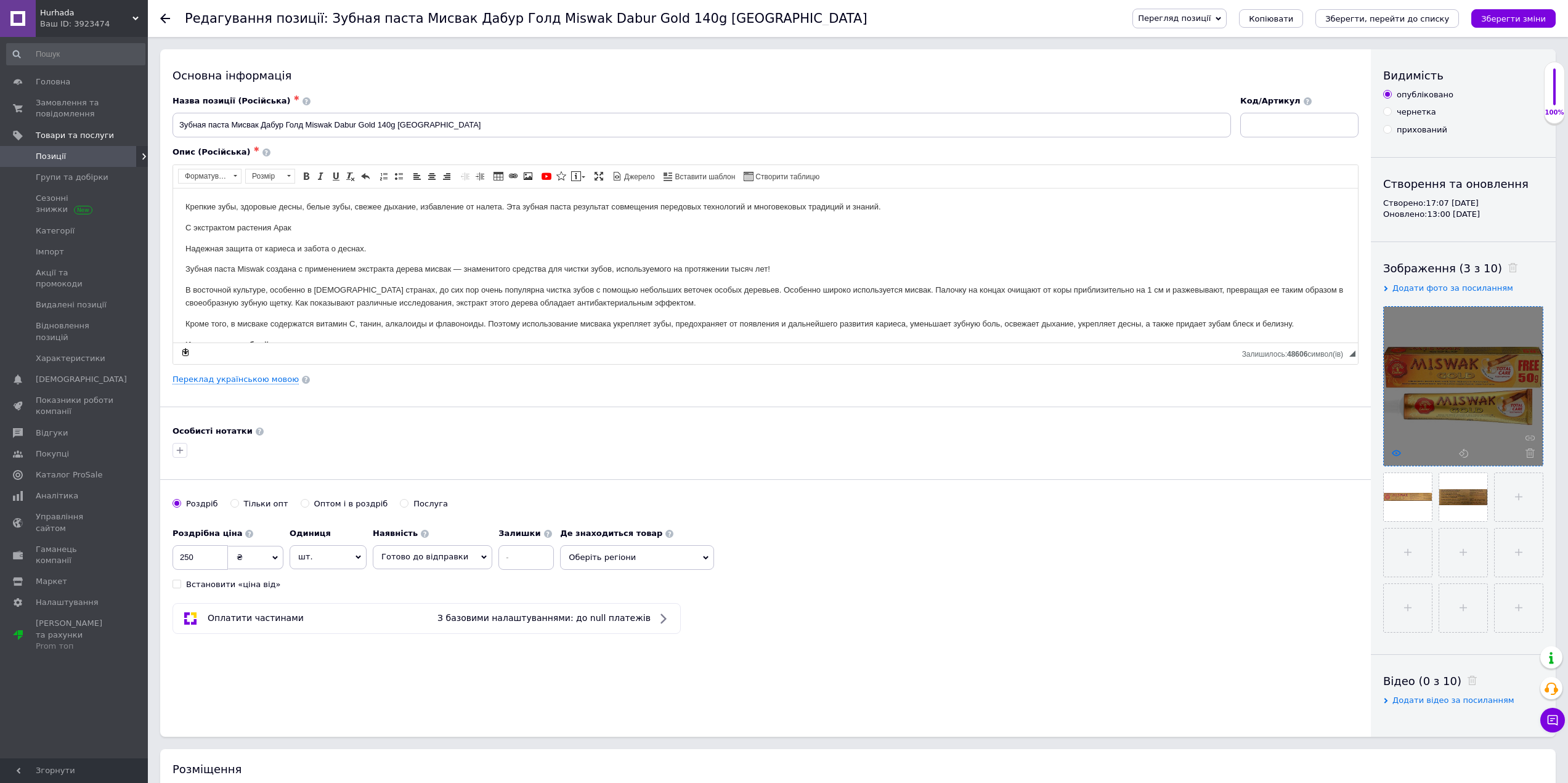
click at [1397, 454] on use at bounding box center [1396, 453] width 9 height 6
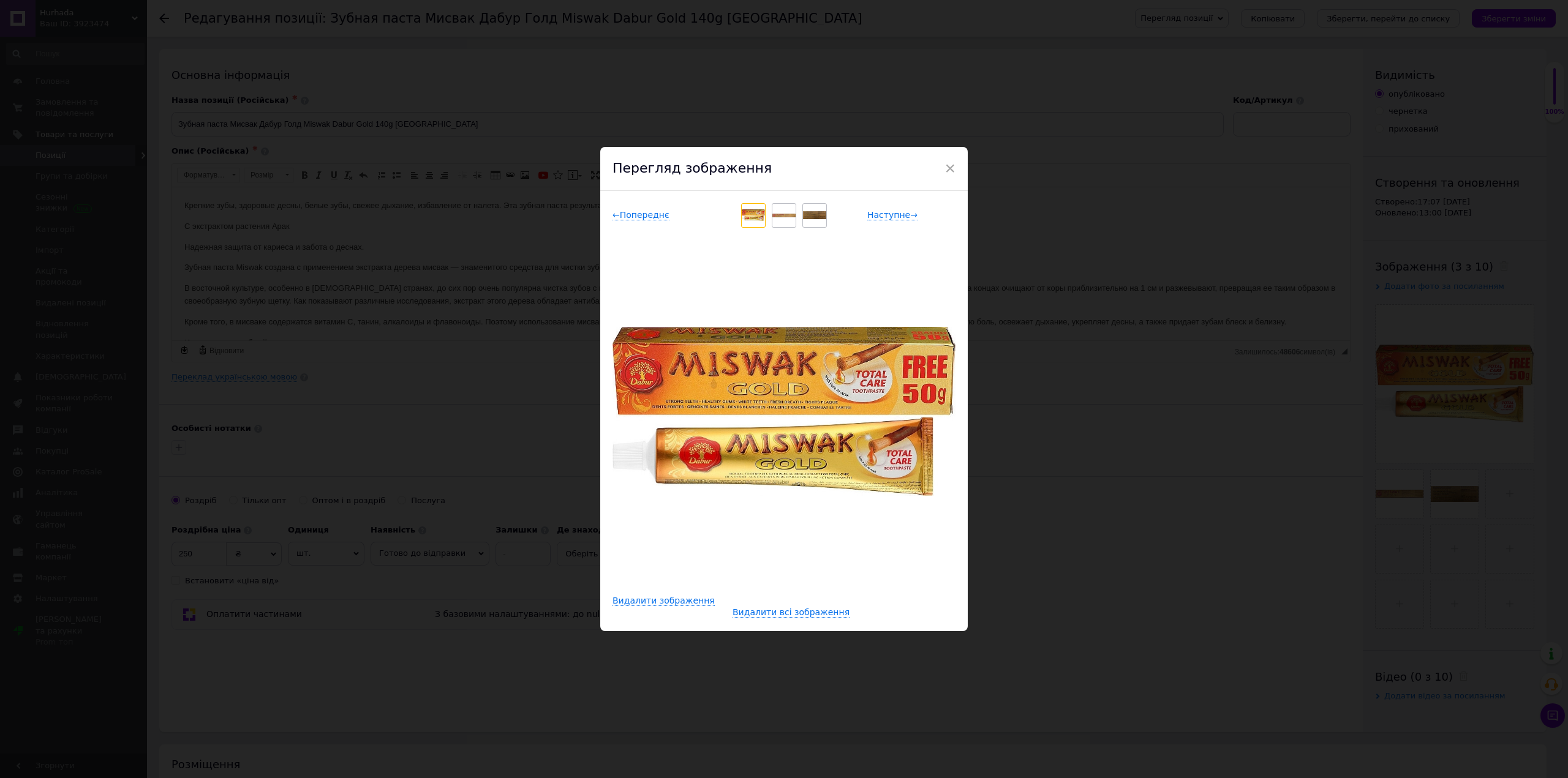
click at [226, 197] on div "× Перегляд зображення ← Попереднє Наступне → Видалити зображення Видалити всі з…" at bounding box center [784, 389] width 1568 height 778
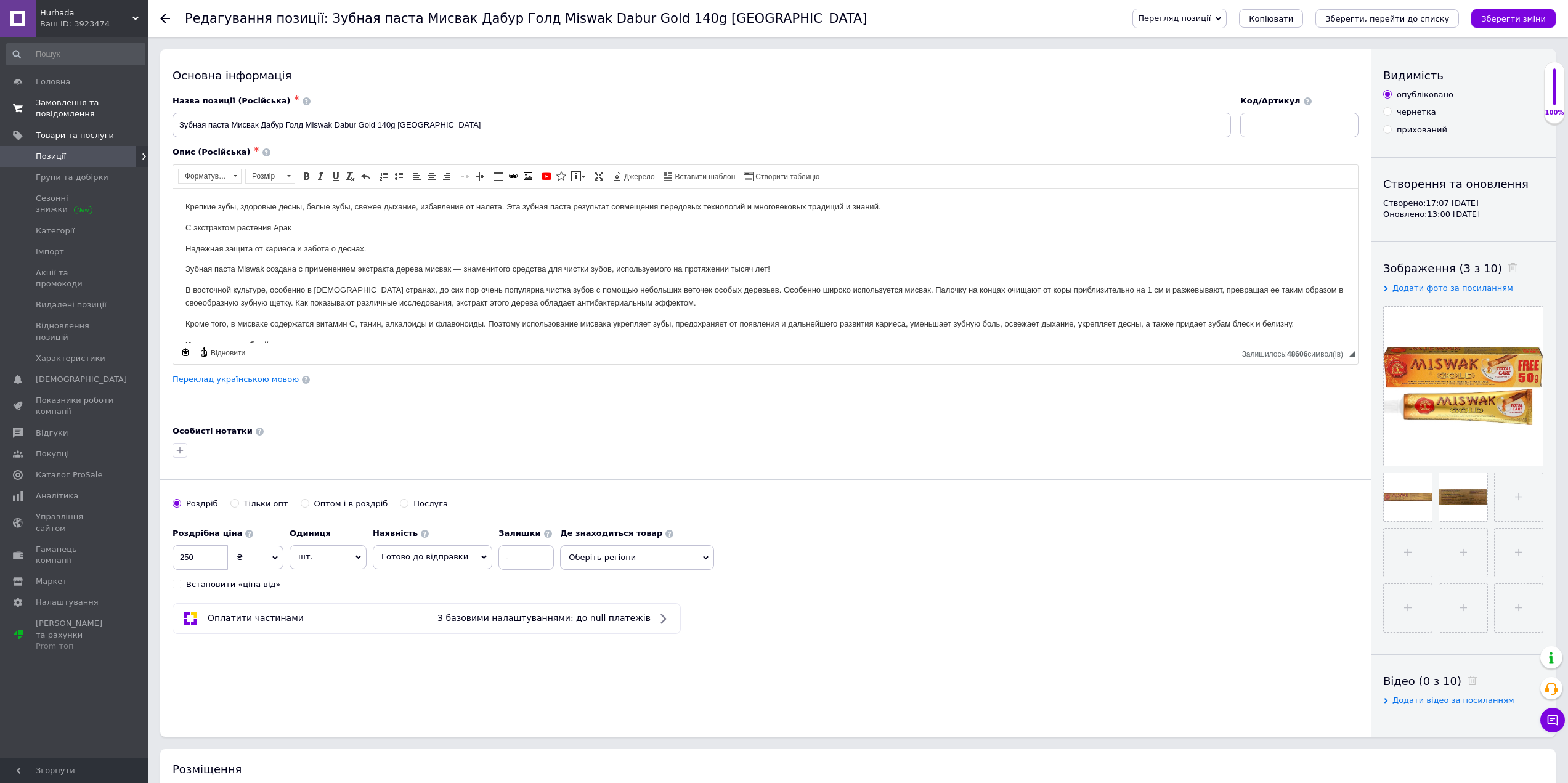
click at [86, 107] on span "Замовлення та повідомлення" at bounding box center [74, 109] width 78 height 23
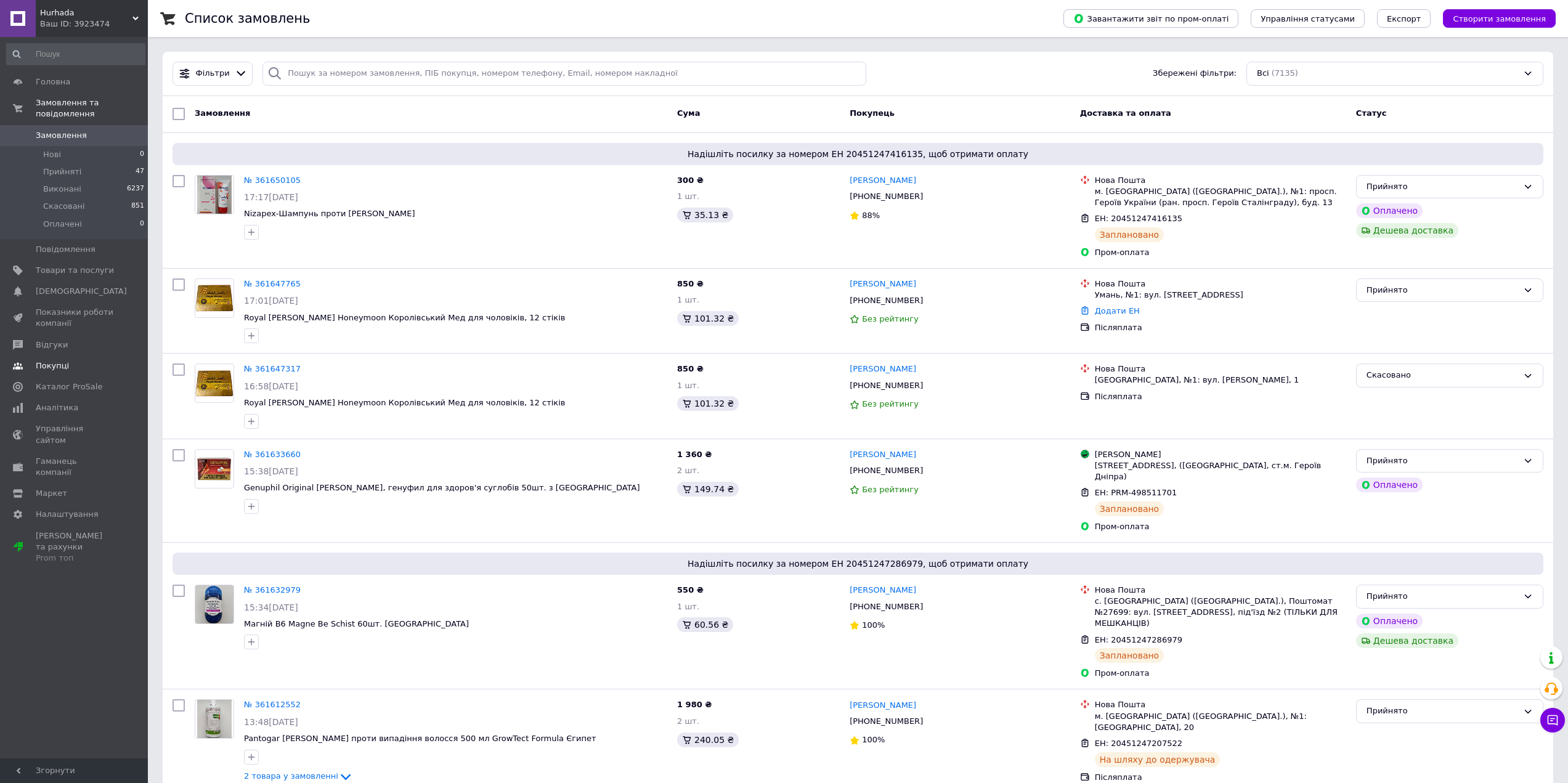
drag, startPoint x: 79, startPoint y: 278, endPoint x: 84, endPoint y: 233, distance: 45.3
click at [79, 286] on span "[DEMOGRAPHIC_DATA]" at bounding box center [80, 291] width 91 height 11
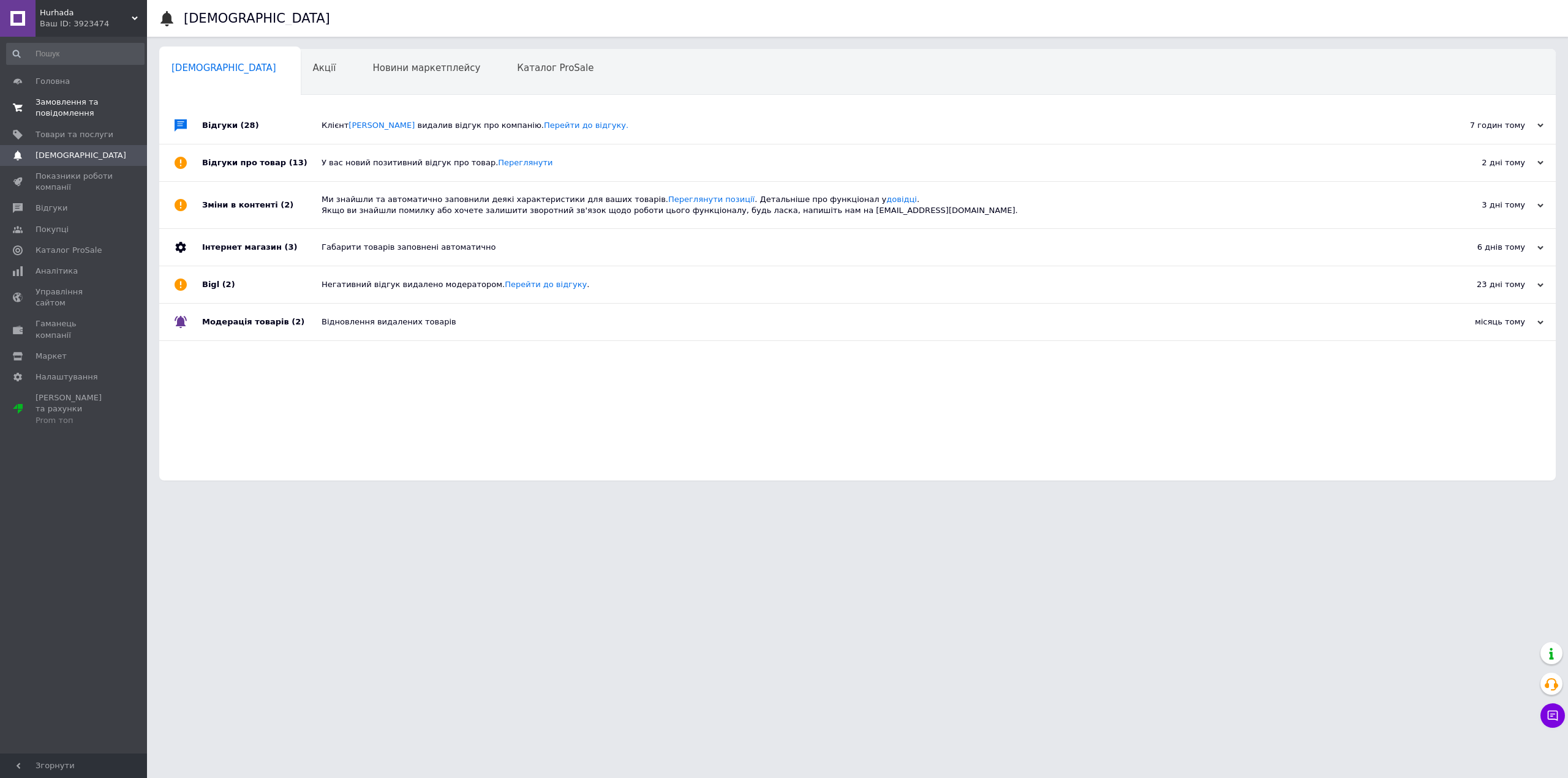
click at [85, 106] on span "Замовлення та повідомлення" at bounding box center [74, 108] width 78 height 22
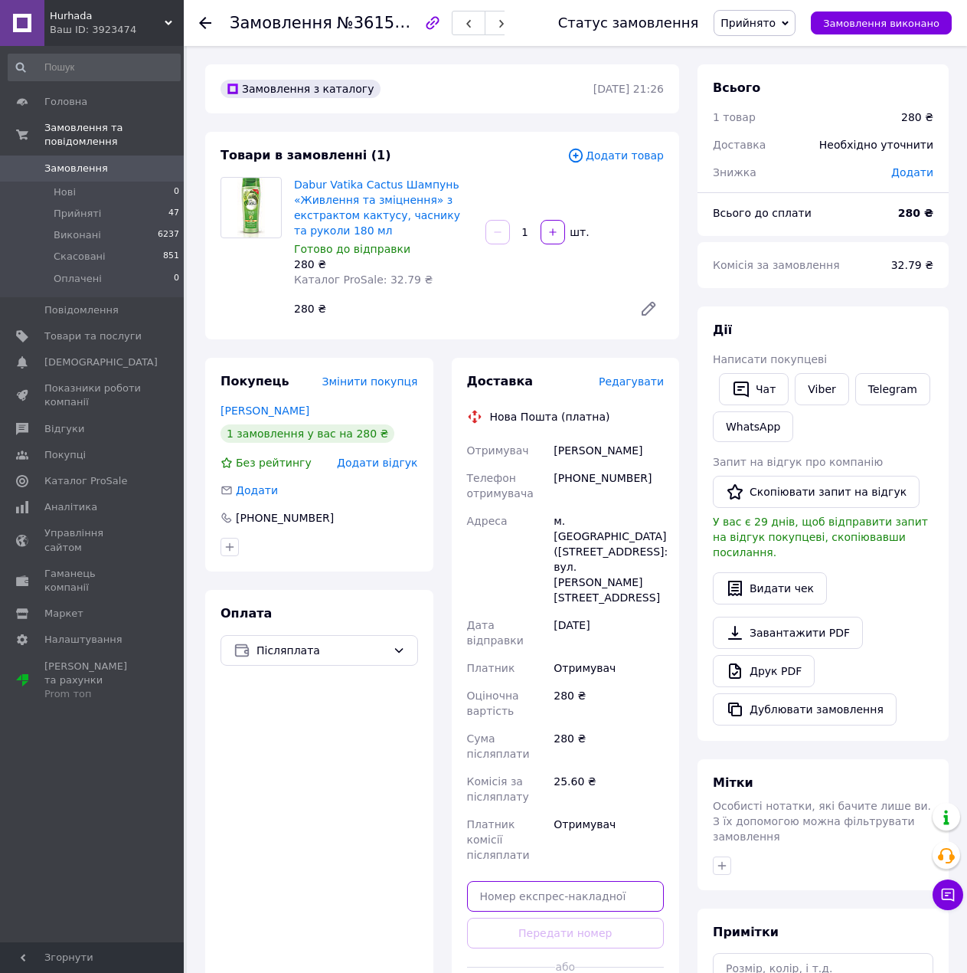
click at [548, 881] on input "text" at bounding box center [566, 896] width 198 height 31
paste input "20451246730271"
type input "20451246730271"
click at [563, 918] on button "Передати номер" at bounding box center [566, 933] width 198 height 31
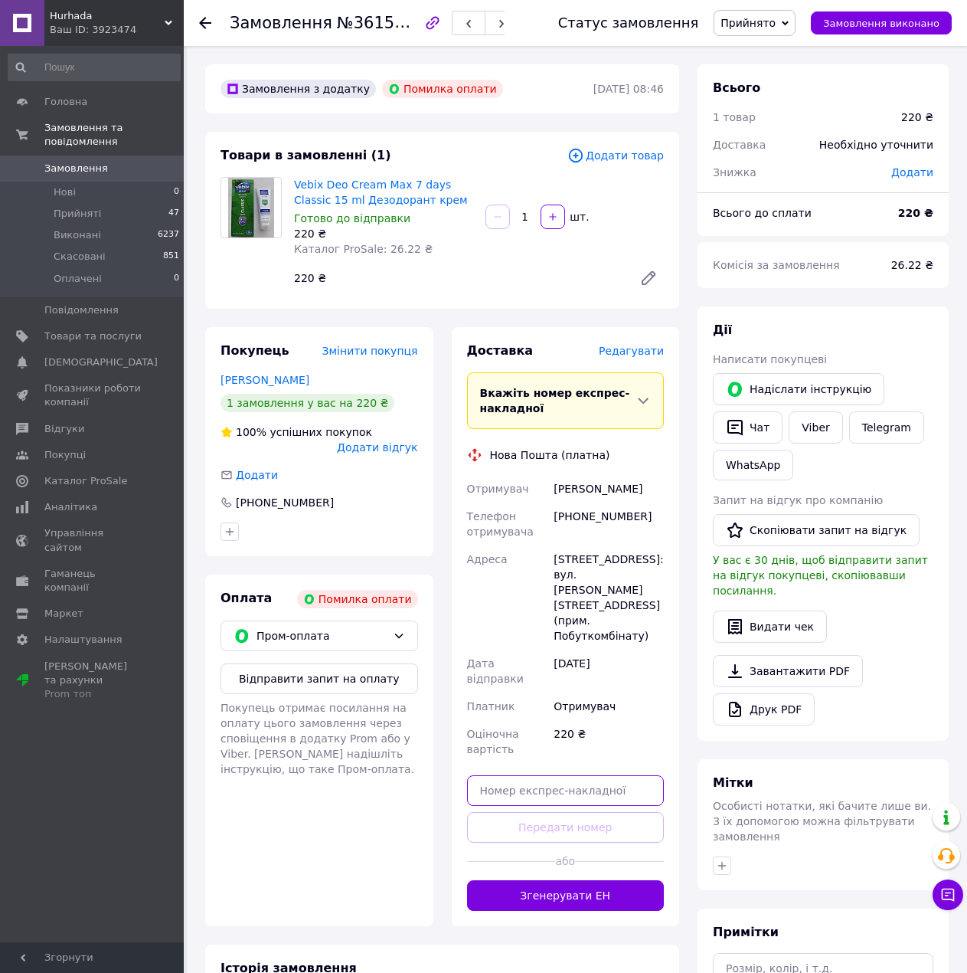
click at [563, 775] on input "text" at bounding box center [566, 790] width 198 height 31
paste input "20451246872977"
type input "20451246872977"
click at [576, 812] on button "Передати номер" at bounding box center [566, 827] width 198 height 31
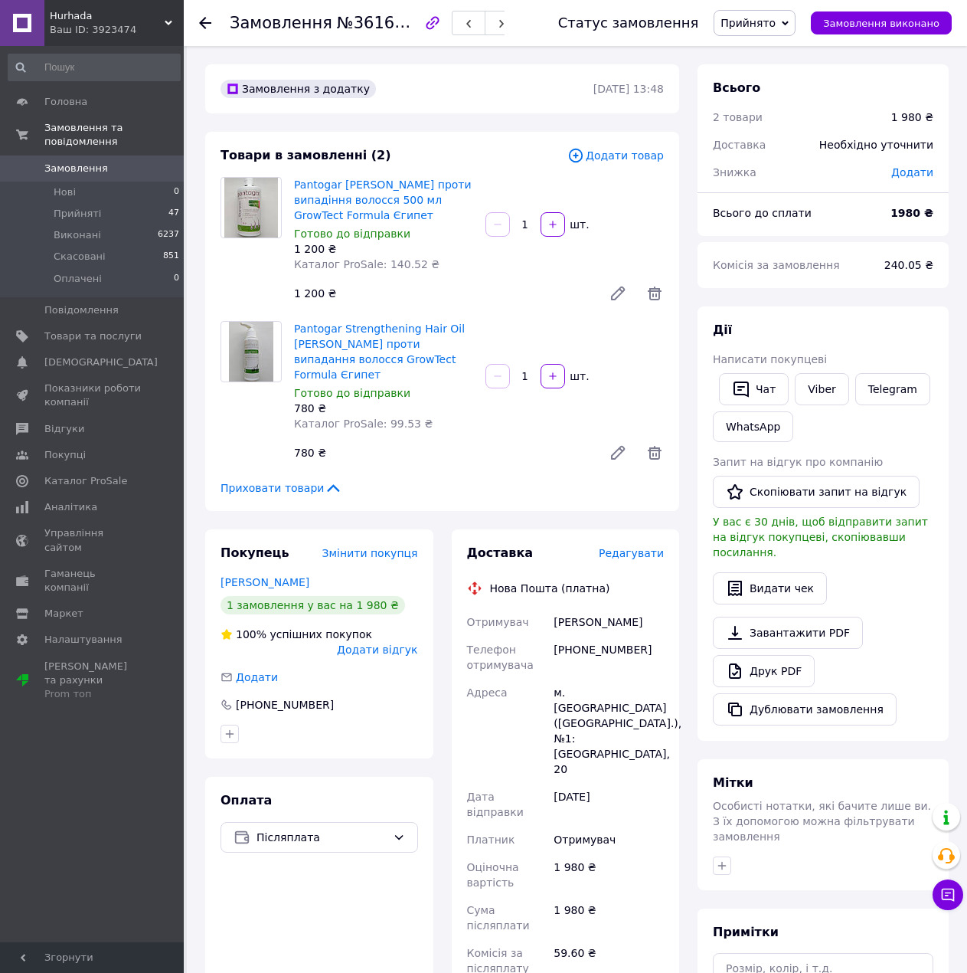
paste input "20451247187807"
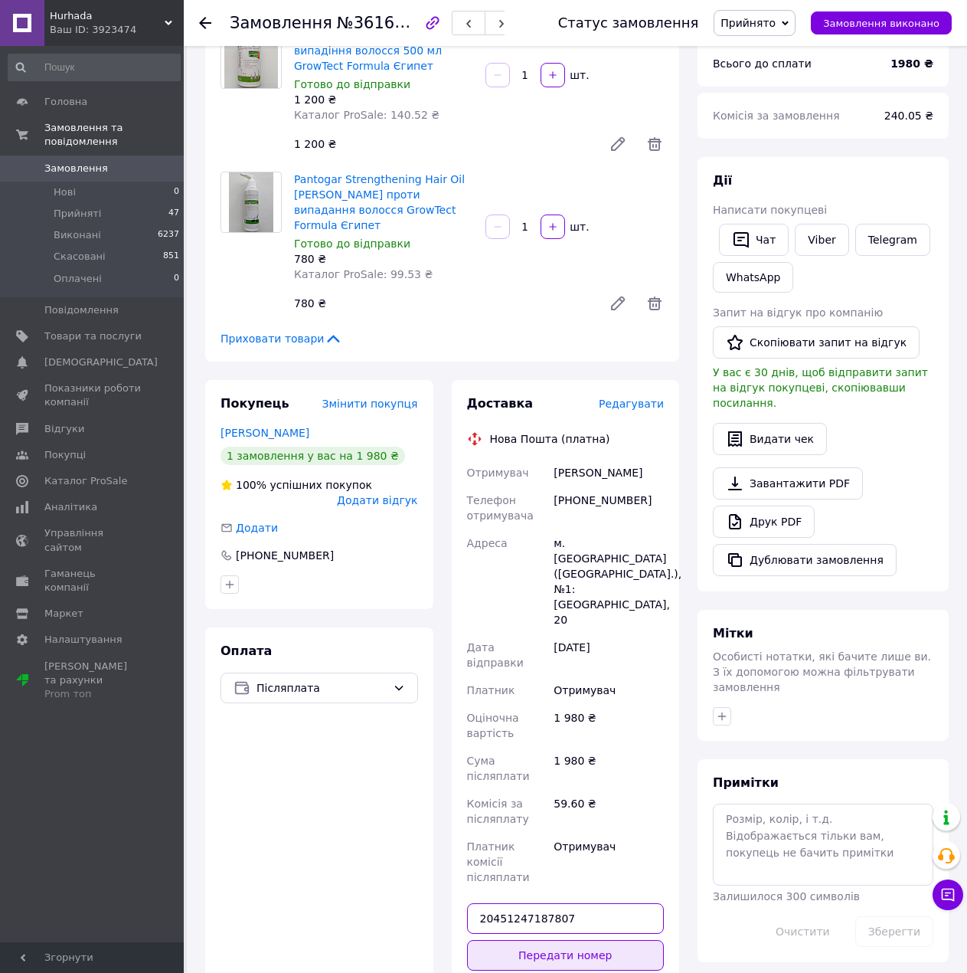
scroll to position [153, 0]
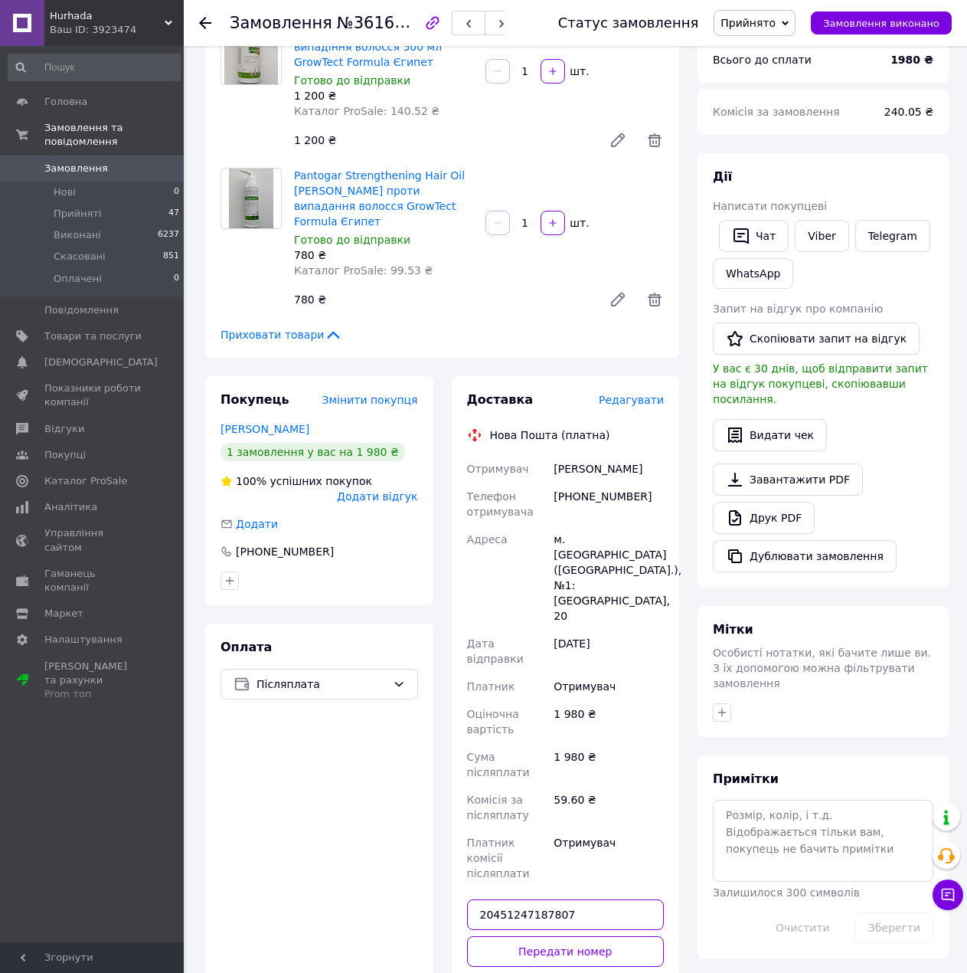
type input "20451247187807"
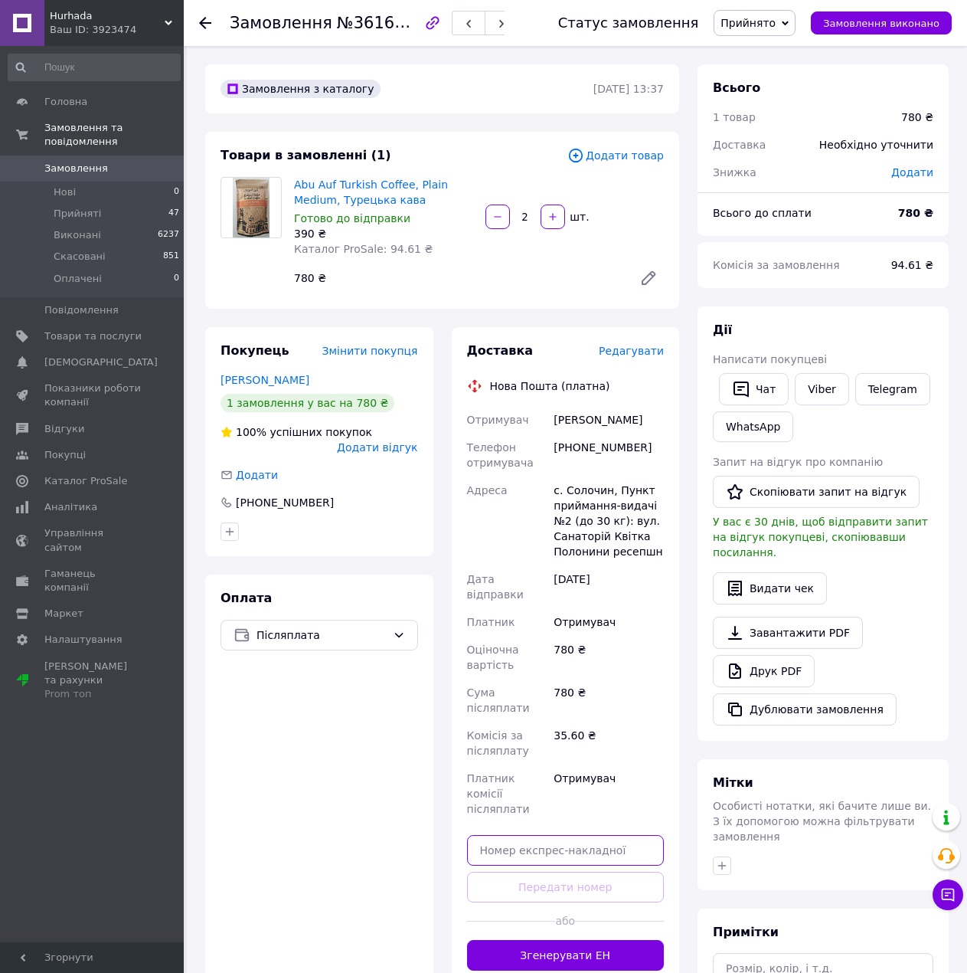
click at [555, 835] on input "text" at bounding box center [566, 850] width 198 height 31
paste input "20451247187807"
type input "20451247187807"
click at [574, 872] on button "Передати номер" at bounding box center [566, 887] width 198 height 31
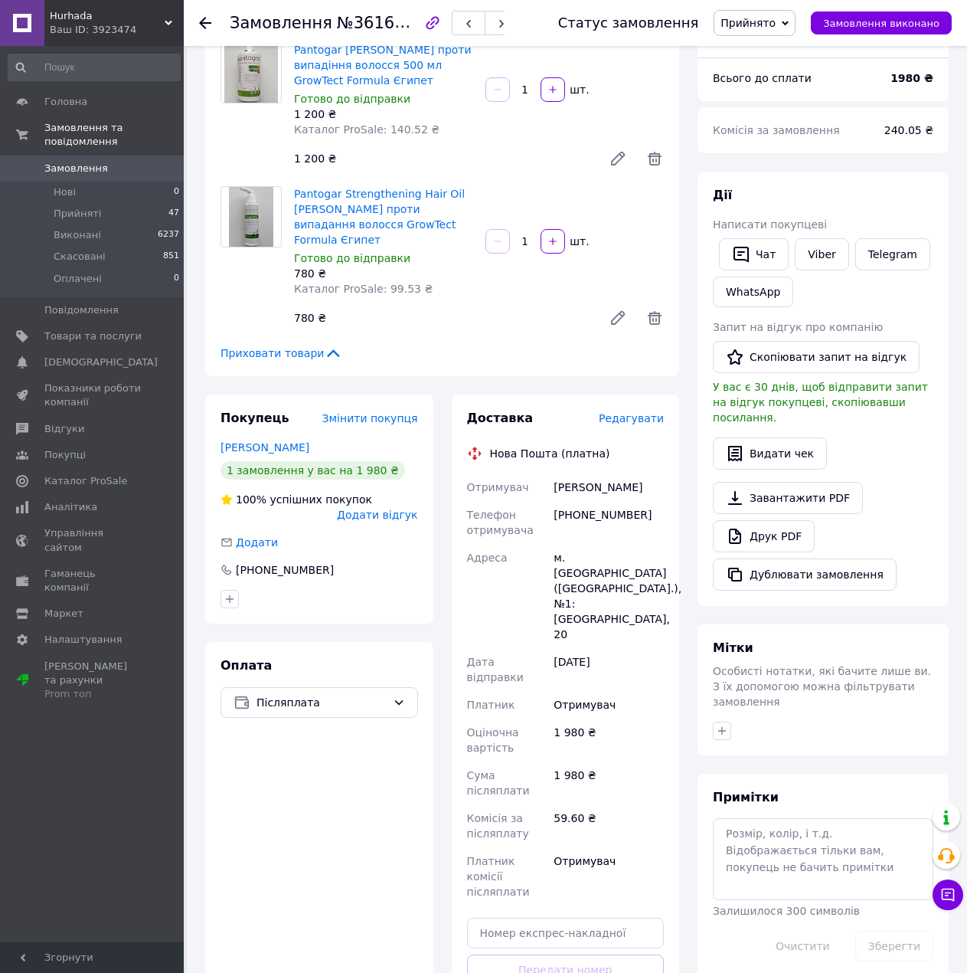
scroll to position [153, 0]
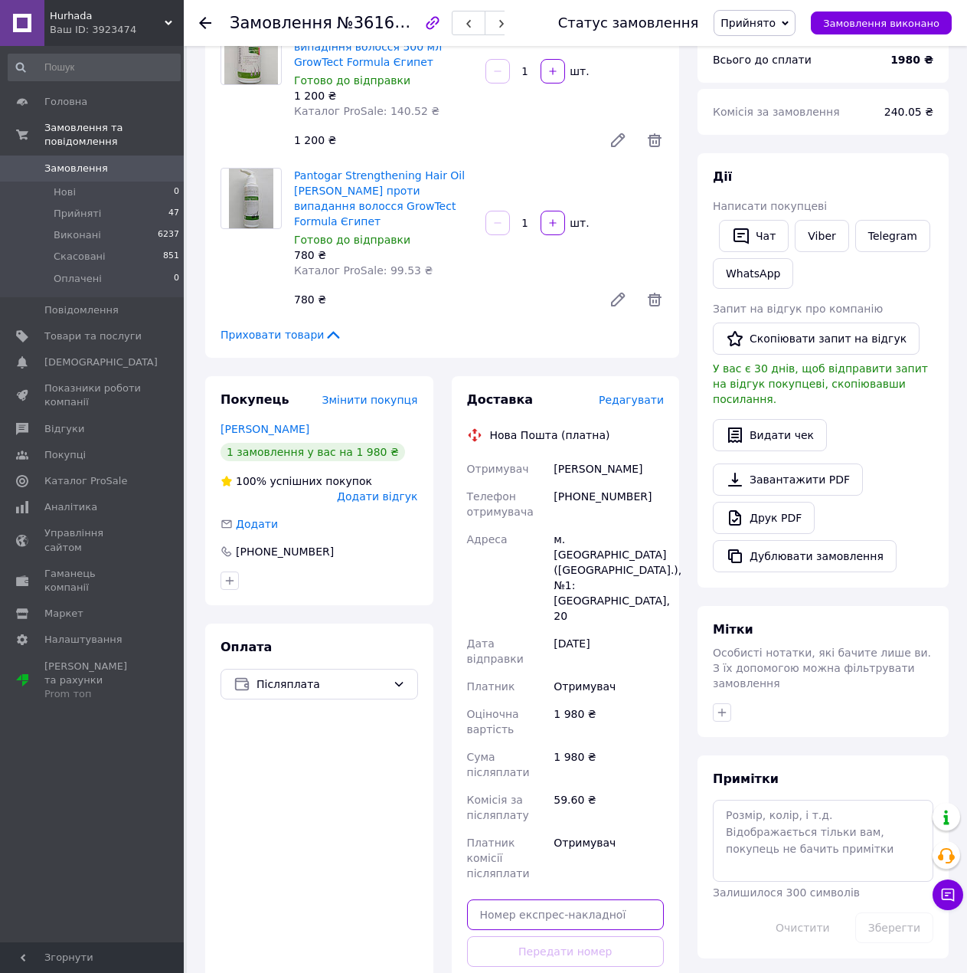
click at [560, 899] on input "text" at bounding box center [566, 914] width 198 height 31
paste input "20451247207522"
type input "20451247207522"
click at [585, 936] on button "Передати номер" at bounding box center [566, 951] width 198 height 31
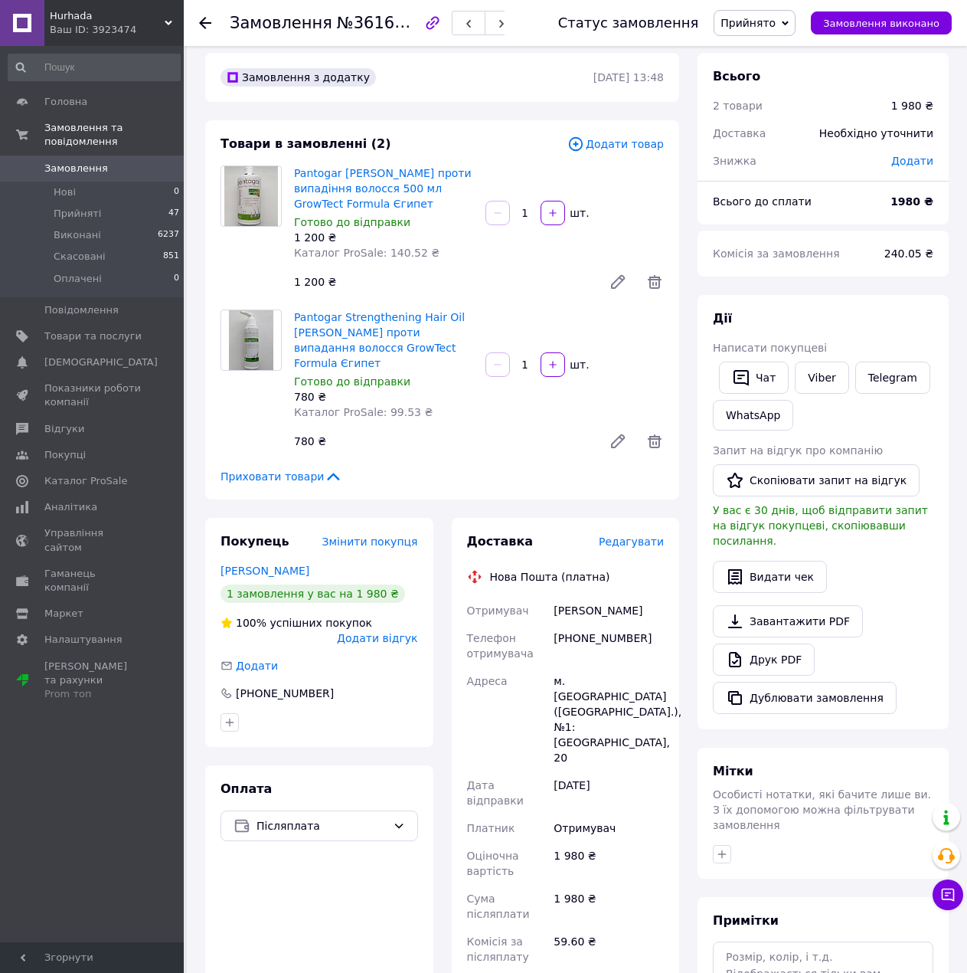
scroll to position [0, 0]
